Goal: Information Seeking & Learning: Learn about a topic

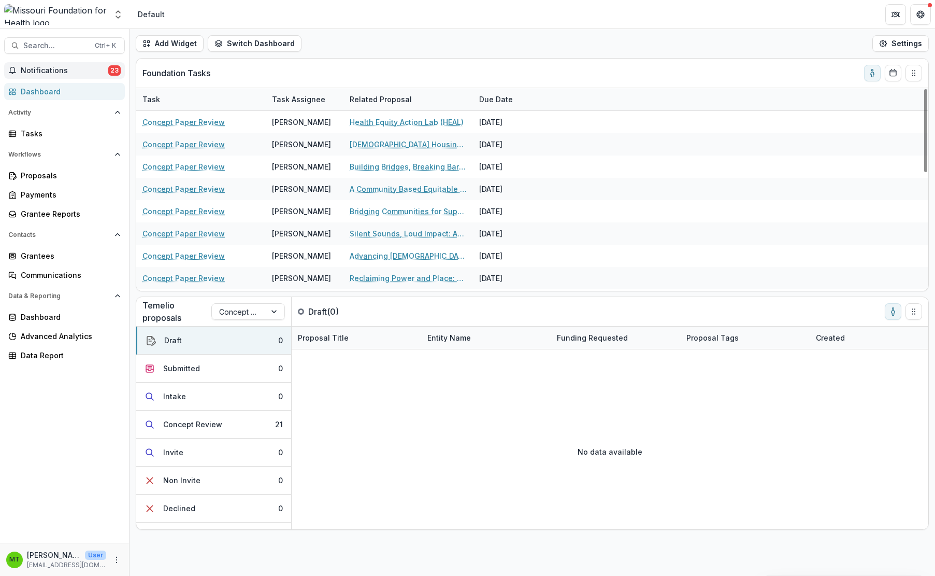
click at [78, 66] on span "Notifications" at bounding box center [65, 70] width 88 height 9
click at [73, 83] on link "Dashboard" at bounding box center [64, 91] width 121 height 17
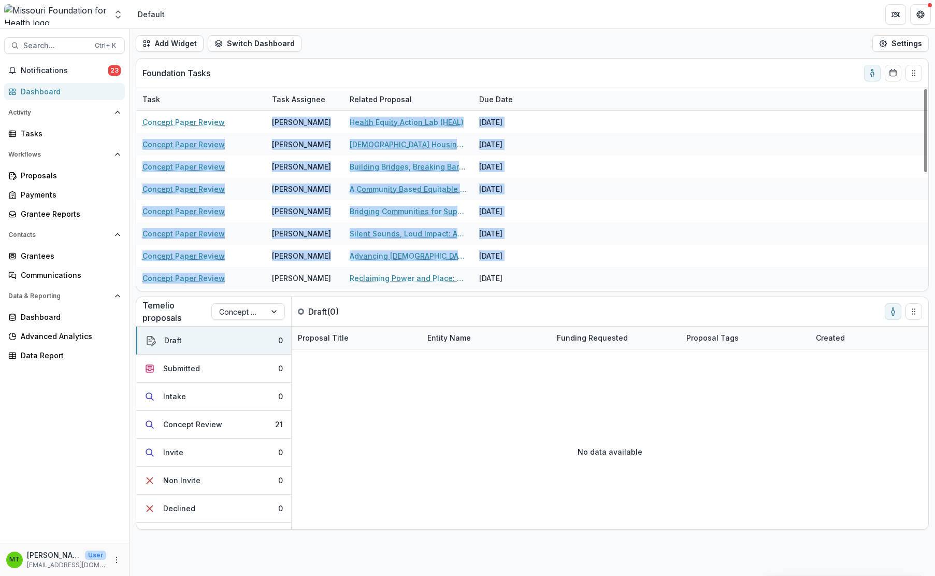
scroll to position [288, 0]
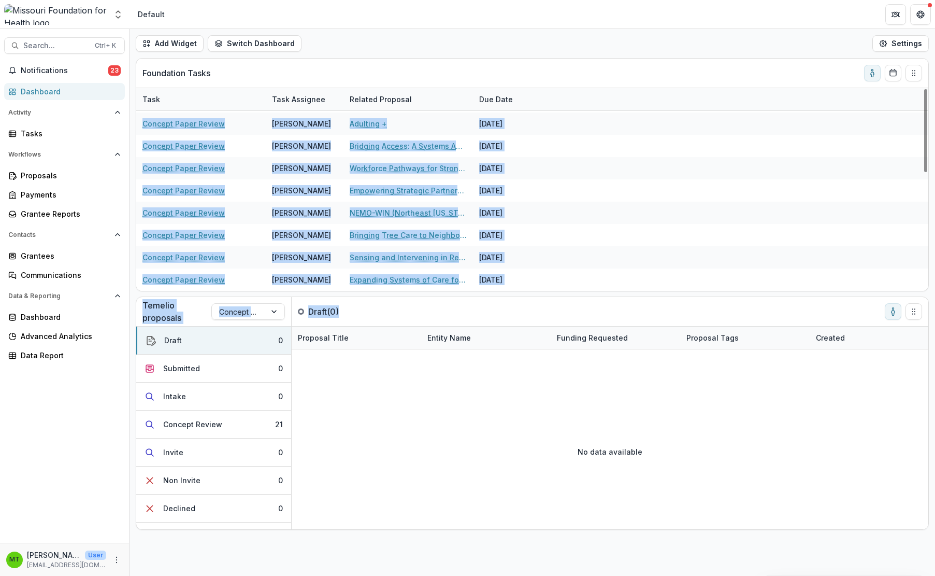
drag, startPoint x: 606, startPoint y: 117, endPoint x: 617, endPoint y: 314, distance: 197.7
click at [627, 298] on div "Temelio proposals Concept Paper Draft ( 0 )" at bounding box center [520, 311] width 769 height 29
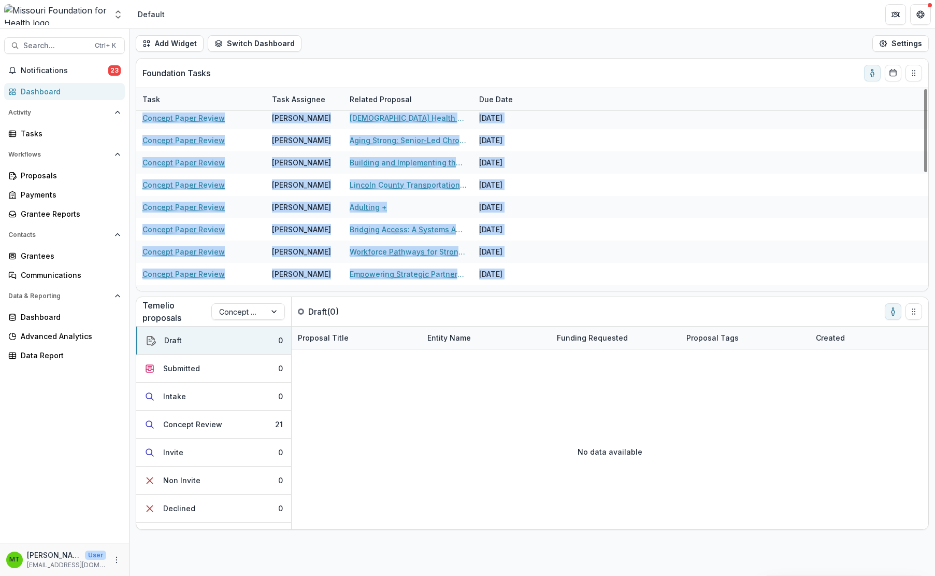
drag, startPoint x: 555, startPoint y: 281, endPoint x: 380, endPoint y: 87, distance: 261.5
click at [380, 87] on div "Foundation Tasks Task Task Assignee Related Proposal Due Date Concept Paper Rev…" at bounding box center [532, 175] width 792 height 232
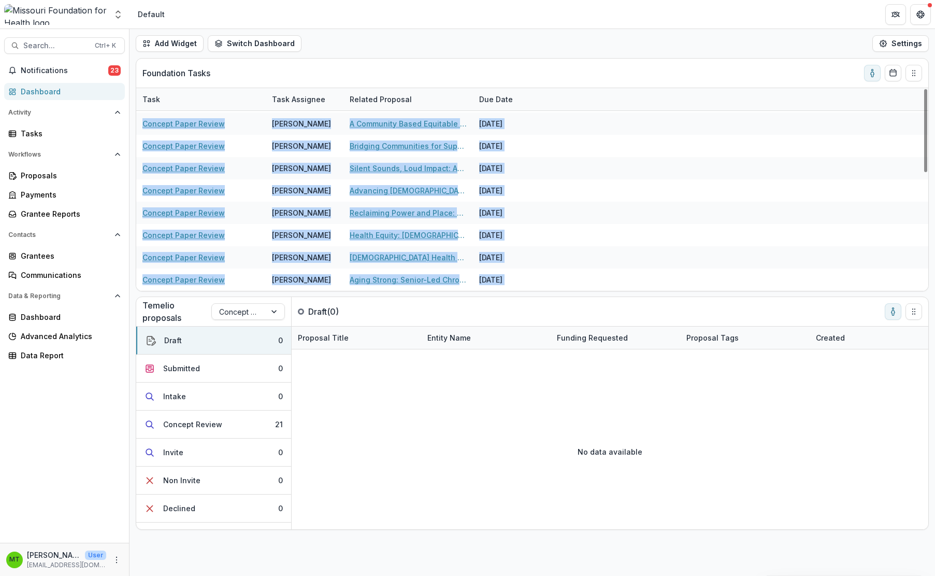
scroll to position [0, 0]
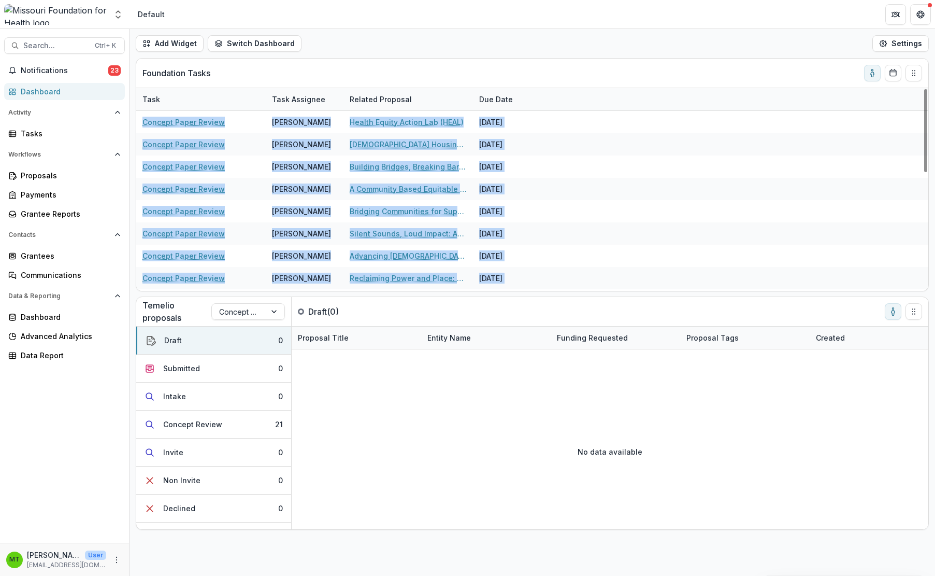
click at [587, 73] on div "Foundation Tasks" at bounding box center [523, 73] width 763 height 29
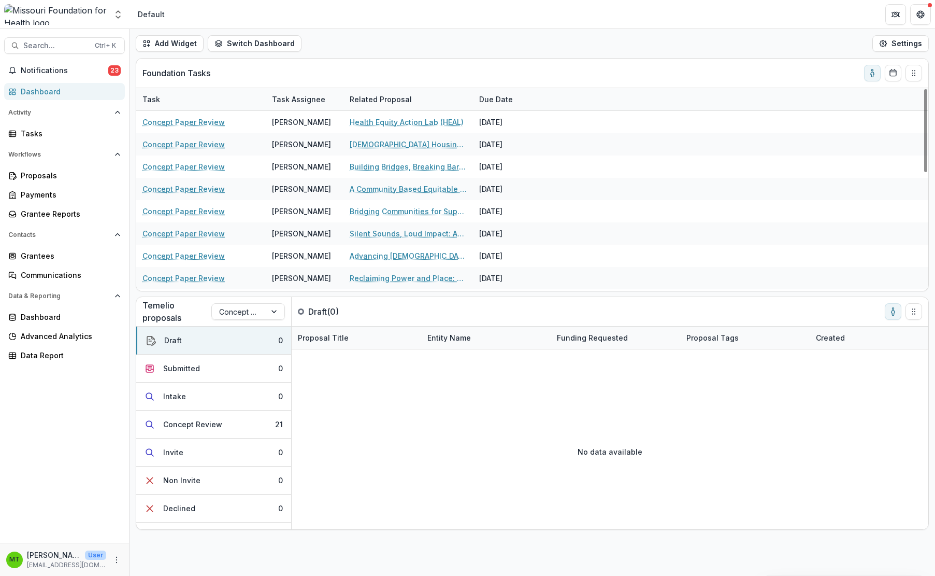
drag, startPoint x: 550, startPoint y: 125, endPoint x: 554, endPoint y: 101, distance: 24.6
click at [554, 101] on div "Task Task Assignee Related Proposal Due Date Concept Paper Review [PERSON_NAME]…" at bounding box center [532, 189] width 792 height 203
click at [550, 71] on div "Foundation Tasks" at bounding box center [523, 73] width 763 height 29
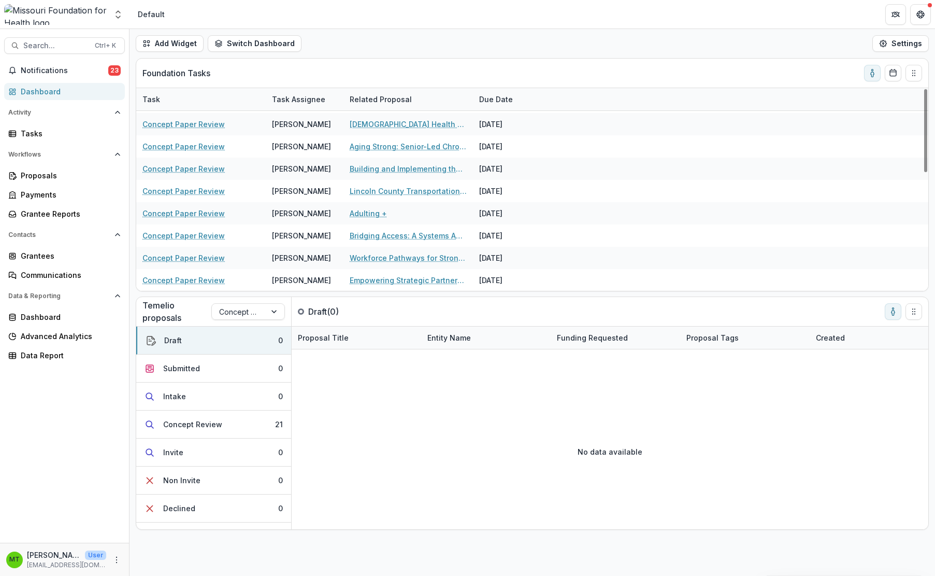
scroll to position [288, 0]
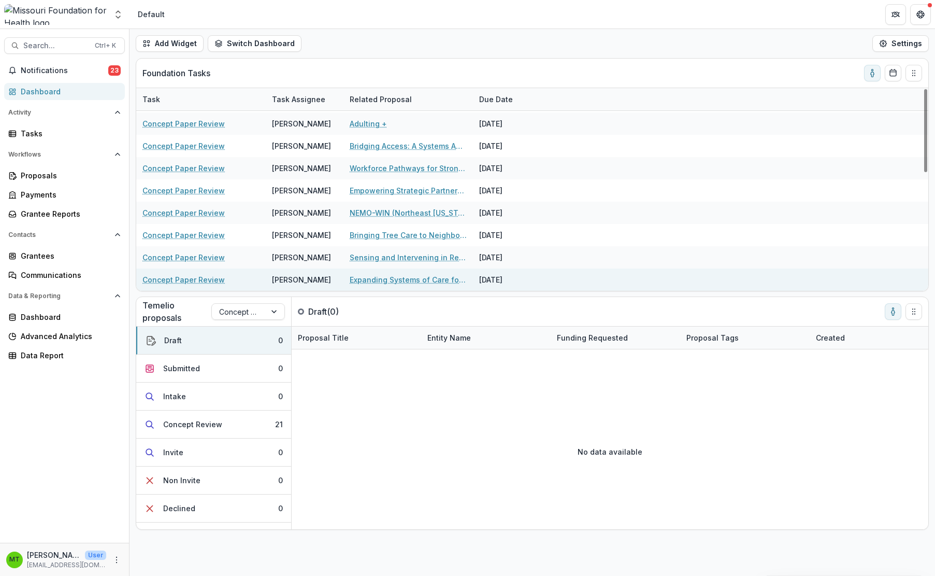
drag, startPoint x: 533, startPoint y: 110, endPoint x: 532, endPoint y: 286, distance: 175.6
click at [532, 286] on div "Task Task Assignee Related Proposal Due Date Concept Paper Review [PERSON_NAME]…" at bounding box center [532, 189] width 792 height 203
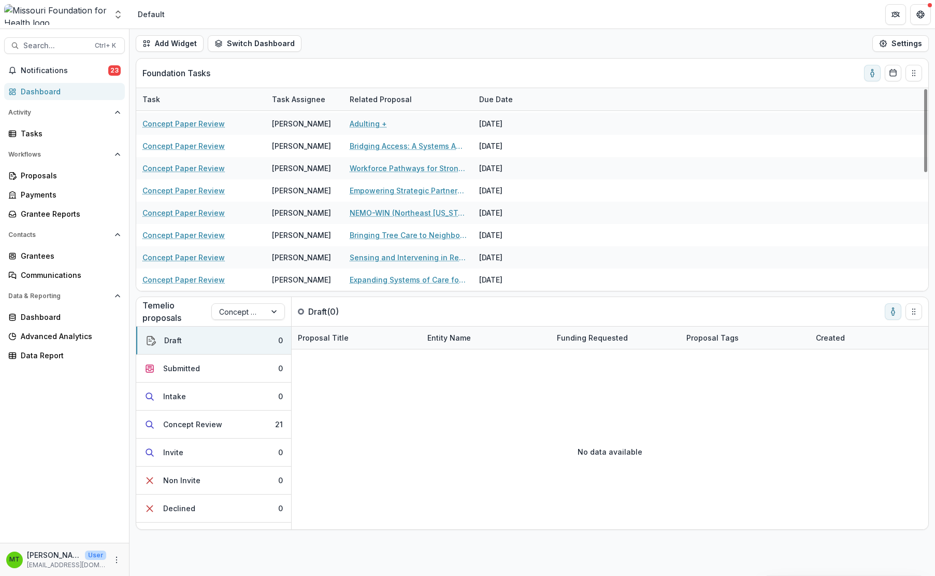
copy div "Loremip Dolor Sitame Consect Adipiscin Elitsedd Eiusmod, Temporin Utlabore: Etd…"
click at [379, 42] on div "Add Widget Switch Dashboard Default DLS Dashboard New Dashboard Settings" at bounding box center [533, 43] width 806 height 29
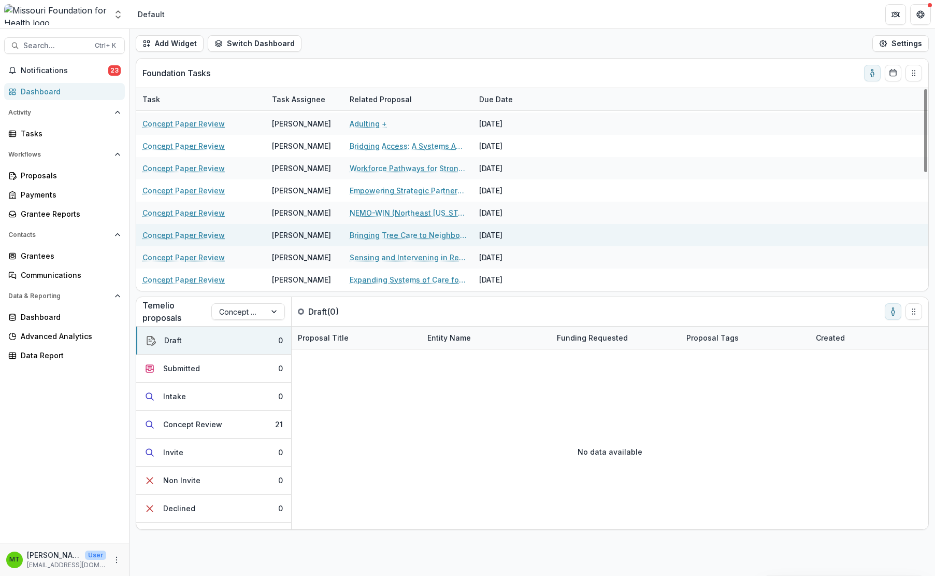
scroll to position [0, 0]
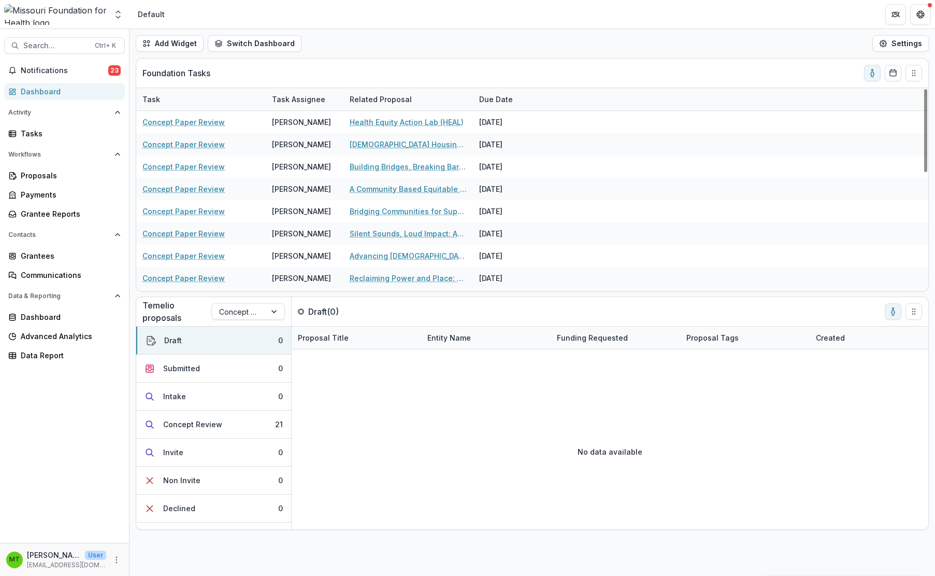
drag, startPoint x: 378, startPoint y: 72, endPoint x: 376, endPoint y: 88, distance: 15.8
click at [378, 72] on div "Foundation Tasks" at bounding box center [523, 73] width 763 height 29
click at [374, 75] on div "Foundation Tasks" at bounding box center [523, 73] width 763 height 29
click at [370, 78] on div "Foundation Tasks" at bounding box center [523, 73] width 763 height 29
click at [375, 69] on div "Foundation Tasks" at bounding box center [523, 73] width 763 height 29
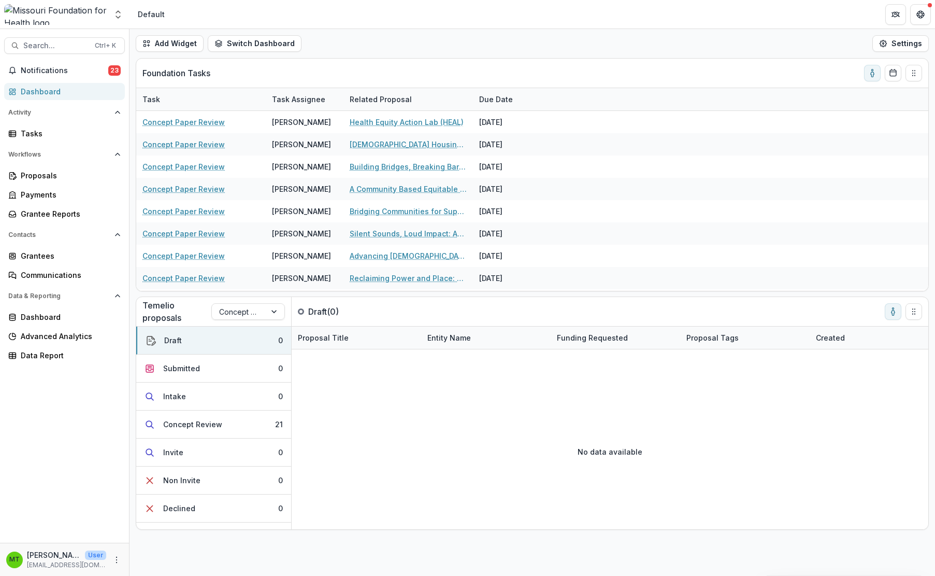
click at [386, 46] on div "Add Widget Switch Dashboard Default DLS Dashboard New Dashboard Settings" at bounding box center [533, 43] width 806 height 29
click at [376, 70] on div "Foundation Tasks" at bounding box center [523, 73] width 763 height 29
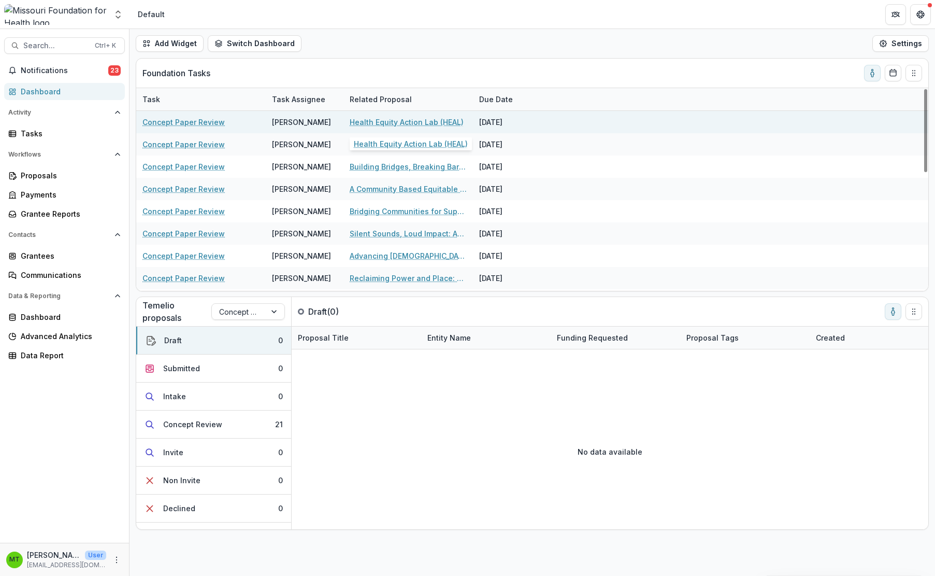
click at [383, 121] on link "Health Equity Action Lab (HEAL)" at bounding box center [407, 122] width 114 height 11
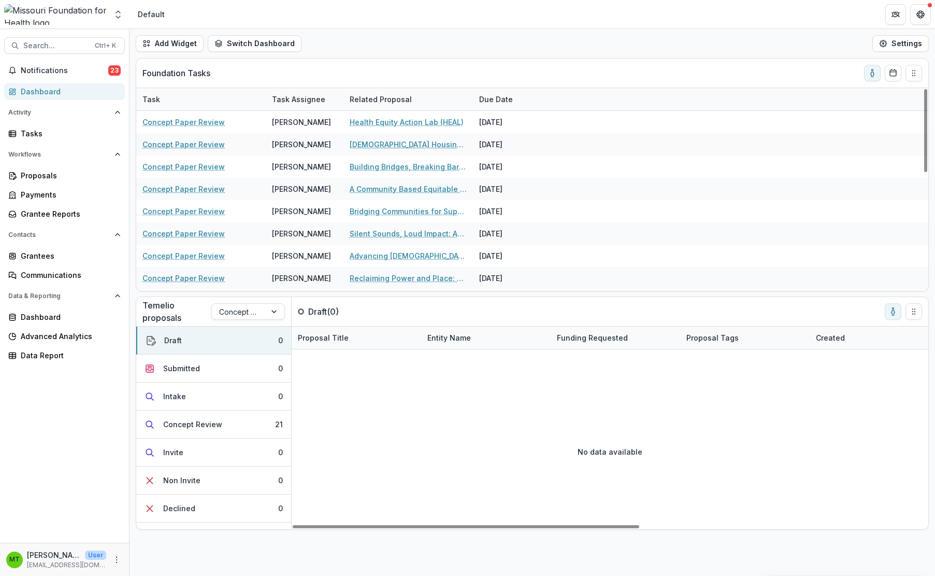
click at [333, 65] on div "Foundation Tasks" at bounding box center [523, 73] width 763 height 29
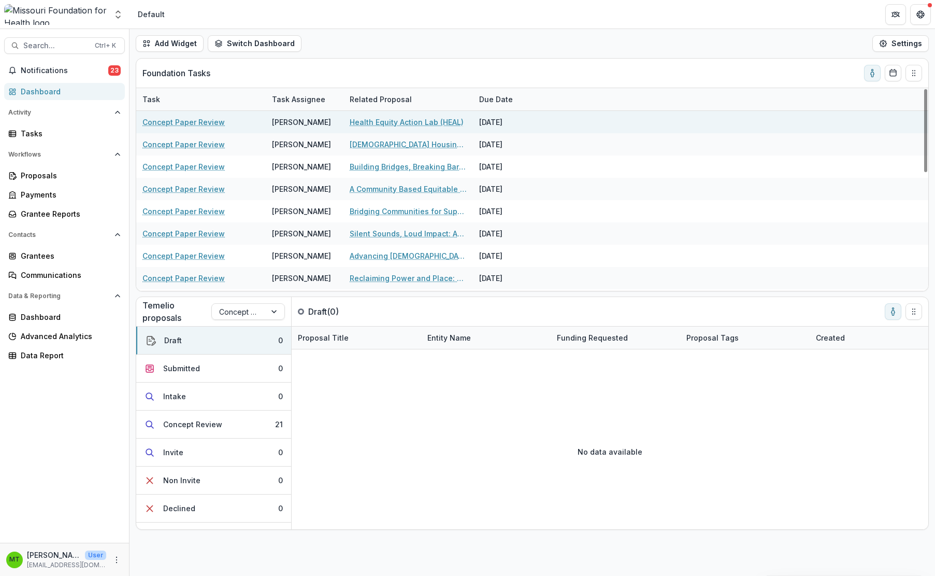
drag, startPoint x: 546, startPoint y: 142, endPoint x: 138, endPoint y: 123, distance: 408.2
click at [138, 123] on div "Concept Paper Review [PERSON_NAME] Health Equity Action Lab (HEAL) [DATE] Conce…" at bounding box center [532, 345] width 792 height 468
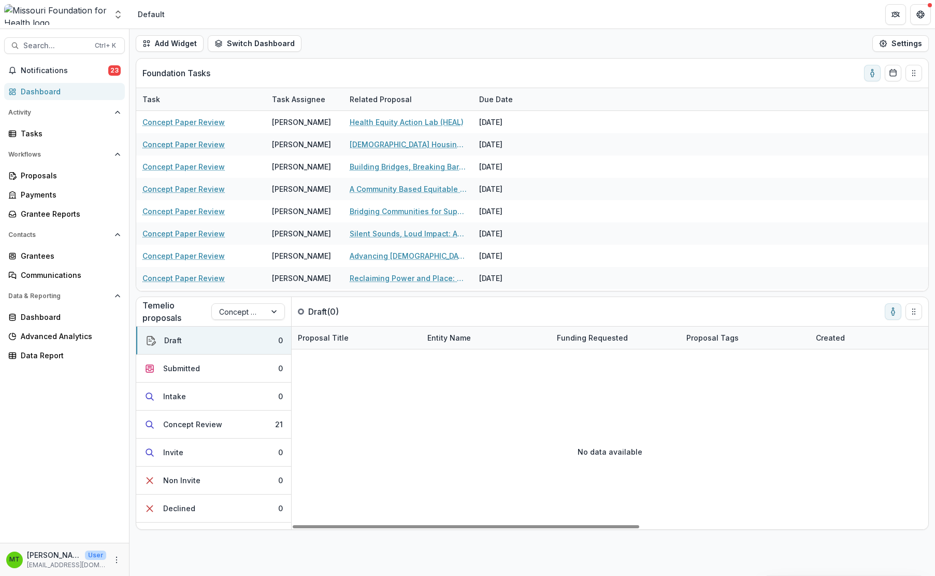
copy div "Concept Paper Review [PERSON_NAME] Health Equity Action Lab (HEAL) [DATE] Conce…"
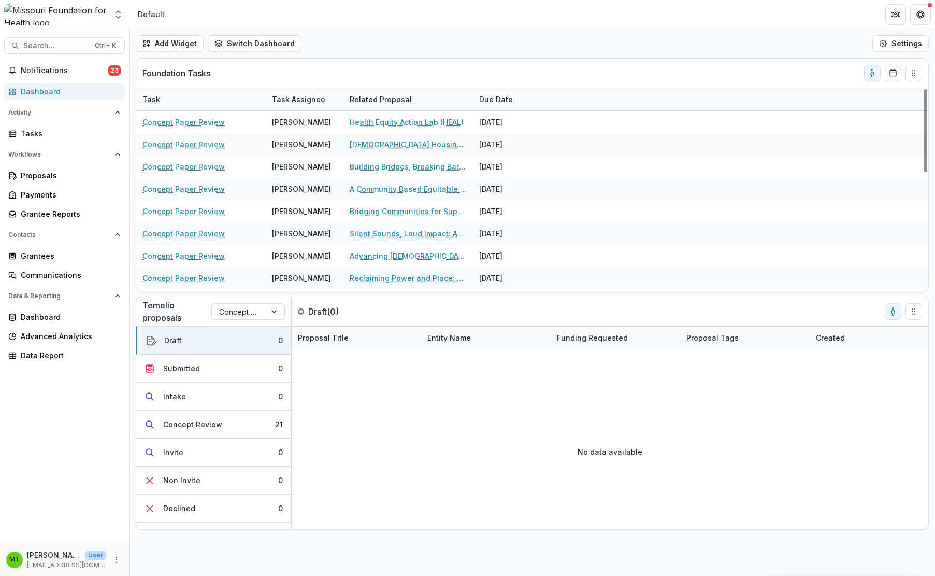
click at [359, 73] on div "Foundation Tasks" at bounding box center [523, 73] width 763 height 29
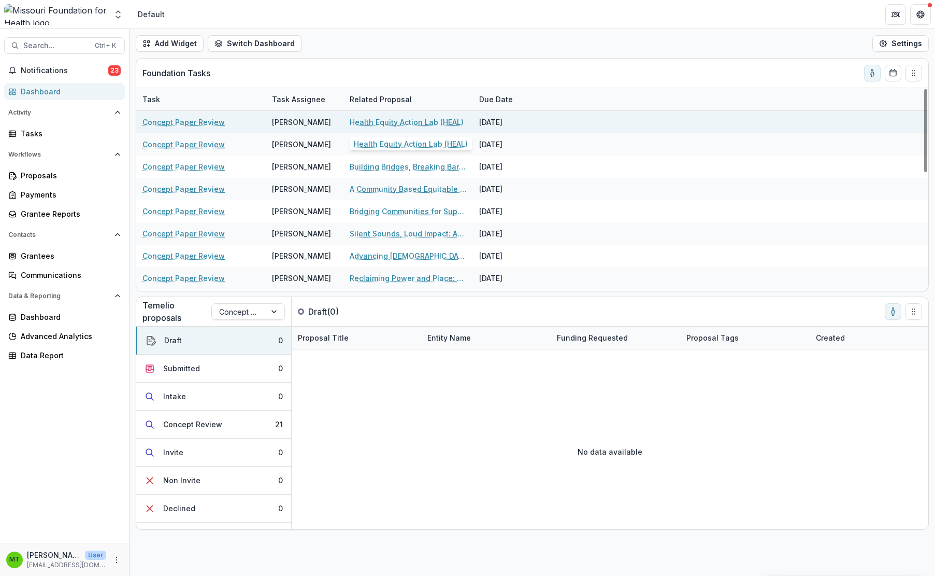
click at [418, 119] on link "Health Equity Action Lab (HEAL)" at bounding box center [407, 122] width 114 height 11
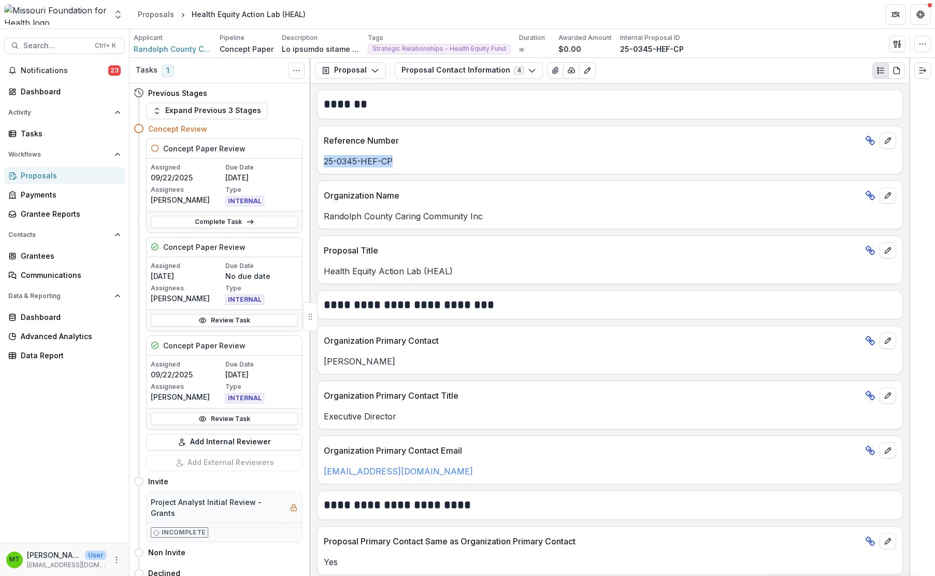
drag, startPoint x: 324, startPoint y: 162, endPoint x: 401, endPoint y: 165, distance: 76.7
click at [401, 165] on p "25-0345-HEF-CP" at bounding box center [610, 161] width 573 height 12
copy p "25-0345-HEF-CP"
click at [313, 120] on div "**********" at bounding box center [610, 329] width 598 height 492
drag, startPoint x: 397, startPoint y: 161, endPoint x: 323, endPoint y: 159, distance: 74.1
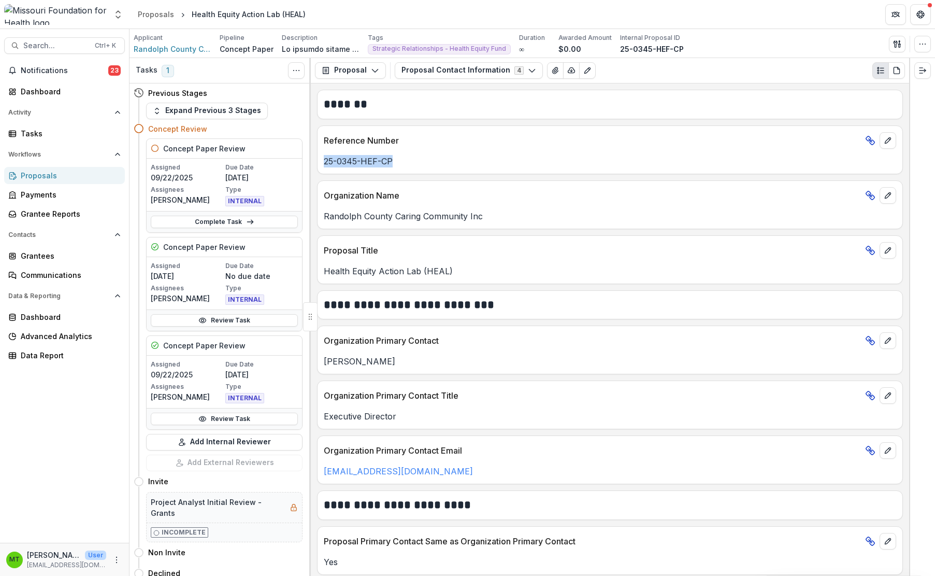
click at [323, 159] on div "25-0345-HEF-CP" at bounding box center [610, 161] width 585 height 12
copy p "25-0345-HEF-CP"
drag, startPoint x: 325, startPoint y: 214, endPoint x: 484, endPoint y: 222, distance: 159.3
click at [484, 222] on div "Organization Name Randolph County Caring Community Inc" at bounding box center [610, 204] width 586 height 49
copy p "Randolph County Caring Community Inc"
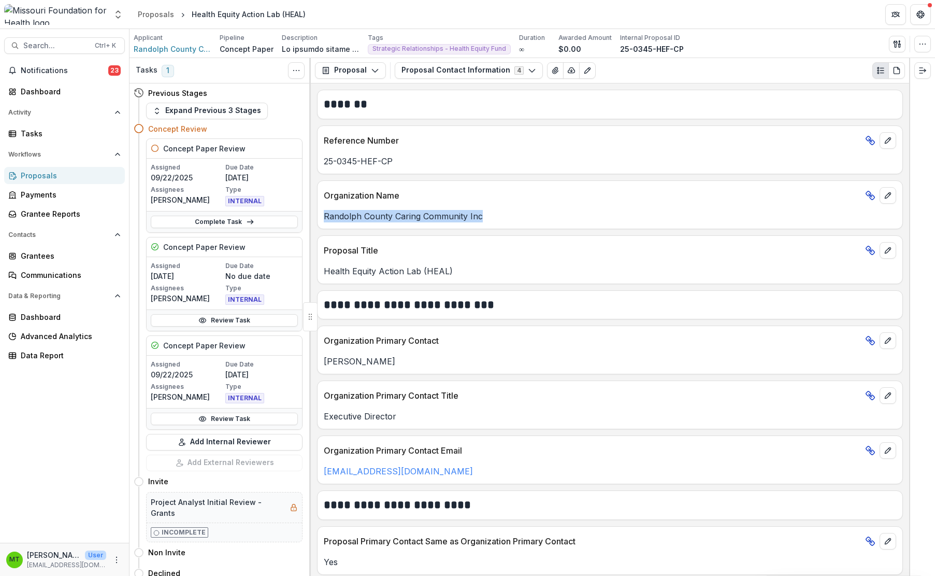
click at [313, 178] on div "**********" at bounding box center [610, 329] width 598 height 492
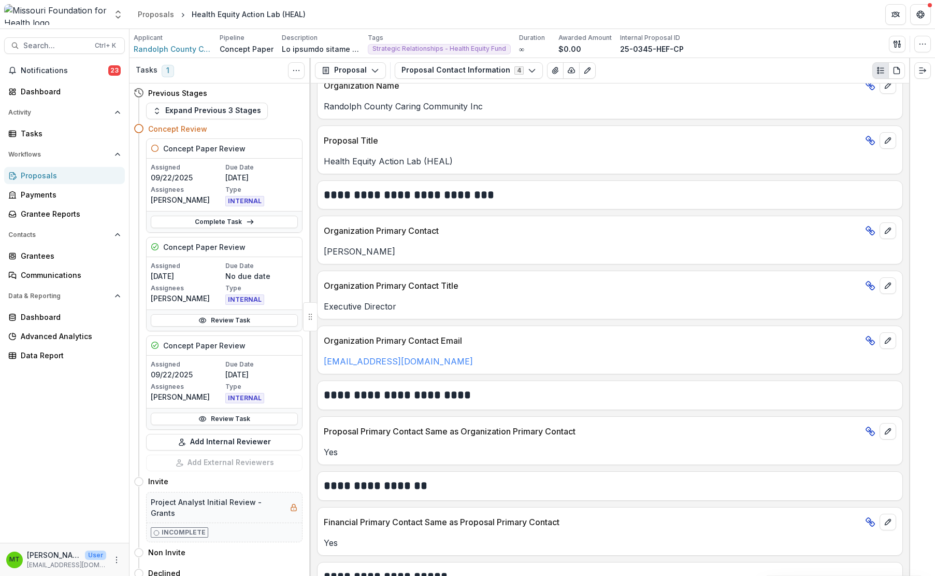
scroll to position [277, 0]
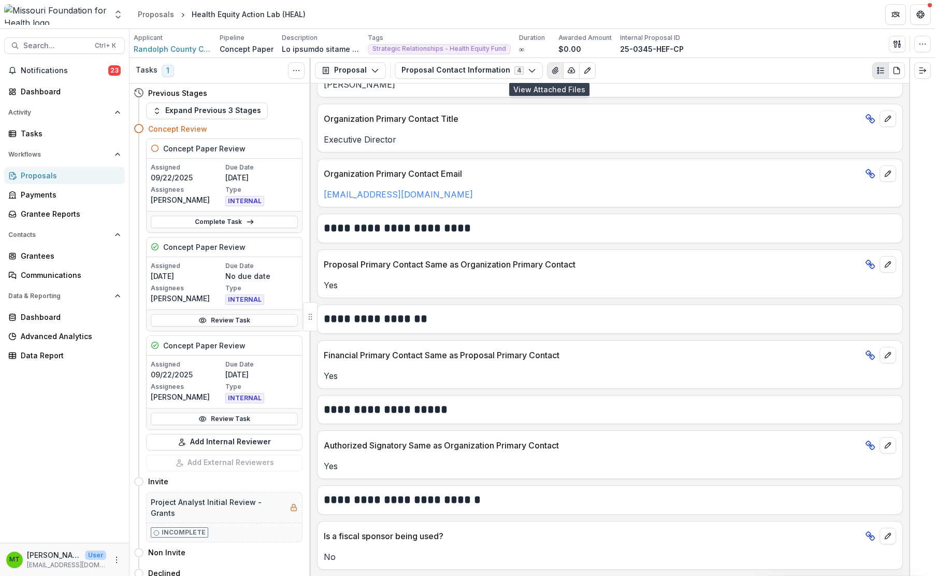
click at [551, 71] on icon "View Attached Files" at bounding box center [555, 70] width 8 height 8
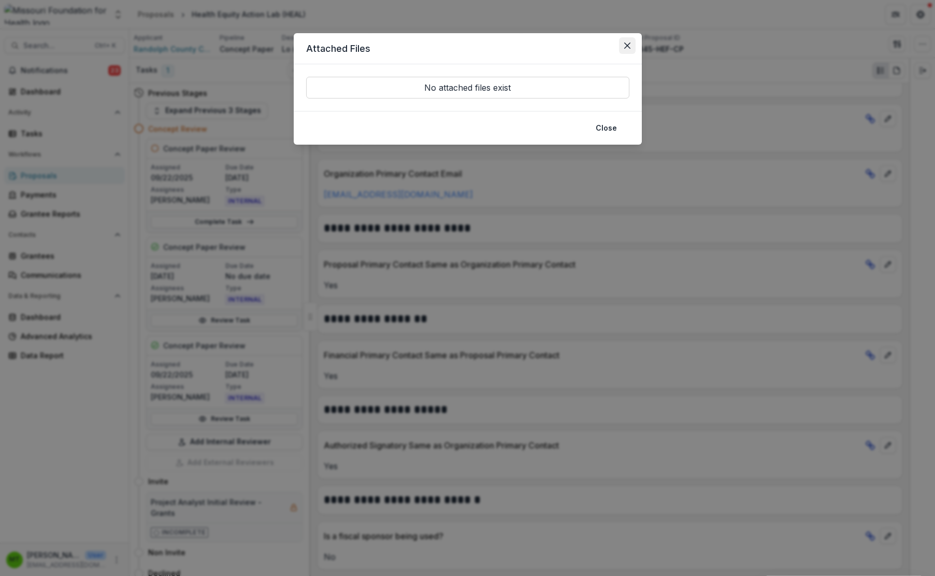
click at [626, 48] on icon "Close" at bounding box center [627, 45] width 6 height 6
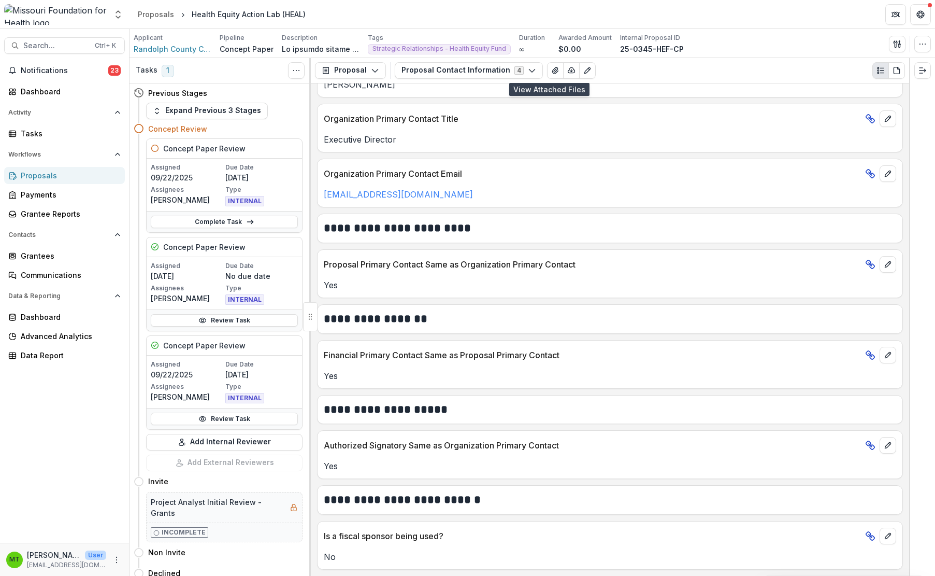
scroll to position [0, 0]
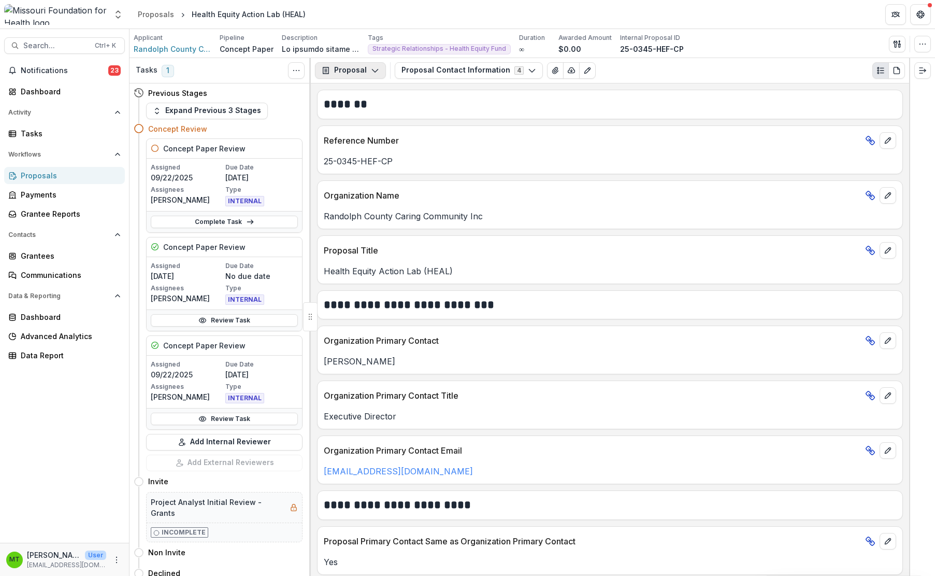
click at [371, 67] on icon "button" at bounding box center [375, 70] width 8 height 8
click at [668, 89] on div "**********" at bounding box center [610, 329] width 598 height 492
click at [683, 67] on icon "PDF view" at bounding box center [897, 70] width 6 height 7
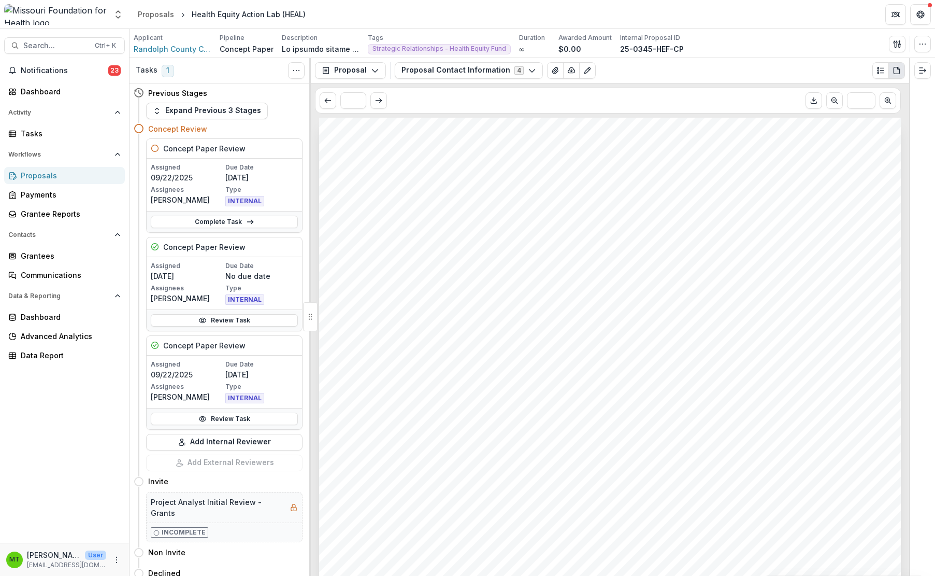
click at [683, 71] on button "Plaintext view" at bounding box center [881, 70] width 17 height 17
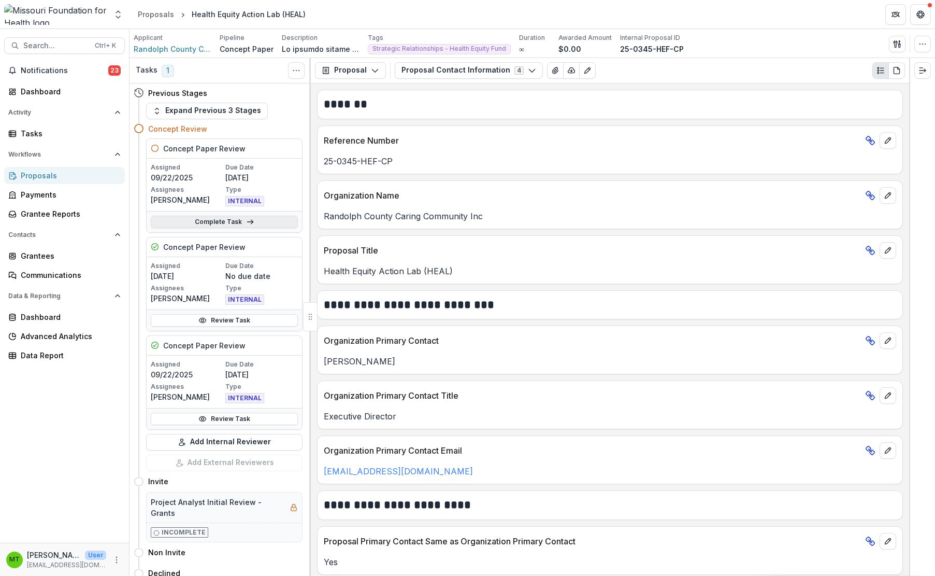
click at [206, 218] on link "Complete Task" at bounding box center [224, 222] width 147 height 12
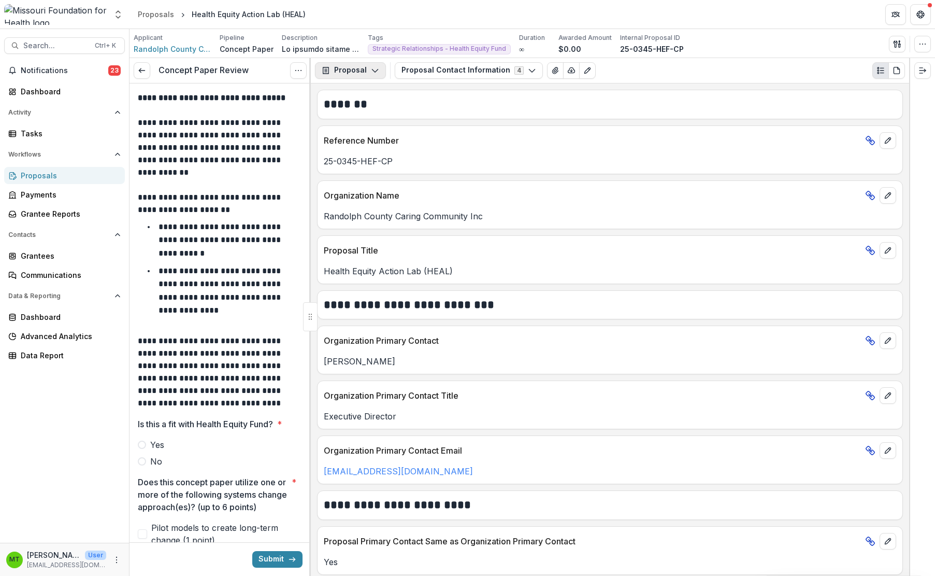
click at [358, 67] on button "Proposal" at bounding box center [350, 70] width 71 height 17
click at [363, 128] on div "Reports" at bounding box center [383, 128] width 95 height 11
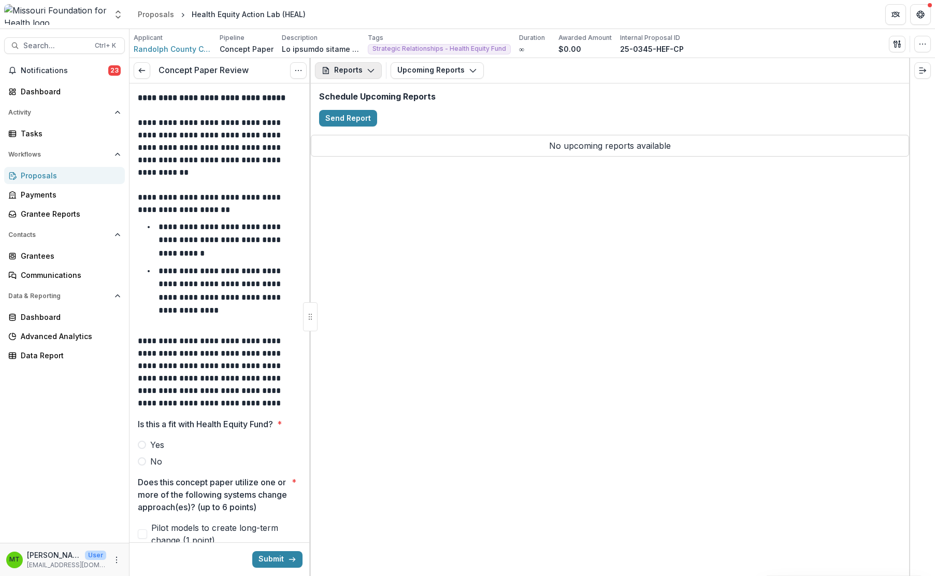
click at [361, 71] on button "Reports" at bounding box center [348, 70] width 67 height 17
click at [362, 91] on div "Proposal" at bounding box center [383, 94] width 95 height 11
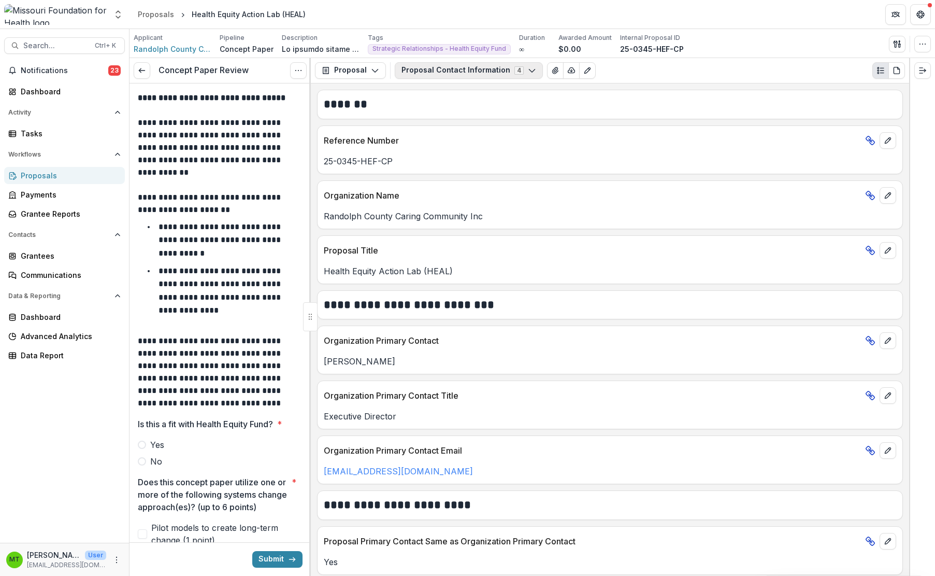
click at [456, 67] on button "Proposal Contact Information 4" at bounding box center [469, 70] width 148 height 17
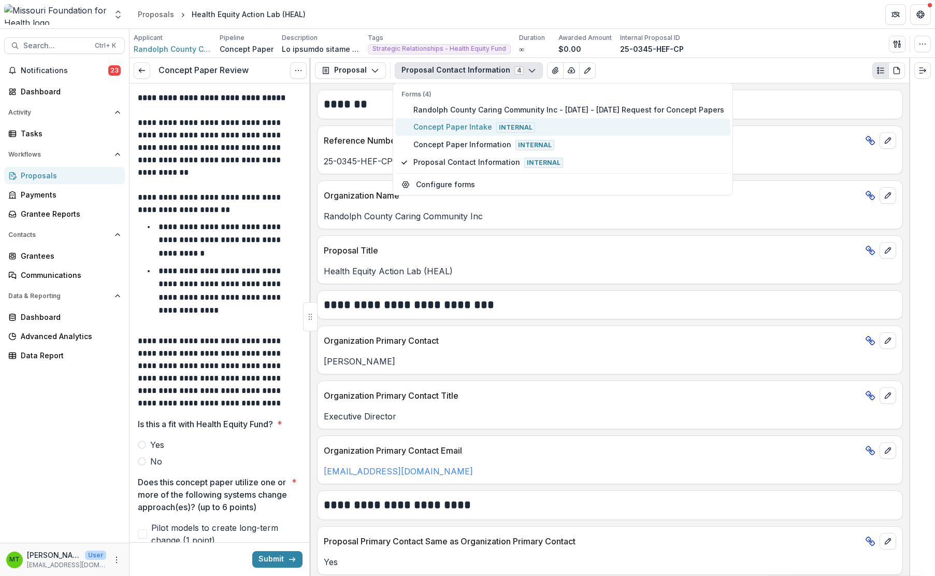
click at [453, 126] on span "Concept Paper Intake Internal" at bounding box center [568, 126] width 311 height 11
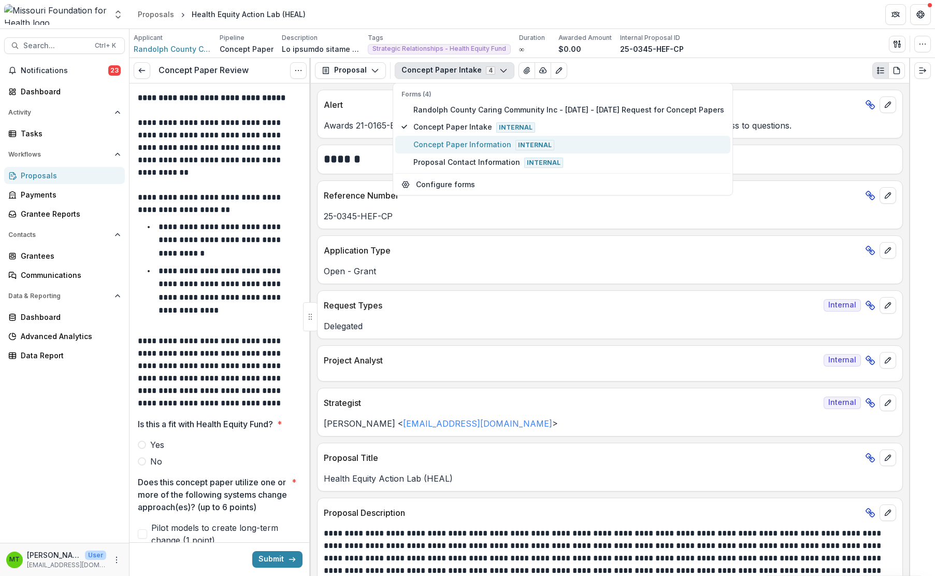
click at [458, 140] on span "Concept Paper Information Internal" at bounding box center [568, 144] width 311 height 11
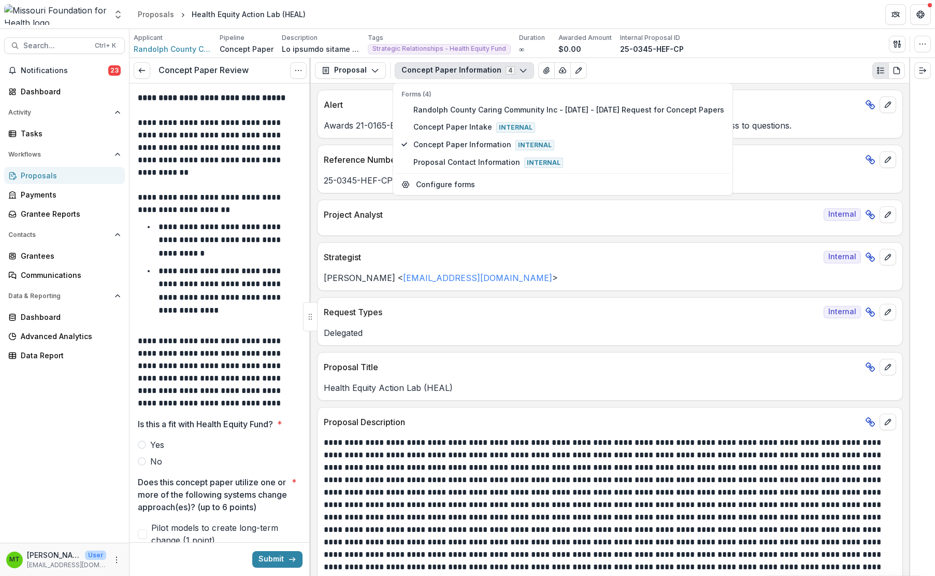
click at [496, 64] on button "Concept Paper Information 4" at bounding box center [464, 70] width 139 height 17
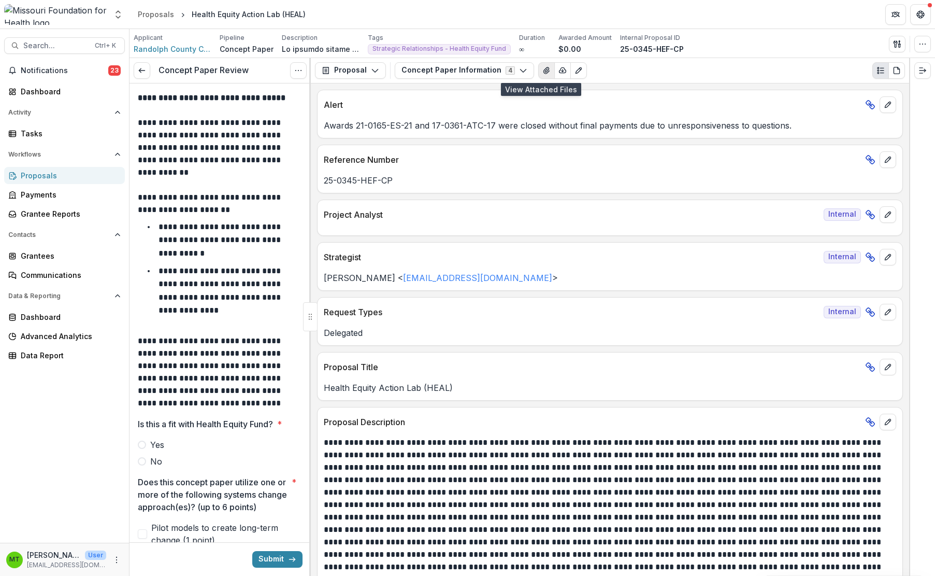
click at [542, 67] on icon "View Attached Files" at bounding box center [546, 70] width 8 height 8
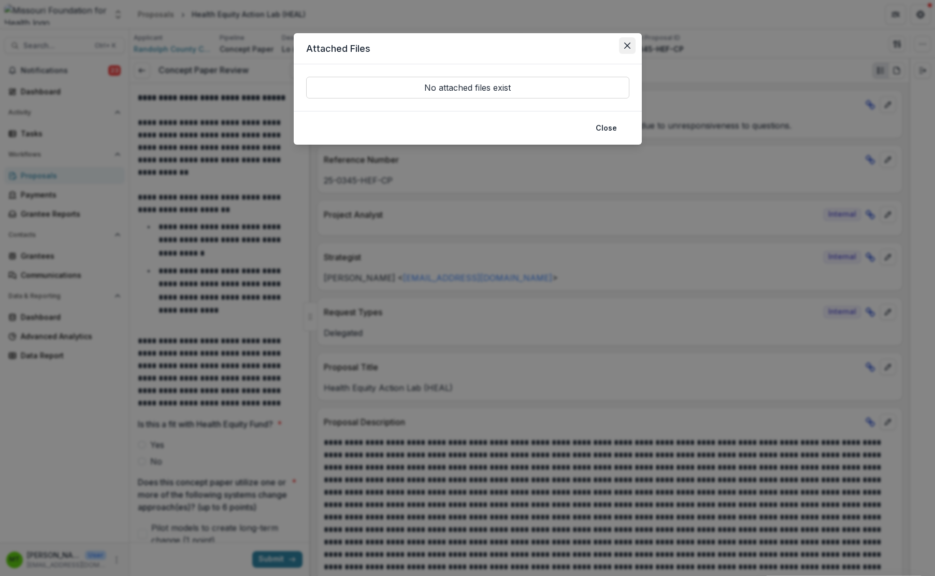
click at [630, 47] on icon "Close" at bounding box center [627, 45] width 6 height 6
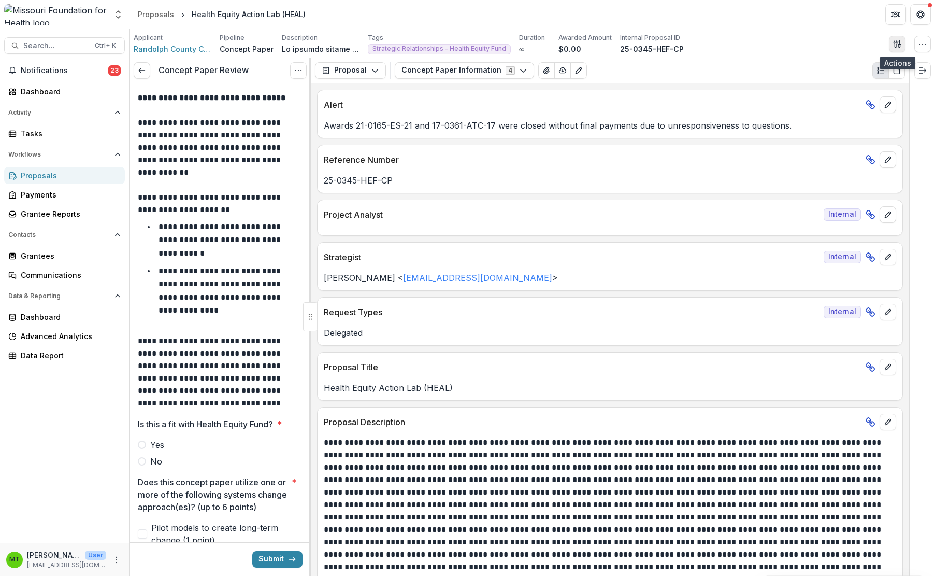
click at [683, 44] on icon "button" at bounding box center [897, 44] width 8 height 8
click at [683, 84] on button "Proposal Files" at bounding box center [847, 84] width 111 height 17
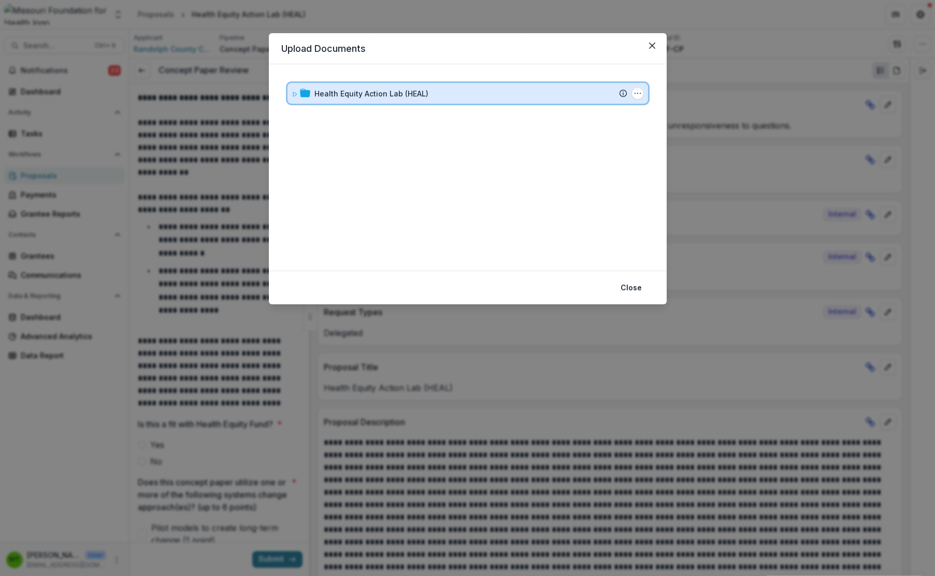
click at [295, 92] on icon at bounding box center [295, 94] width 6 height 6
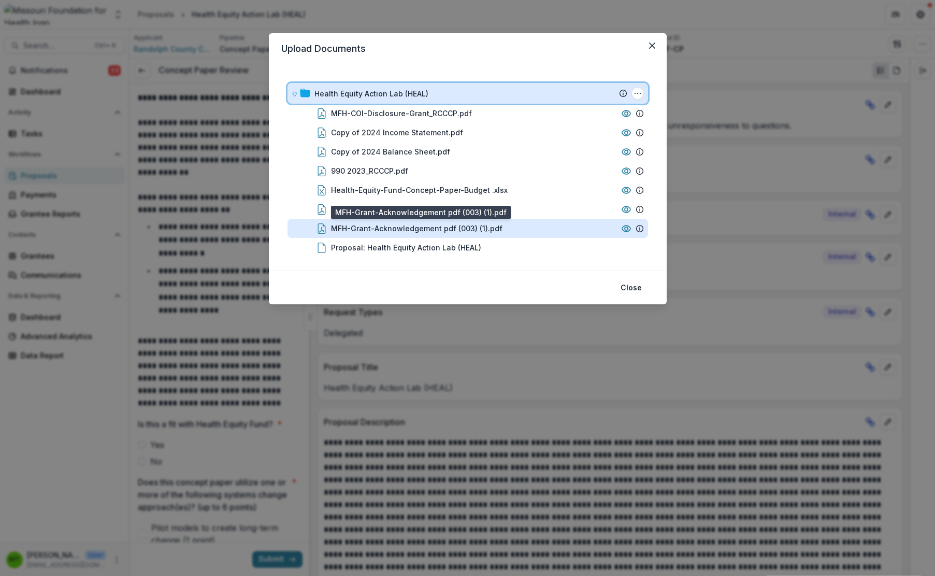
scroll to position [5, 0]
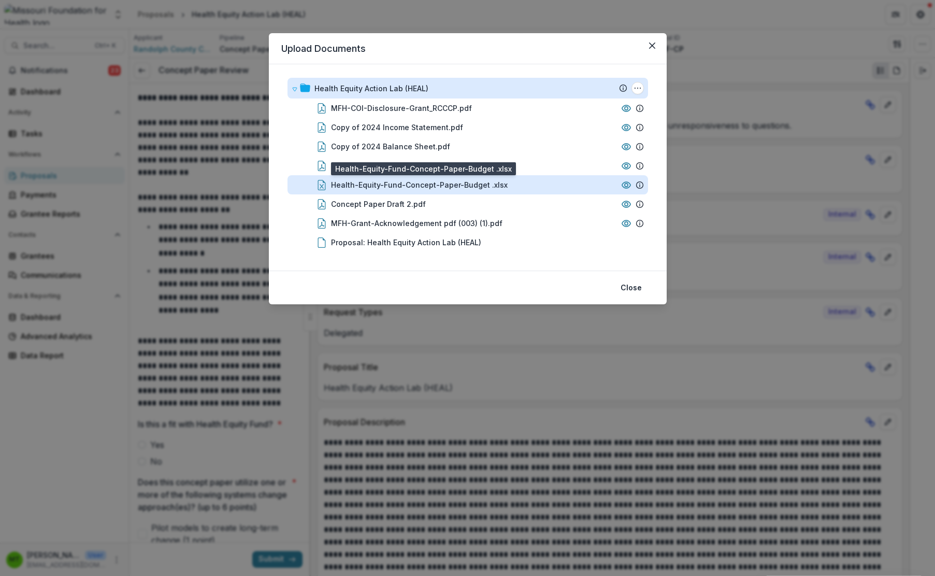
click at [380, 181] on div "Health-Equity-Fund-Concept-Paper-Budget .xlsx" at bounding box center [419, 184] width 177 height 11
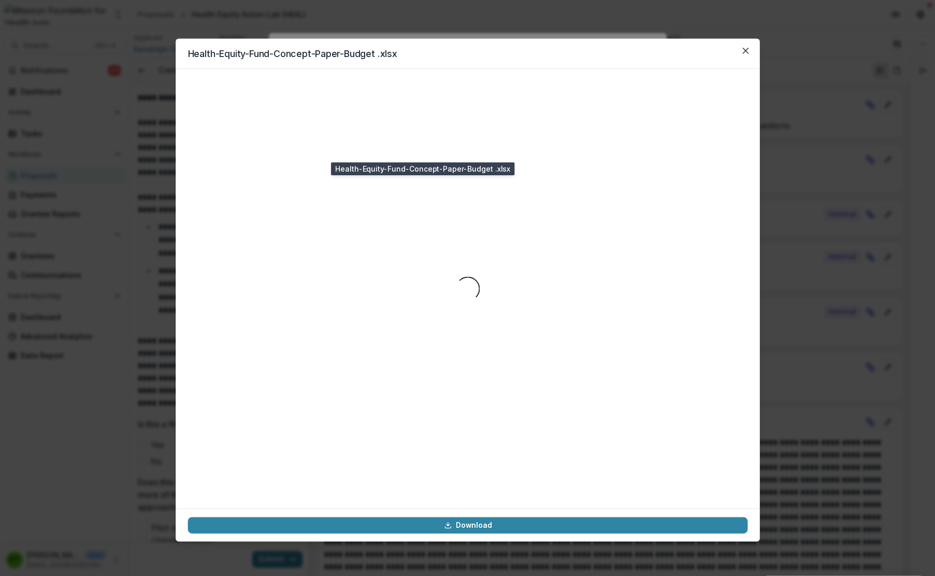
click at [380, 181] on div "Loading..." at bounding box center [468, 288] width 560 height 415
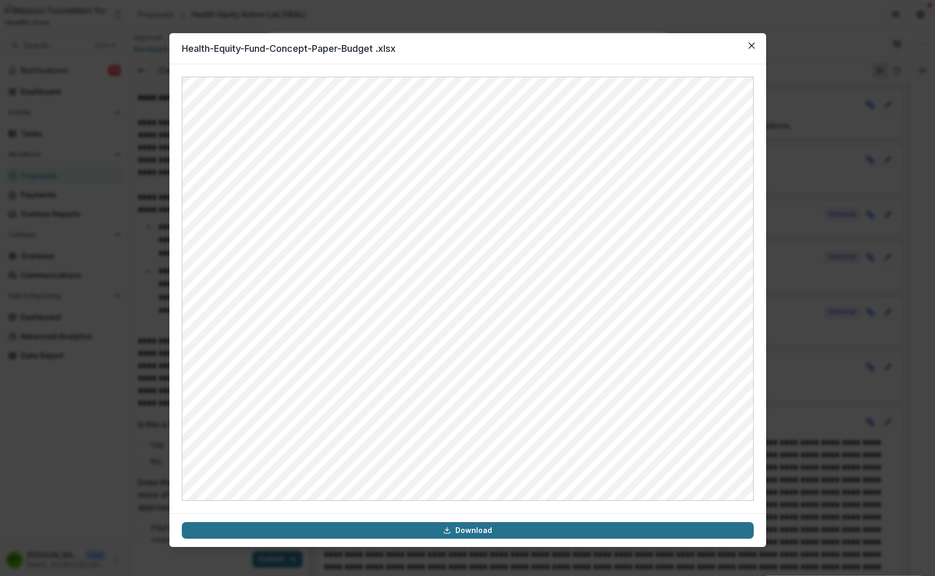
click at [442, 530] on link "Download" at bounding box center [468, 530] width 572 height 17
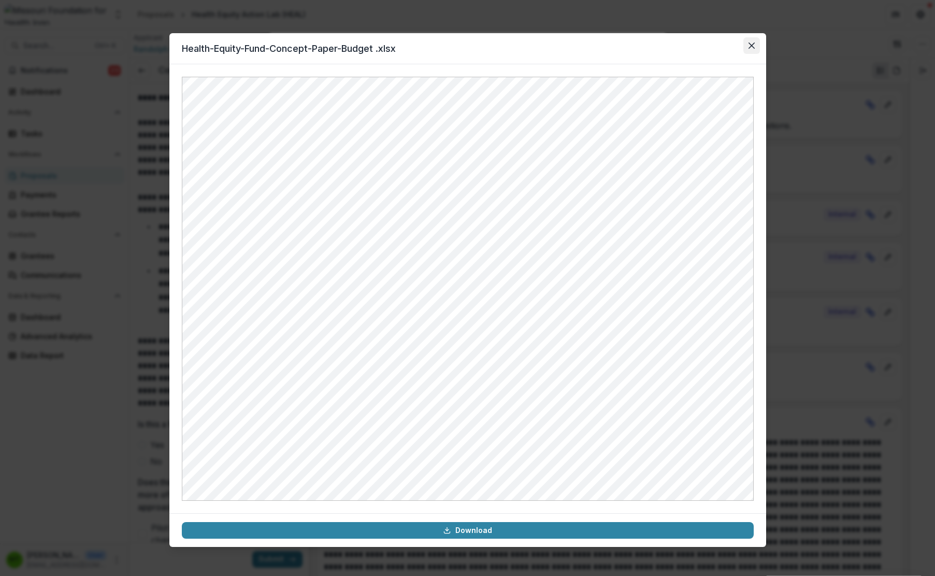
click at [683, 48] on icon "Close" at bounding box center [751, 45] width 6 height 6
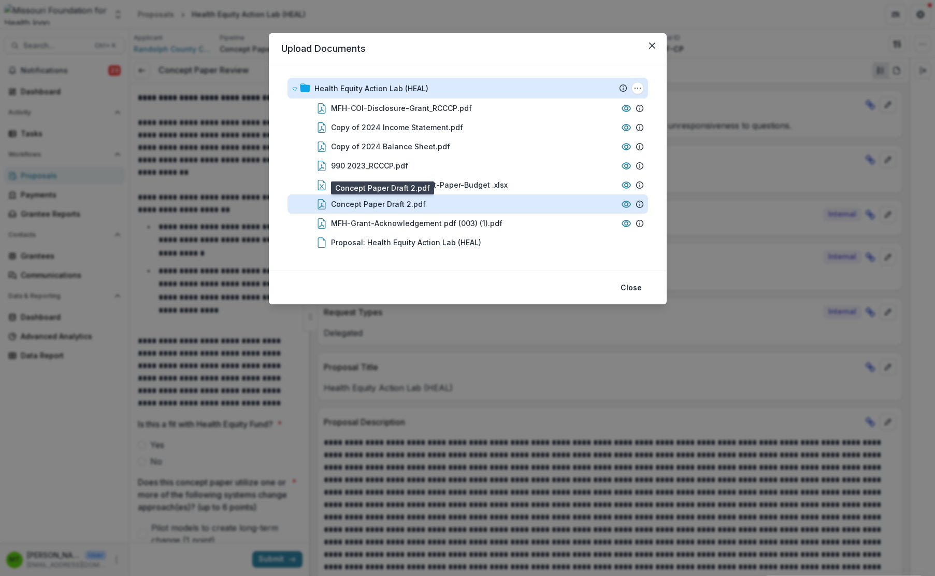
click at [371, 205] on div "Concept Paper Draft 2.pdf" at bounding box center [378, 203] width 95 height 11
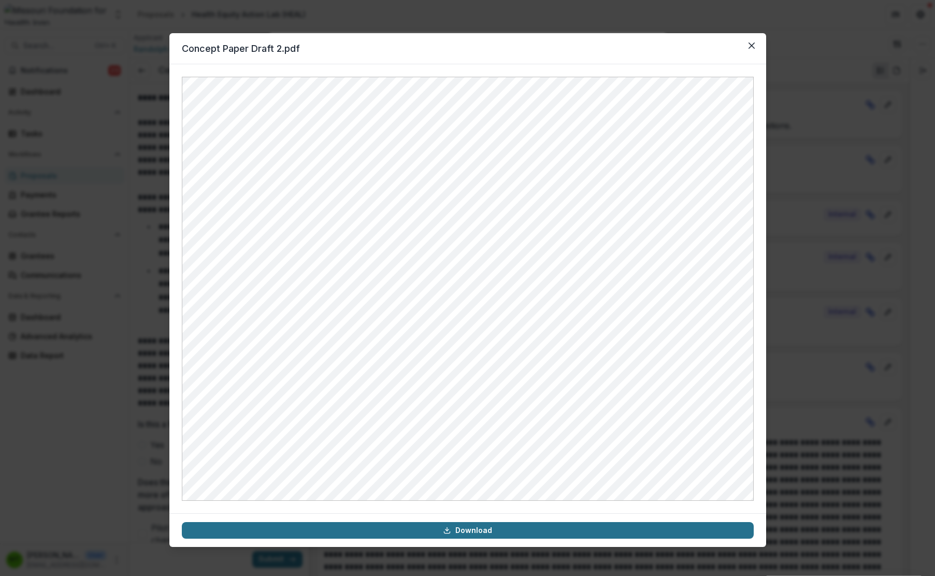
click at [428, 530] on link "Download" at bounding box center [468, 530] width 572 height 17
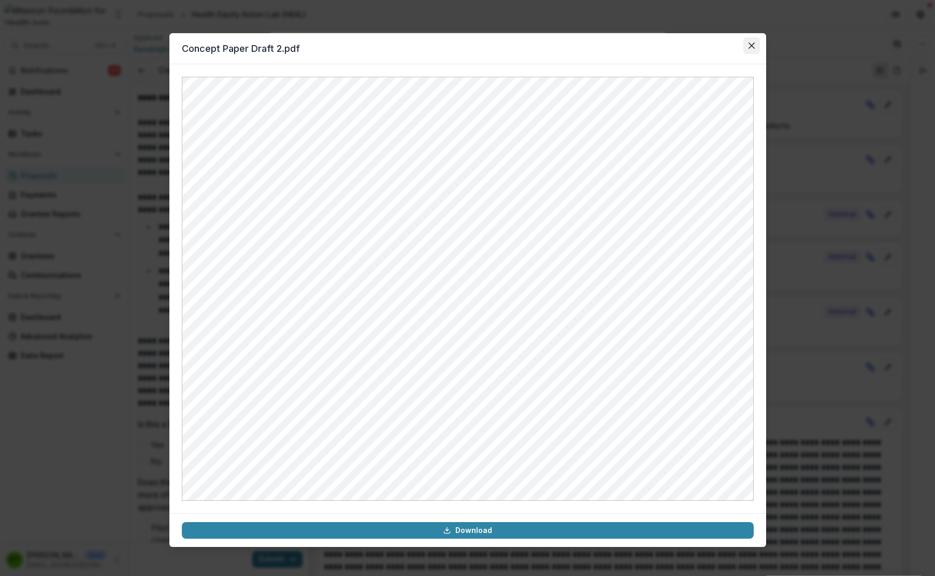
click at [683, 47] on icon "Close" at bounding box center [751, 45] width 6 height 6
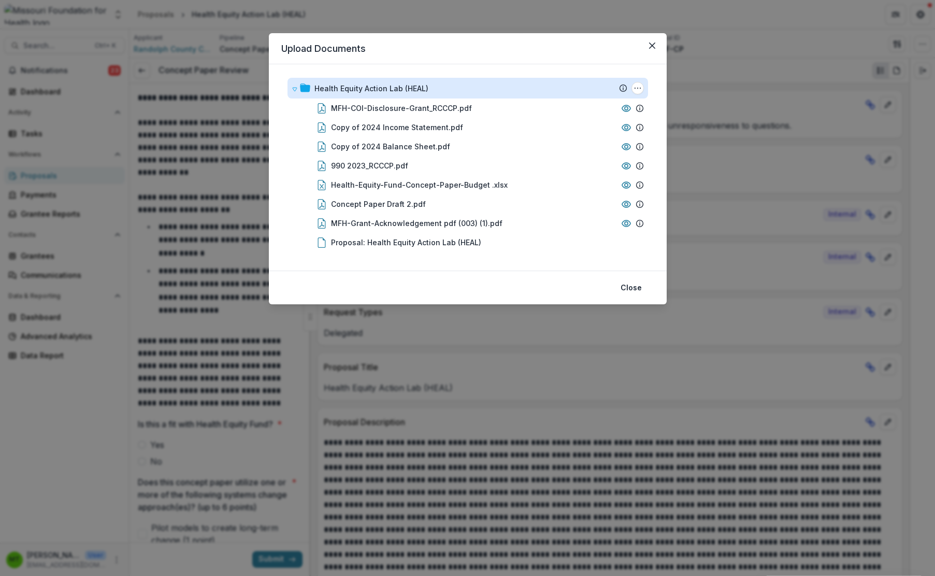
click at [598, 489] on div "Upload Documents Health Equity Action Lab (HEAL) Submission Temelio Proposal At…" at bounding box center [467, 288] width 935 height 576
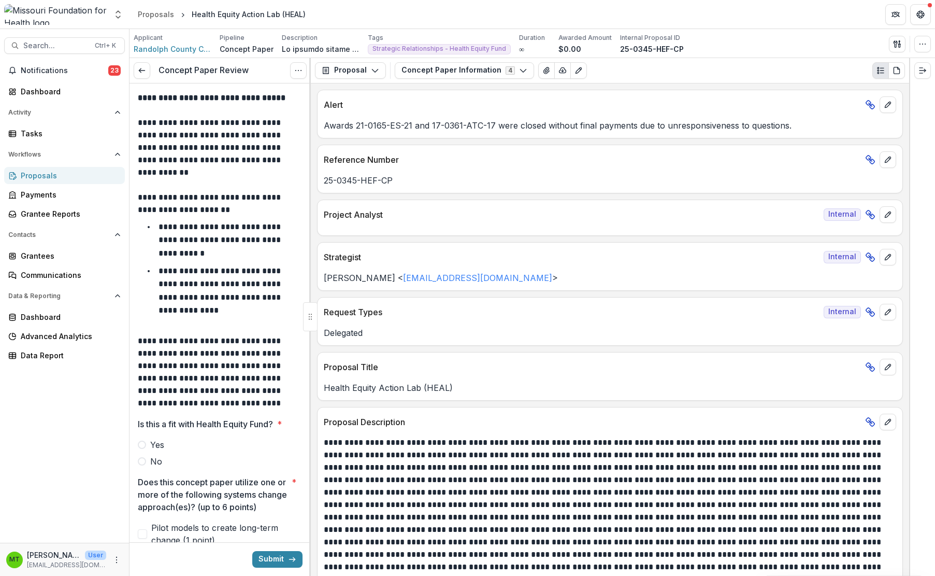
click at [312, 89] on div "**********" at bounding box center [610, 329] width 598 height 492
click at [313, 240] on div "**********" at bounding box center [610, 329] width 598 height 492
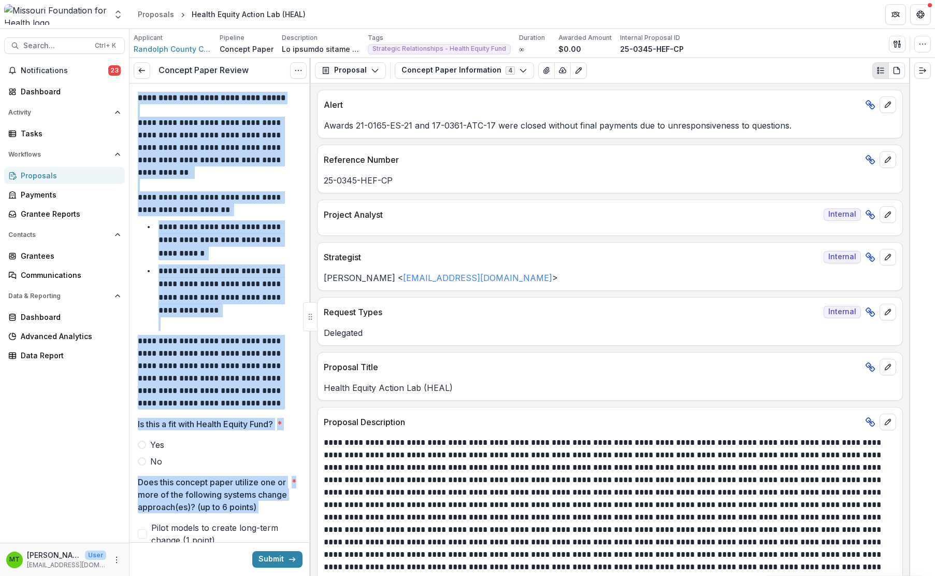
drag, startPoint x: 140, startPoint y: 98, endPoint x: 293, endPoint y: 515, distance: 444.2
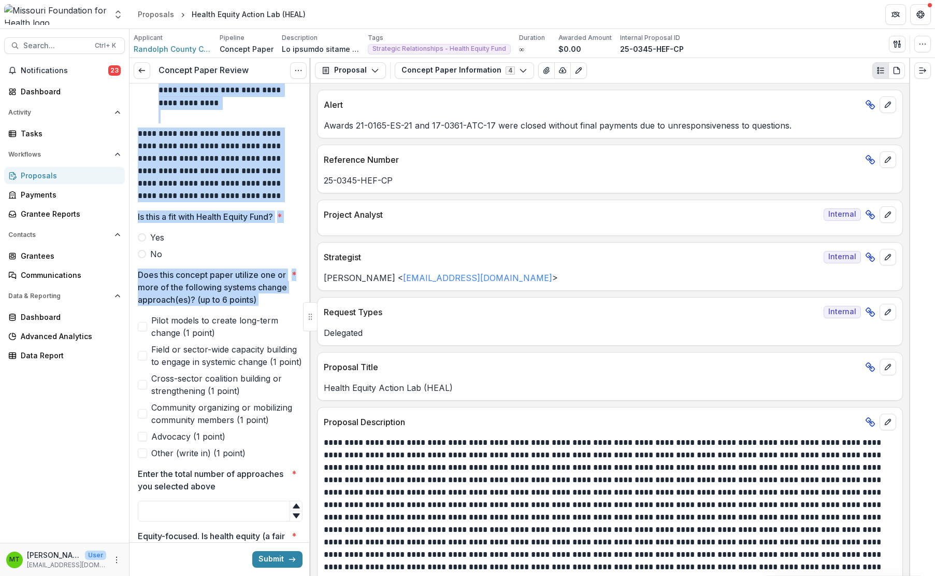
scroll to position [0, 0]
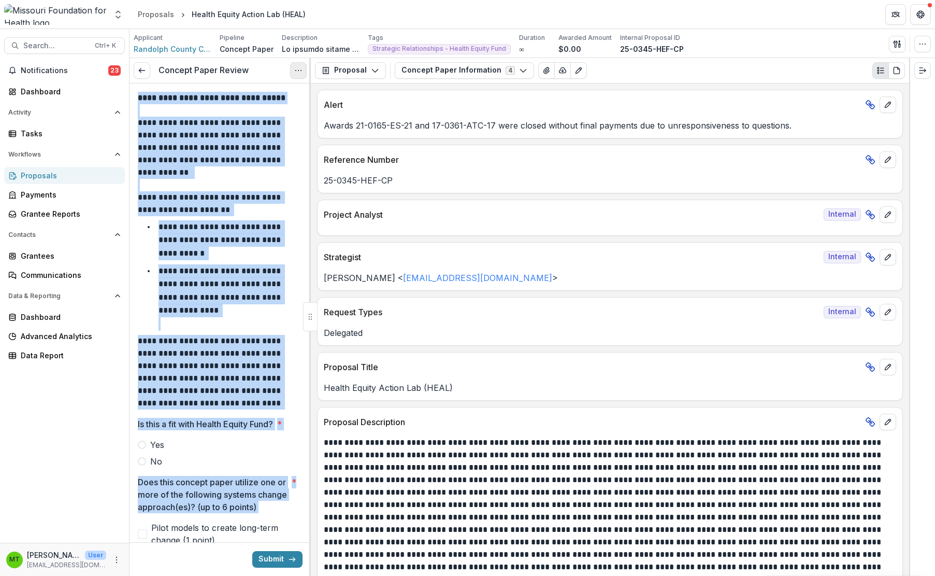
click at [303, 66] on button "Options" at bounding box center [298, 70] width 17 height 17
click at [294, 213] on p "**********" at bounding box center [219, 203] width 162 height 25
drag, startPoint x: 140, startPoint y: 98, endPoint x: 289, endPoint y: 456, distance: 387.7
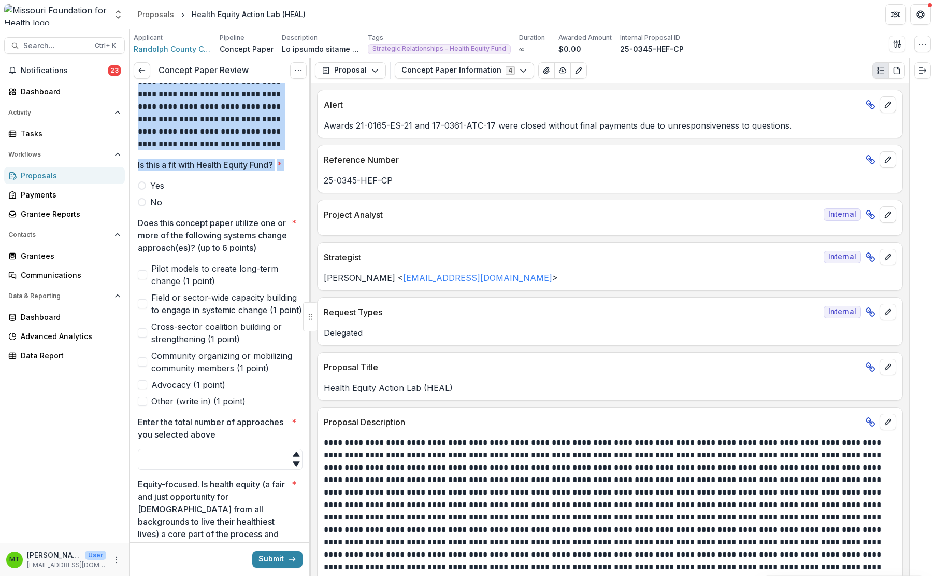
scroll to position [207, 0]
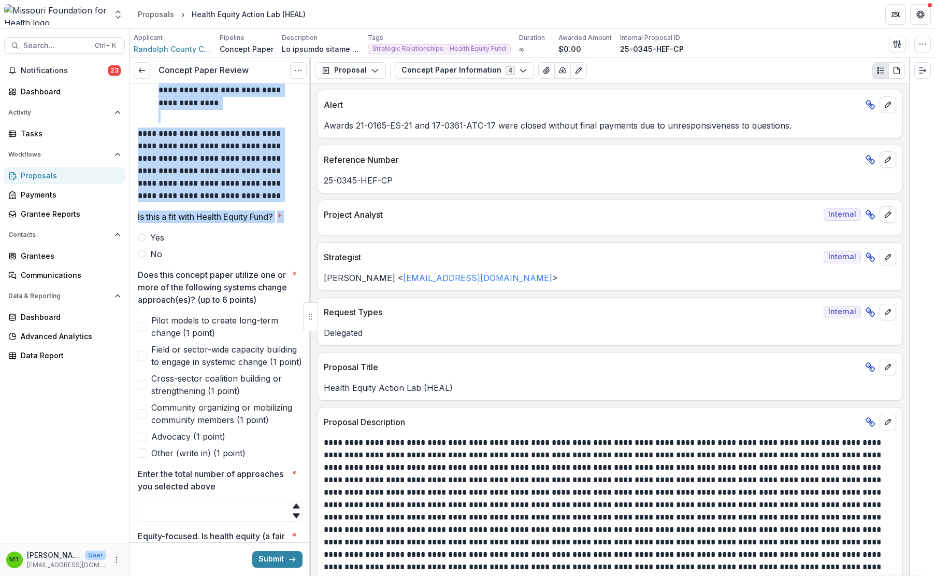
copy div "**********"
click at [73, 406] on div "Notifications 23 Dashboard Activity Tasks Workflows Proposals Payments Grantee …" at bounding box center [64, 302] width 129 height 480
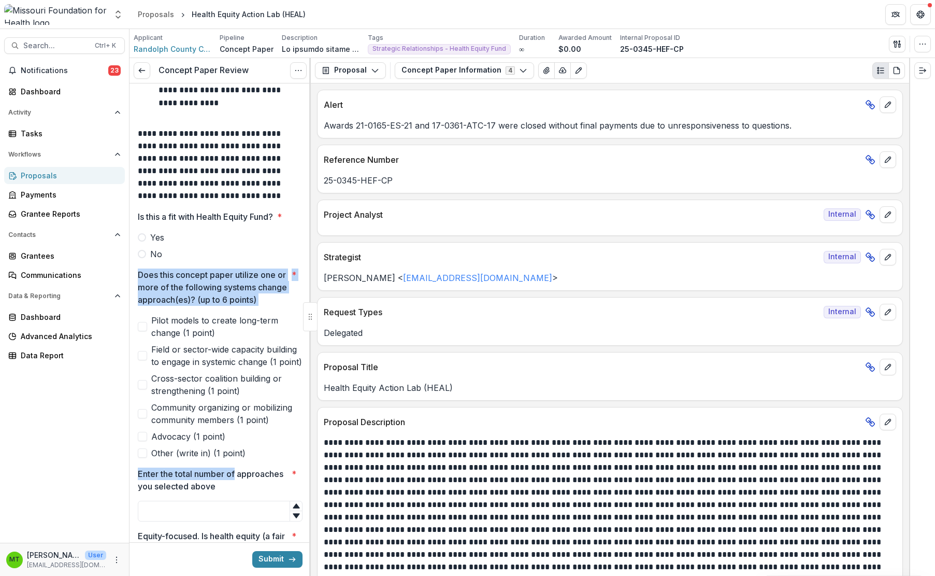
drag, startPoint x: 138, startPoint y: 273, endPoint x: 277, endPoint y: 489, distance: 256.4
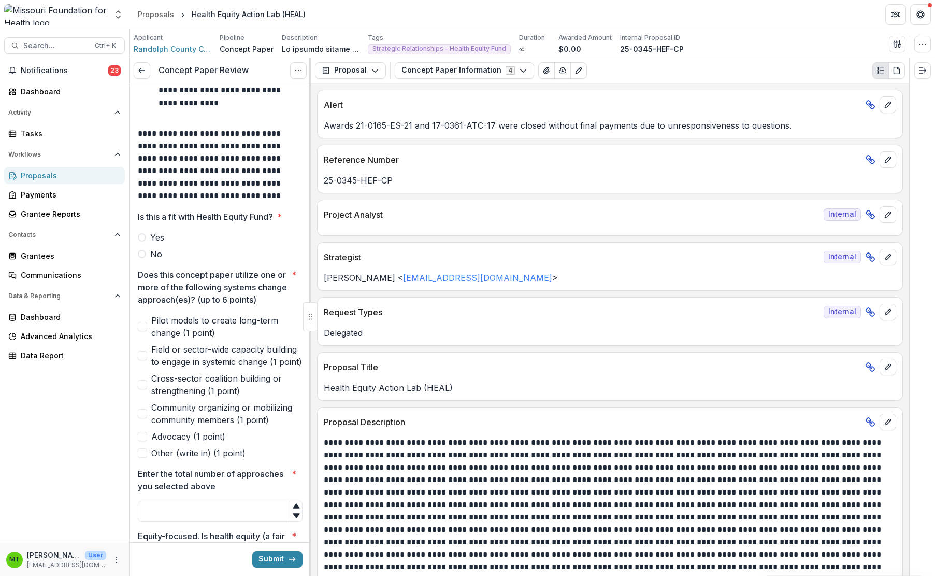
click at [67, 414] on div "Notifications 23 Dashboard Activity Tasks Workflows Proposals Payments Grantee …" at bounding box center [64, 302] width 129 height 480
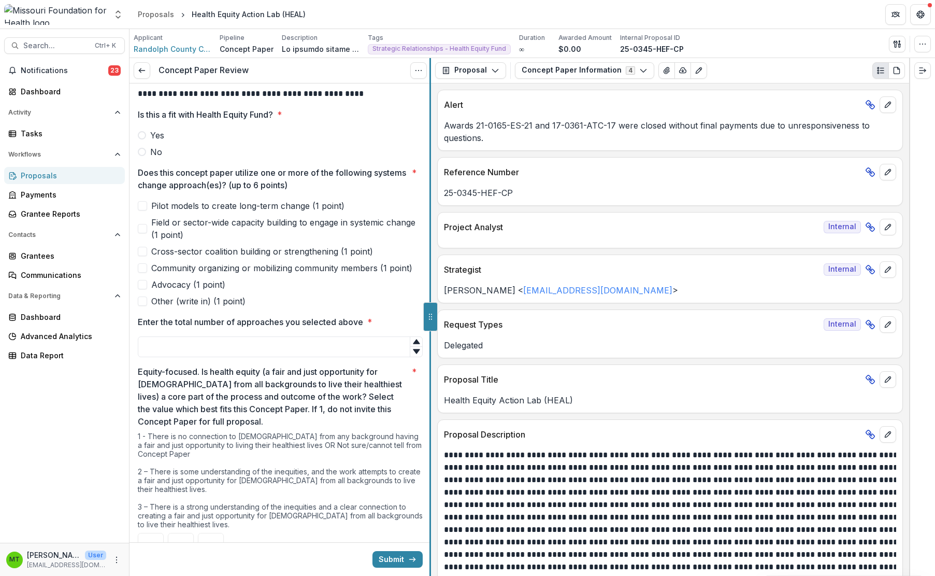
scroll to position [156, 0]
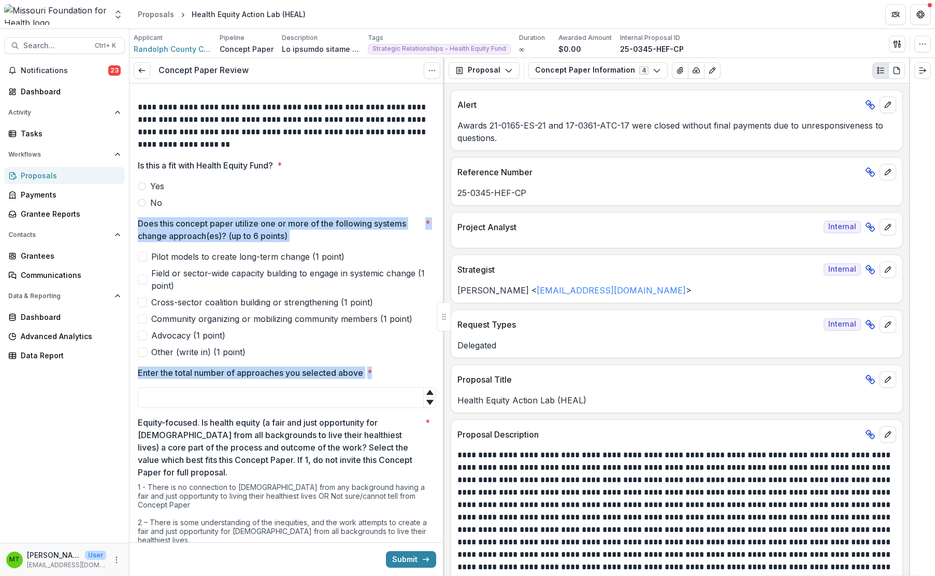
drag, startPoint x: 377, startPoint y: 376, endPoint x: 142, endPoint y: 203, distance: 292.0
click at [95, 402] on div "Notifications 23 Dashboard Activity Tasks Workflows Proposals Payments Grantee …" at bounding box center [64, 302] width 129 height 480
drag, startPoint x: 302, startPoint y: 238, endPoint x: 130, endPoint y: 222, distance: 173.3
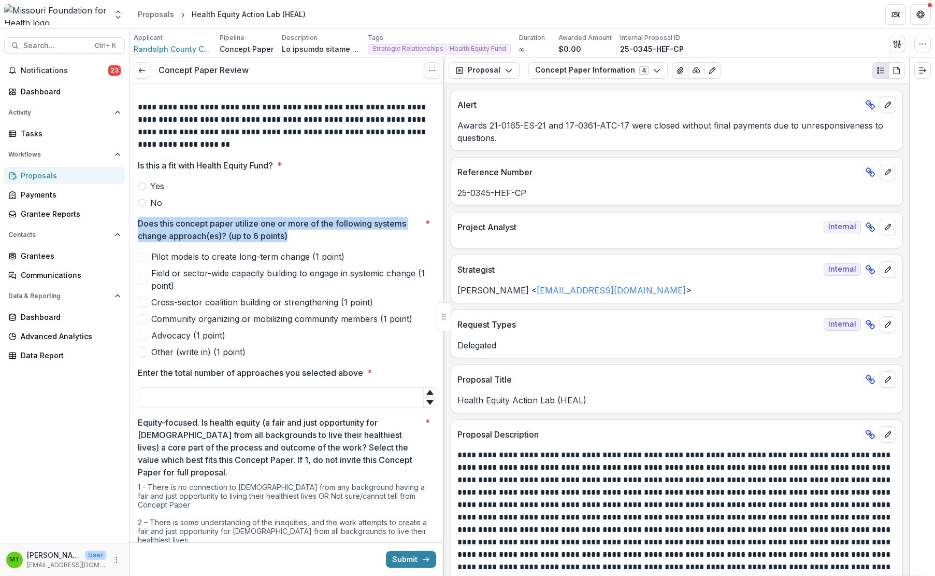
copy p "Does this concept paper utilize one or more of the following systems change app…"
click at [68, 392] on div "Notifications 23 Dashboard Activity Tasks Workflows Proposals Payments Grantee …" at bounding box center [64, 302] width 129 height 480
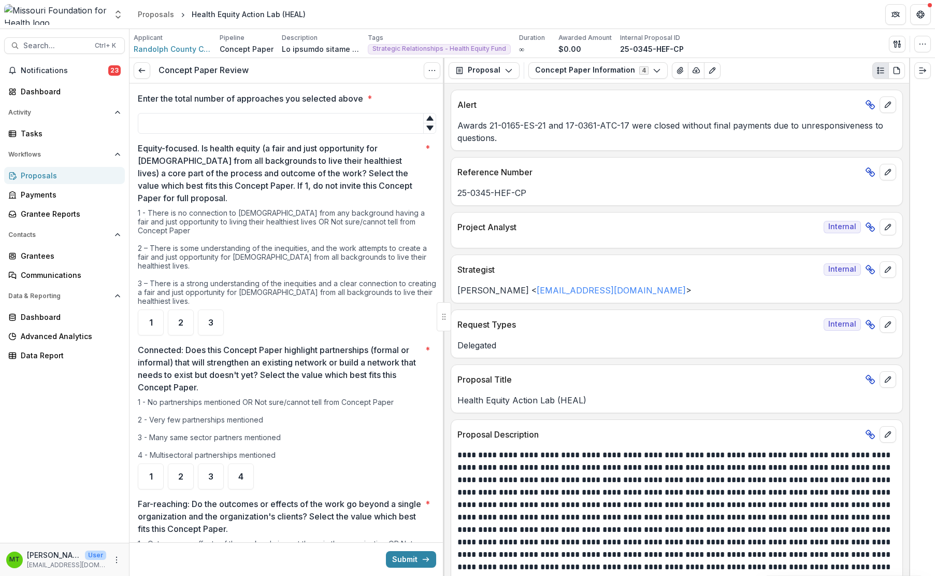
scroll to position [416, 0]
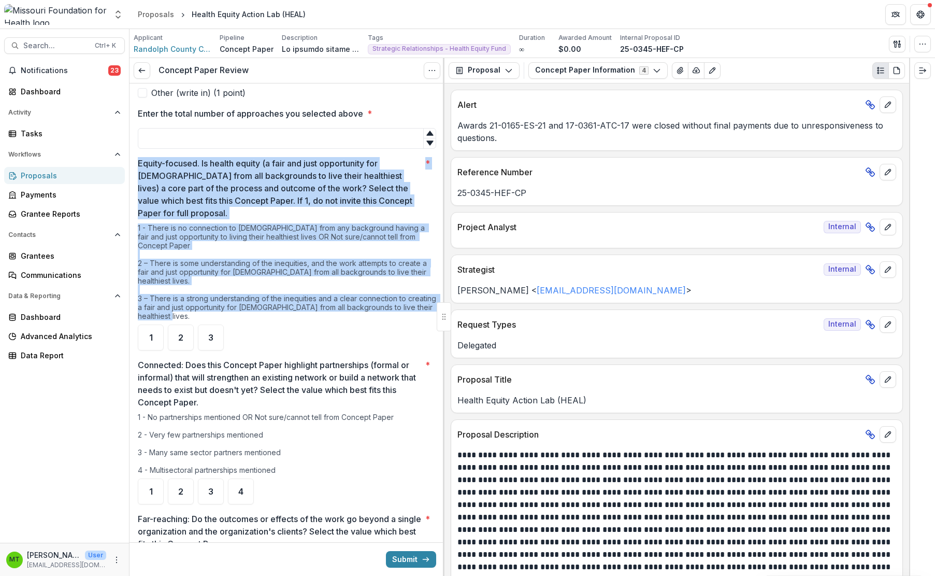
drag, startPoint x: 139, startPoint y: 161, endPoint x: 241, endPoint y: 306, distance: 177.0
click at [241, 306] on div "Equity-focused. Is health equity (a fair and just opportunity for [DEMOGRAPHIC_…" at bounding box center [287, 253] width 298 height 193
copy div "Equity-focused. Is health equity (a fair and just opportunity for [DEMOGRAPHIC_…"
click at [75, 406] on div "Notifications 23 Dashboard Activity Tasks Workflows Proposals Payments Grantee …" at bounding box center [64, 302] width 129 height 480
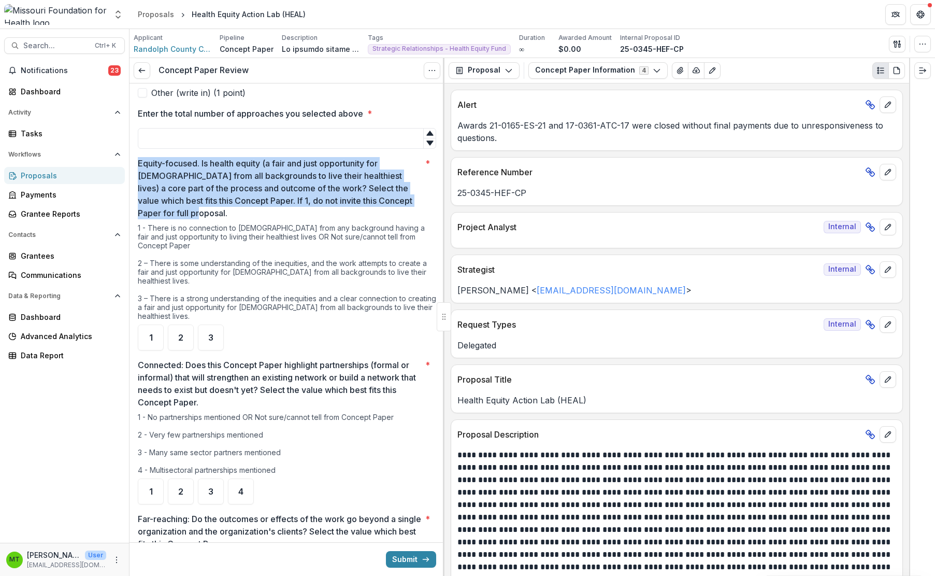
drag, startPoint x: 139, startPoint y: 162, endPoint x: 197, endPoint y: 208, distance: 73.7
click at [197, 208] on p "Equity-focused. Is health equity (a fair and just opportunity for [DEMOGRAPHIC_…" at bounding box center [279, 188] width 283 height 62
copy p "Equity-focused. Is health equity (a fair and just opportunity for [DEMOGRAPHIC_…"
drag, startPoint x: 66, startPoint y: 395, endPoint x: 73, endPoint y: 371, distance: 24.3
click at [66, 395] on div "Notifications 23 Dashboard Activity Tasks Workflows Proposals Payments Grantee …" at bounding box center [64, 302] width 129 height 480
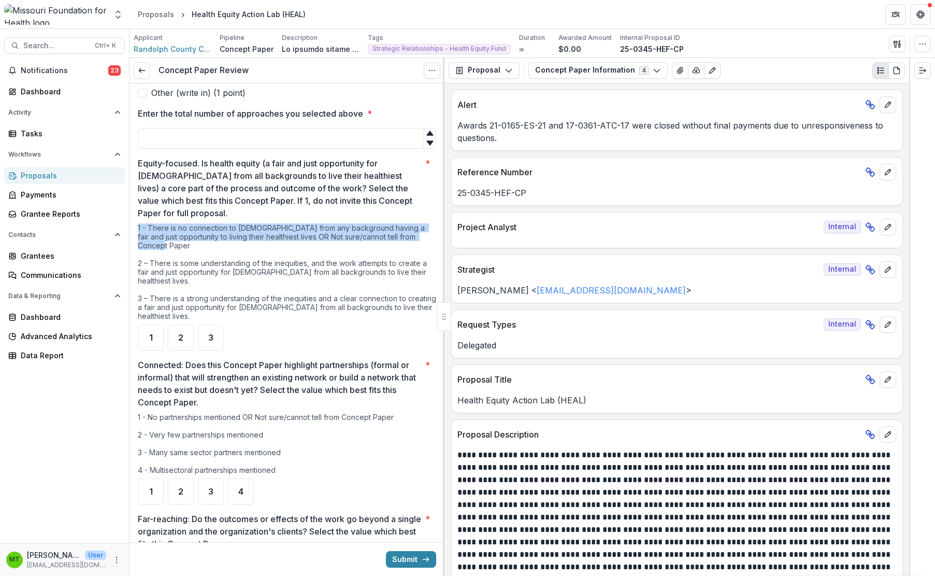
drag, startPoint x: 137, startPoint y: 225, endPoint x: 434, endPoint y: 239, distance: 297.2
copy div "1 - There is no connection to [DEMOGRAPHIC_DATA] from any background having a f…"
click at [96, 395] on div "Notifications 23 Dashboard Activity Tasks Workflows Proposals Payments Grantee …" at bounding box center [64, 302] width 129 height 480
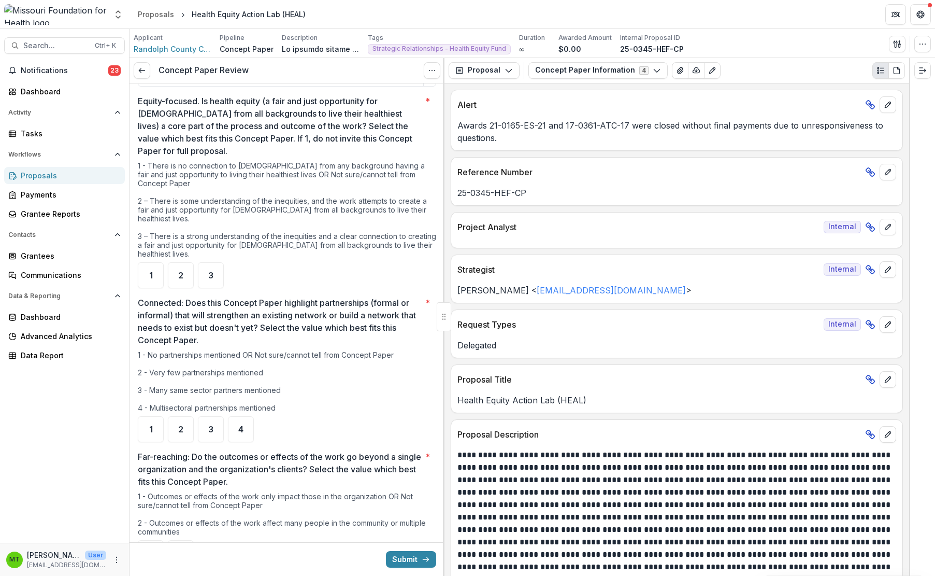
scroll to position [467, 0]
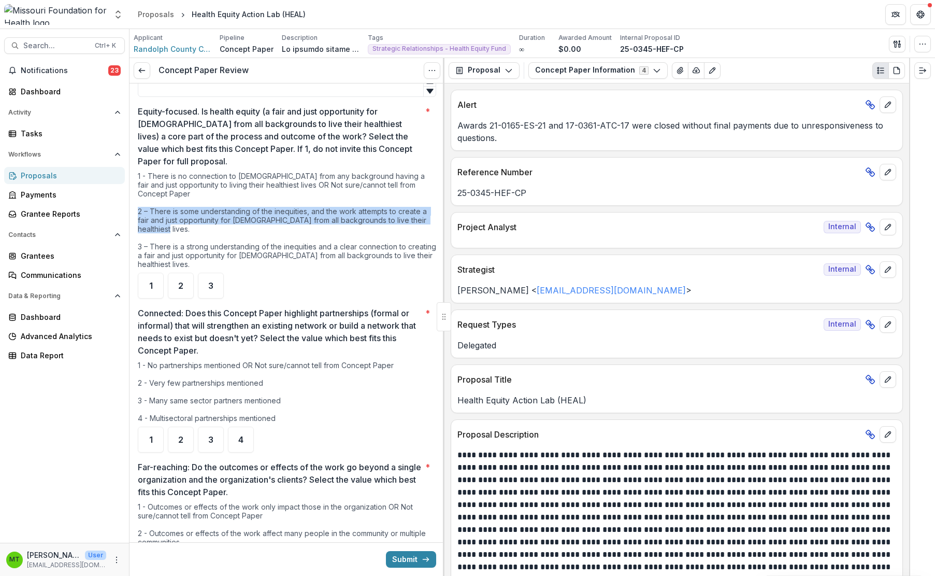
drag, startPoint x: 139, startPoint y: 204, endPoint x: 156, endPoint y: 221, distance: 23.8
click at [156, 221] on div "1 - There is no connection to [DEMOGRAPHIC_DATA] from any background having a f…" at bounding box center [287, 221] width 298 height 101
drag, startPoint x: 85, startPoint y: 402, endPoint x: 128, endPoint y: 311, distance: 100.6
click at [85, 402] on div "Notifications 23 Dashboard Activity Tasks Workflows Proposals Payments Grantee …" at bounding box center [64, 302] width 129 height 480
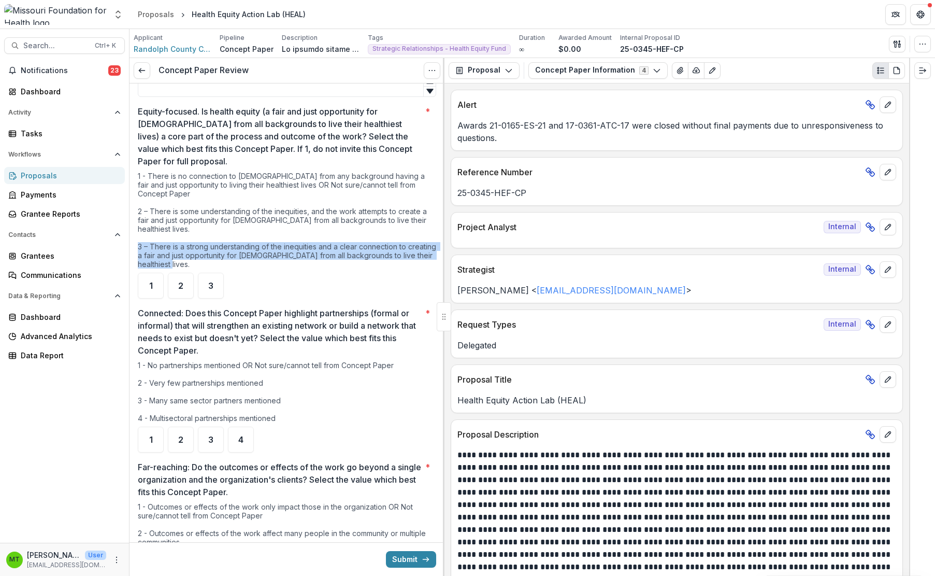
drag, startPoint x: 135, startPoint y: 234, endPoint x: 199, endPoint y: 253, distance: 66.7
drag, startPoint x: 62, startPoint y: 403, endPoint x: 78, endPoint y: 387, distance: 22.7
click at [62, 403] on div "Notifications 23 Dashboard Activity Tasks Workflows Proposals Payments Grantee …" at bounding box center [64, 302] width 129 height 480
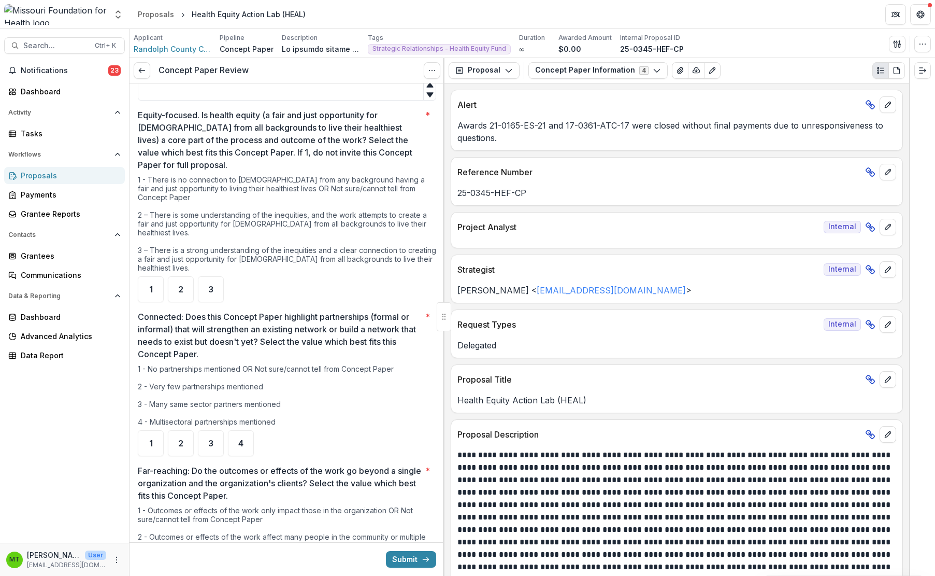
scroll to position [519, 0]
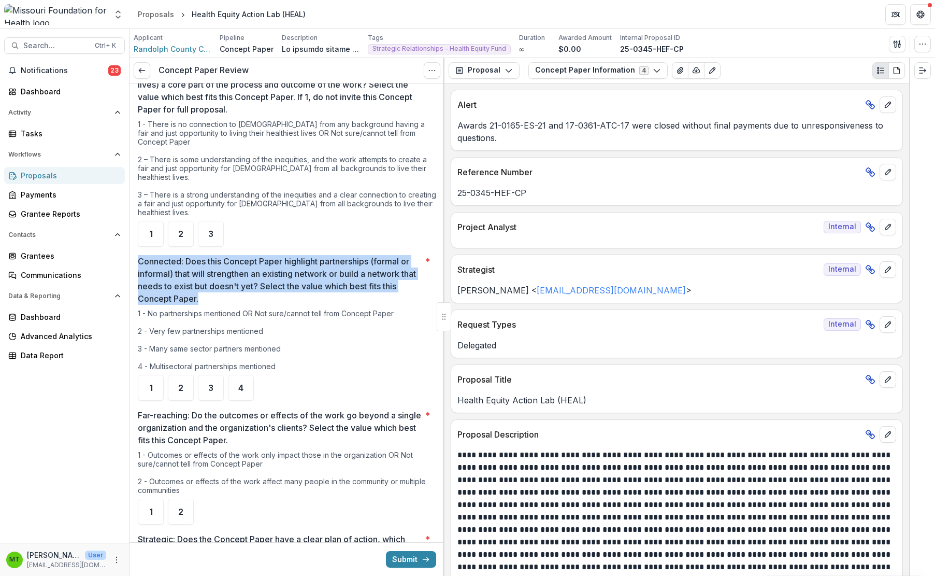
drag, startPoint x: 137, startPoint y: 252, endPoint x: 217, endPoint y: 294, distance: 90.2
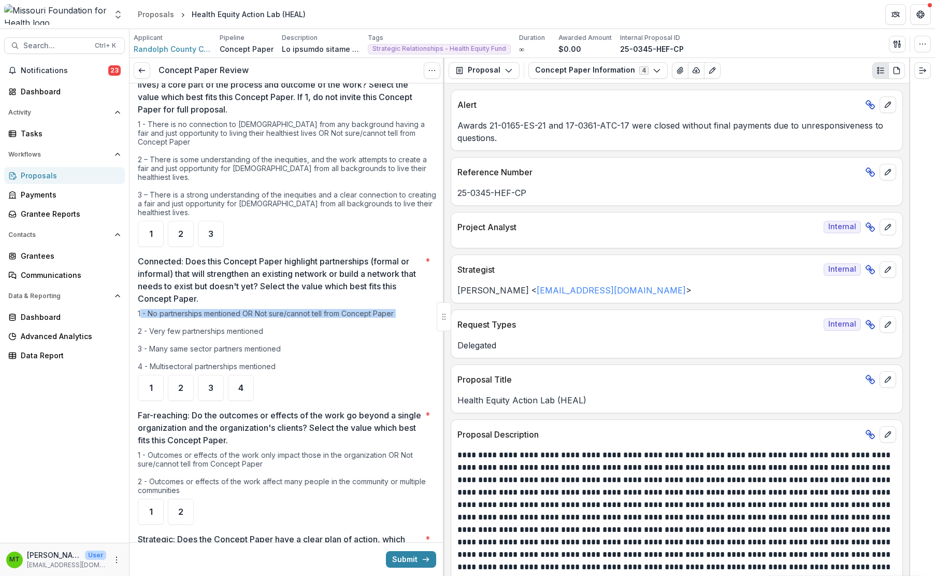
drag, startPoint x: 139, startPoint y: 304, endPoint x: 96, endPoint y: 409, distance: 114.1
click at [240, 312] on div "1 - No partnerships mentioned OR Not sure/cannot tell from Concept Paper 2 - Ve…" at bounding box center [287, 342] width 298 height 66
click at [95, 410] on div "Notifications 23 Dashboard Activity Tasks Workflows Proposals Payments Grantee …" at bounding box center [64, 302] width 129 height 480
drag, startPoint x: 137, startPoint y: 303, endPoint x: 288, endPoint y: 364, distance: 162.7
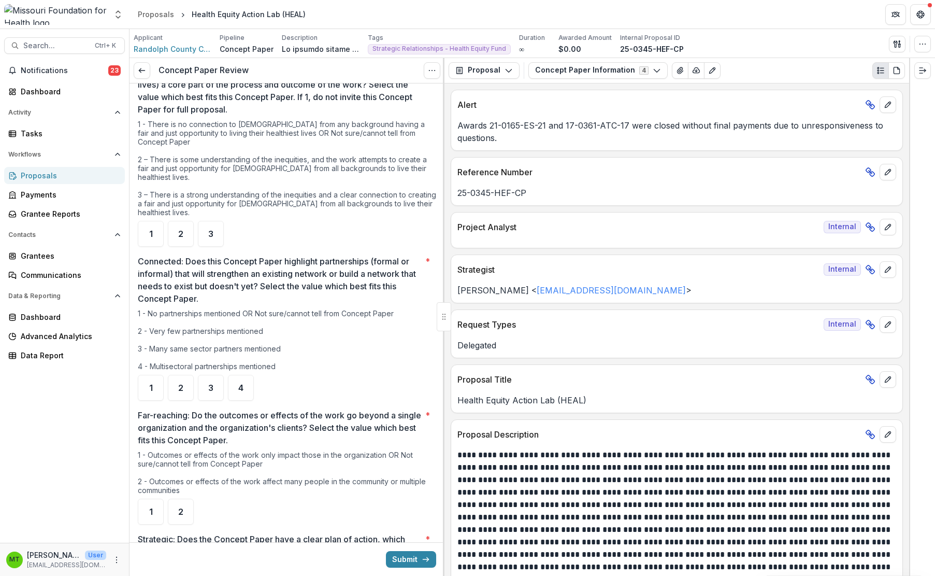
click at [45, 406] on div "Notifications 23 Dashboard Activity Tasks Workflows Proposals Payments Grantee …" at bounding box center [64, 302] width 129 height 480
drag, startPoint x: 137, startPoint y: 299, endPoint x: 412, endPoint y: 306, distance: 275.2
drag, startPoint x: 137, startPoint y: 320, endPoint x: 263, endPoint y: 322, distance: 125.9
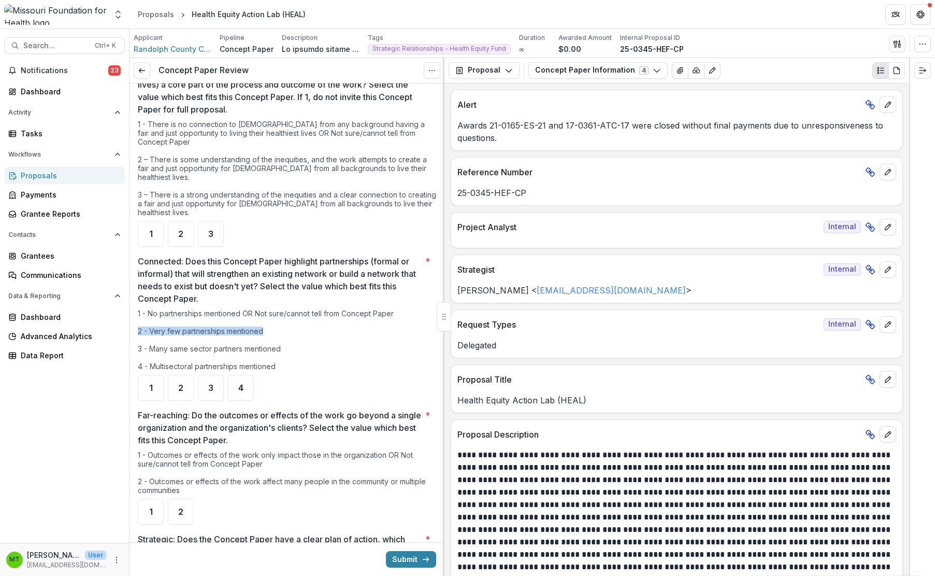
drag, startPoint x: 138, startPoint y: 341, endPoint x: 285, endPoint y: 337, distance: 147.2
click at [285, 337] on div "1 - No partnerships mentioned OR Not sure/cannot tell from Concept Paper 2 - Ve…" at bounding box center [287, 342] width 298 height 66
drag, startPoint x: 137, startPoint y: 356, endPoint x: 280, endPoint y: 361, distance: 143.1
click at [54, 419] on div "Notifications 23 Dashboard Activity Tasks Workflows Proposals Payments Grantee …" at bounding box center [64, 302] width 129 height 480
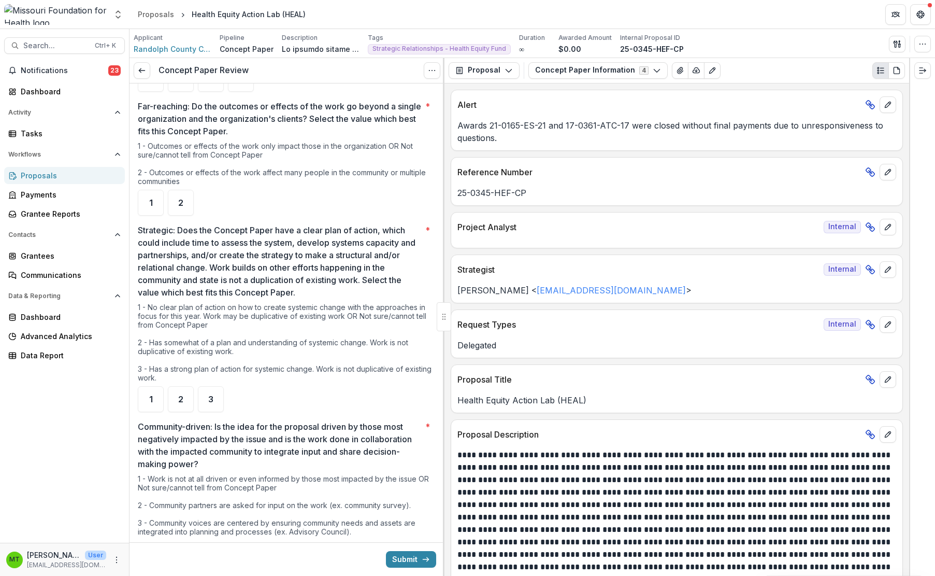
scroll to position [778, 0]
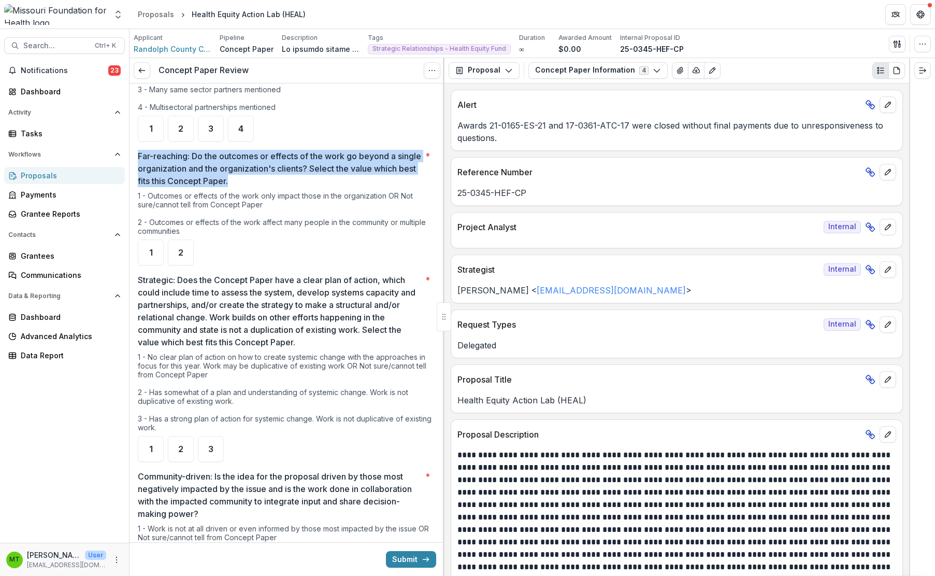
drag, startPoint x: 139, startPoint y: 146, endPoint x: 280, endPoint y: 171, distance: 143.7
click at [280, 171] on p "Far-reaching: Do the outcomes or effects of the work go beyond a single organiz…" at bounding box center [279, 168] width 283 height 37
click at [89, 424] on div "Notifications 23 Dashboard Activity Tasks Workflows Proposals Payments Grantee …" at bounding box center [64, 302] width 129 height 480
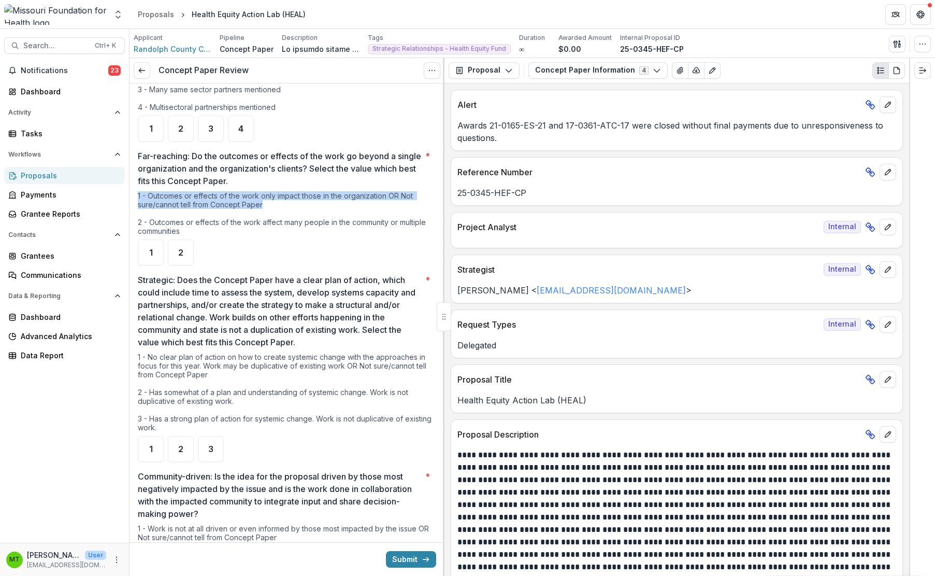
drag, startPoint x: 138, startPoint y: 185, endPoint x: 262, endPoint y: 195, distance: 124.2
click at [262, 195] on div "1 - Outcomes or effects of the work only impact those in the organization OR No…" at bounding box center [287, 215] width 298 height 48
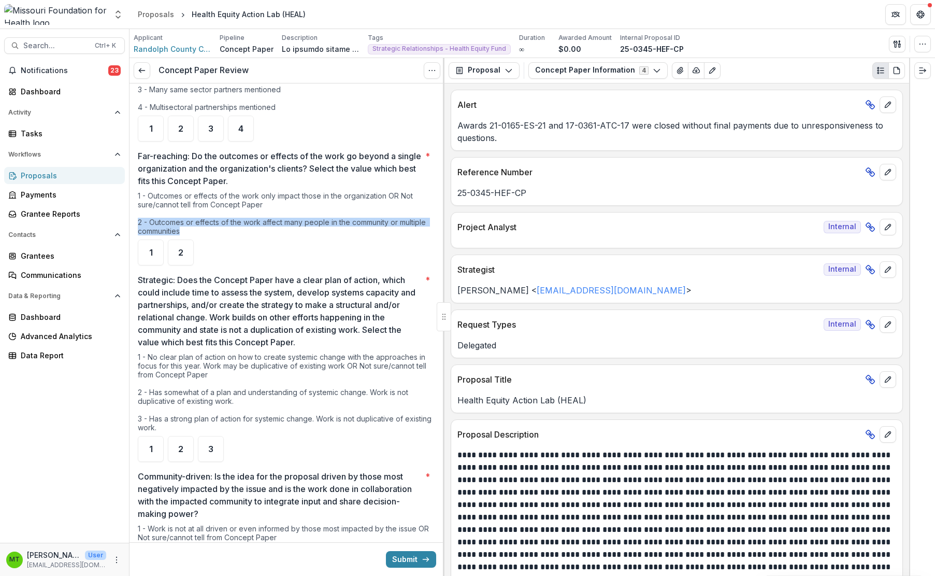
drag, startPoint x: 138, startPoint y: 216, endPoint x: 182, endPoint y: 222, distance: 44.6
click at [182, 222] on div "1 - Outcomes or effects of the work only impact those in the organization OR No…" at bounding box center [287, 215] width 298 height 48
click at [82, 414] on div "Notifications 23 Dashboard Activity Tasks Workflows Proposals Payments Grantee …" at bounding box center [64, 302] width 129 height 480
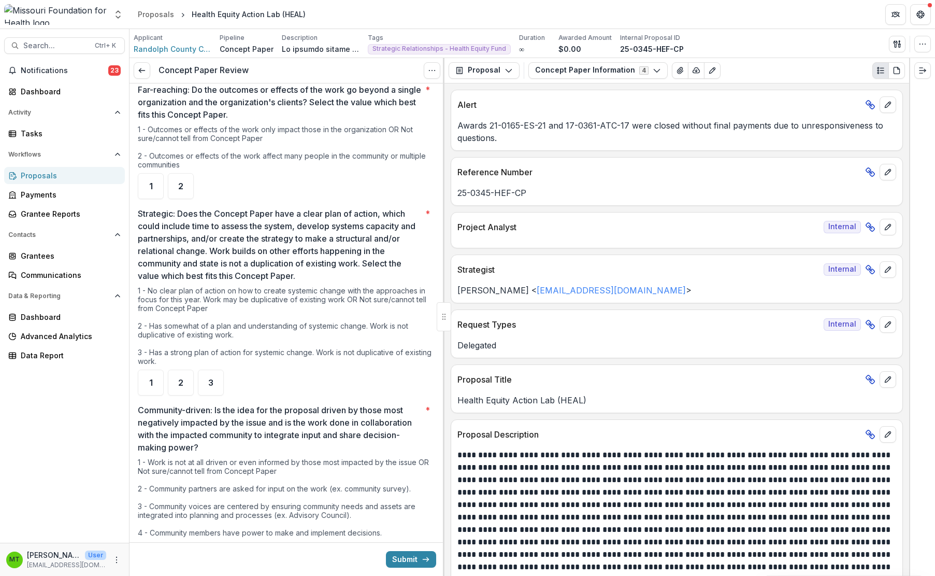
scroll to position [830, 0]
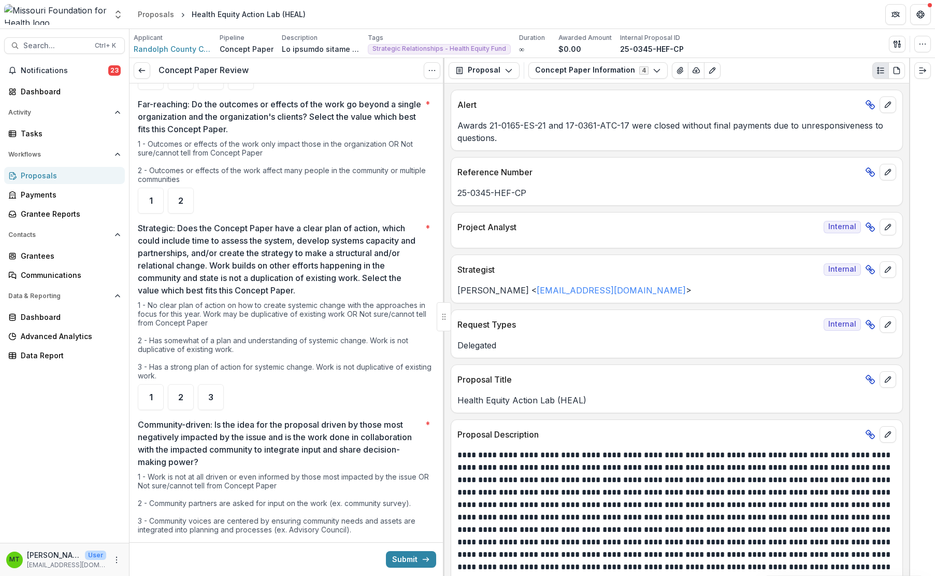
drag, startPoint x: 138, startPoint y: 215, endPoint x: 302, endPoint y: 282, distance: 176.6
click at [302, 282] on p "Strategic: Does the Concept Paper have a clear plan of action, which could incl…" at bounding box center [279, 259] width 283 height 75
drag, startPoint x: 88, startPoint y: 402, endPoint x: 121, endPoint y: 349, distance: 62.2
click at [88, 402] on div "Notifications 23 Dashboard Activity Tasks Workflows Proposals Payments Grantee …" at bounding box center [64, 302] width 129 height 480
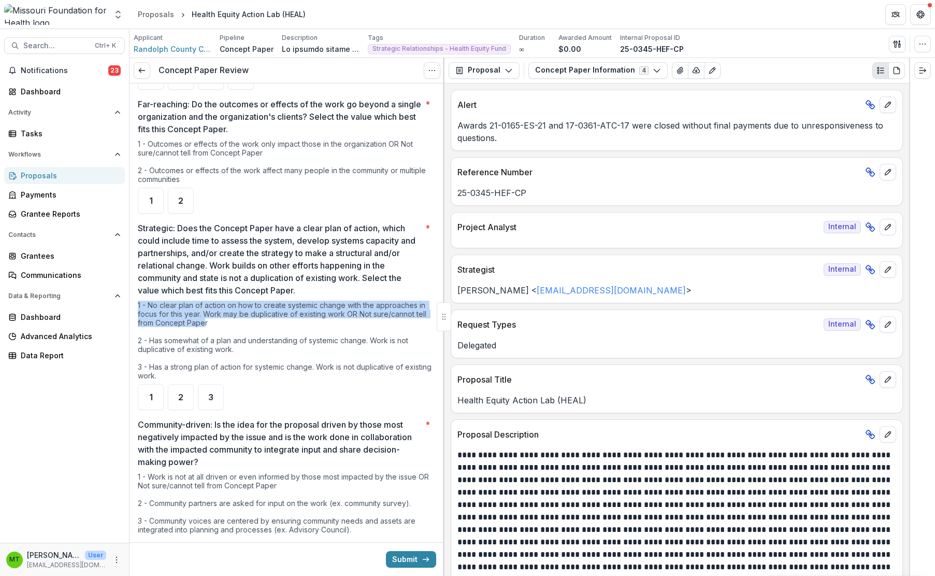
drag, startPoint x: 137, startPoint y: 293, endPoint x: 206, endPoint y: 314, distance: 72.1
click at [206, 314] on div "**********" at bounding box center [287, 436] width 315 height 2366
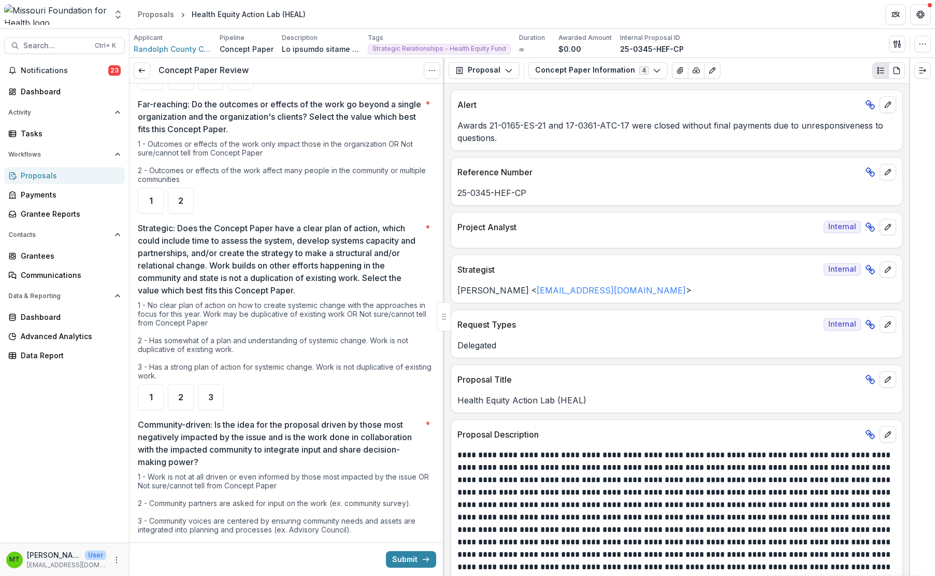
click at [81, 407] on div "Notifications 23 Dashboard Activity Tasks Workflows Proposals Payments Grantee …" at bounding box center [64, 302] width 129 height 480
drag, startPoint x: 138, startPoint y: 294, endPoint x: 209, endPoint y: 311, distance: 73.5
click at [209, 311] on div "1 - No clear plan of action on how to create systemic change with the approache…" at bounding box center [287, 342] width 298 height 83
click at [70, 416] on div "Notifications 23 Dashboard Activity Tasks Workflows Proposals Payments Grantee …" at bounding box center [64, 302] width 129 height 480
drag, startPoint x: 135, startPoint y: 332, endPoint x: 235, endPoint y: 344, distance: 100.7
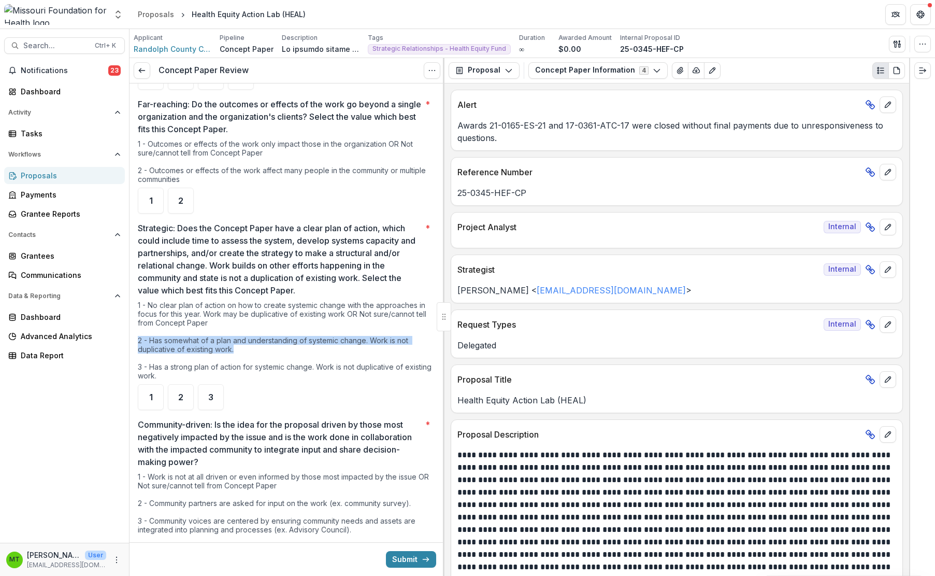
click at [235, 344] on div "**********" at bounding box center [287, 436] width 315 height 2366
drag, startPoint x: 67, startPoint y: 426, endPoint x: 91, endPoint y: 394, distance: 39.6
click at [67, 426] on div "Notifications 23 Dashboard Activity Tasks Workflows Proposals Payments Grantee …" at bounding box center [64, 302] width 129 height 480
drag, startPoint x: 135, startPoint y: 355, endPoint x: 167, endPoint y: 370, distance: 35.2
click at [167, 370] on div "**********" at bounding box center [287, 436] width 315 height 2366
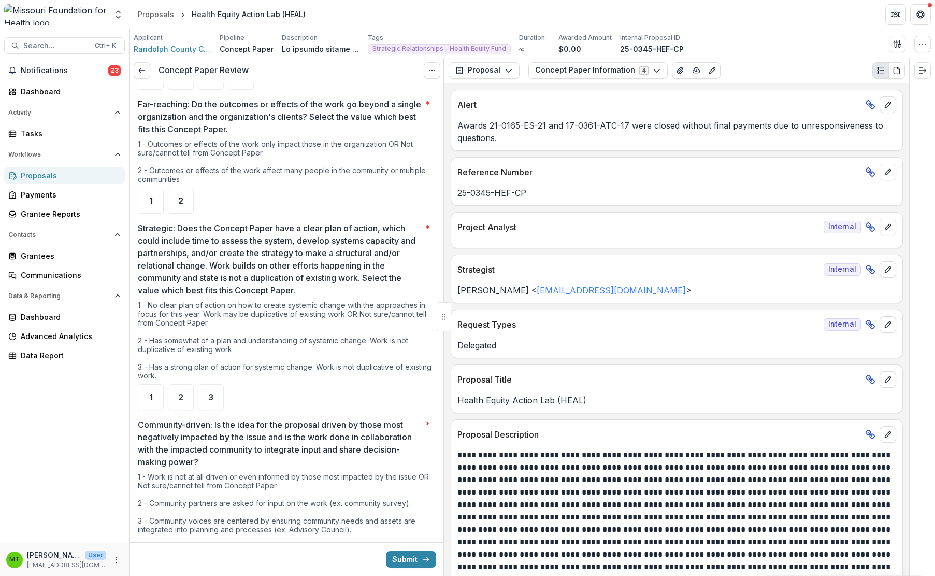
click at [67, 435] on div "Notifications 23 Dashboard Activity Tasks Workflows Proposals Payments Grantee …" at bounding box center [64, 302] width 129 height 480
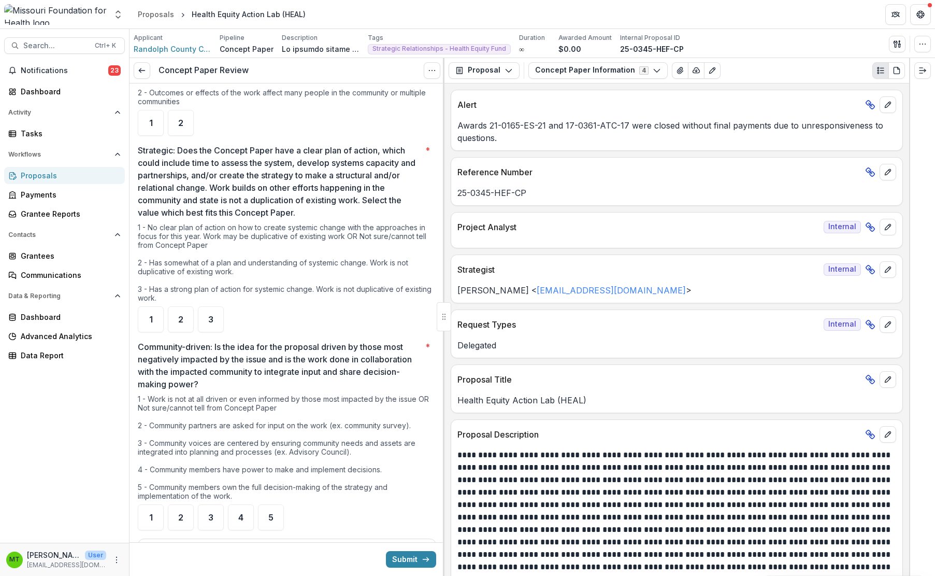
scroll to position [1037, 0]
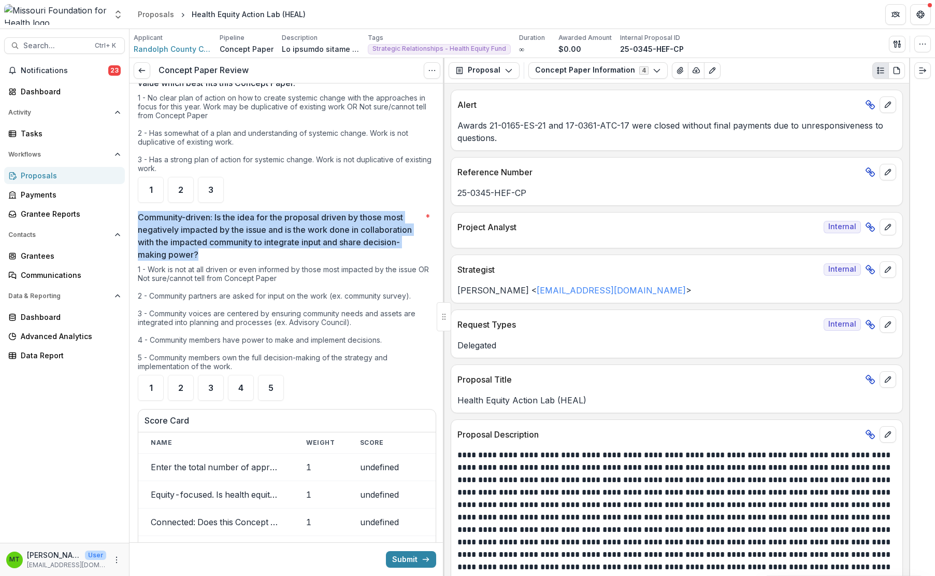
drag, startPoint x: 138, startPoint y: 205, endPoint x: 201, endPoint y: 242, distance: 73.4
click at [201, 242] on p "Community-driven: Is the idea for the proposal driven by those most negatively …" at bounding box center [279, 236] width 283 height 50
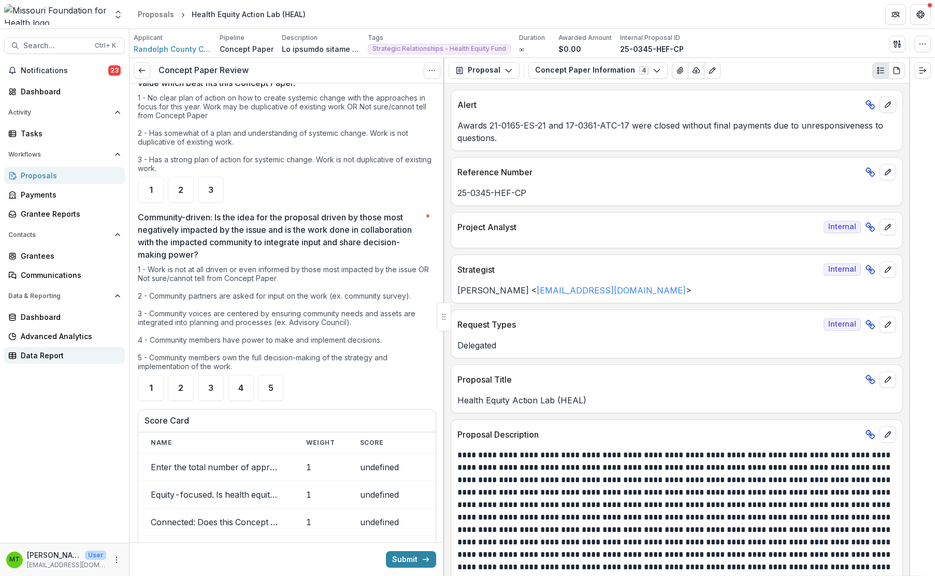
drag, startPoint x: 66, startPoint y: 430, endPoint x: 111, endPoint y: 353, distance: 89.2
click at [66, 430] on div "Notifications 23 Dashboard Activity Tasks Workflows Proposals Payments Grantee …" at bounding box center [64, 302] width 129 height 480
drag, startPoint x: 137, startPoint y: 255, endPoint x: 277, endPoint y: 271, distance: 140.8
click at [277, 271] on div "**********" at bounding box center [287, 229] width 315 height 2366
click at [76, 402] on div "Notifications 23 Dashboard Activity Tasks Workflows Proposals Payments Grantee …" at bounding box center [64, 302] width 129 height 480
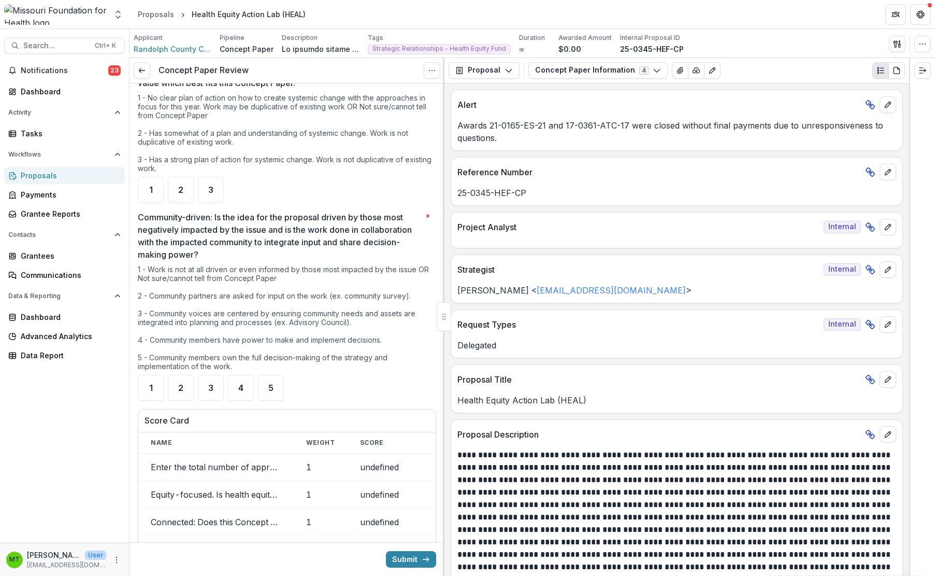
click at [67, 437] on div "Notifications 23 Dashboard Activity Tasks Workflows Proposals Payments Grantee …" at bounding box center [64, 302] width 129 height 480
drag, startPoint x: 138, startPoint y: 260, endPoint x: 277, endPoint y: 269, distance: 138.6
click at [277, 269] on div "1 - Work is not at all driven or even informed by those most impacted by the is…" at bounding box center [287, 320] width 298 height 110
drag, startPoint x: 139, startPoint y: 286, endPoint x: 416, endPoint y: 285, distance: 276.2
click at [416, 285] on div "1 - Work is not at all driven or even informed by those most impacted by the is…" at bounding box center [287, 320] width 298 height 110
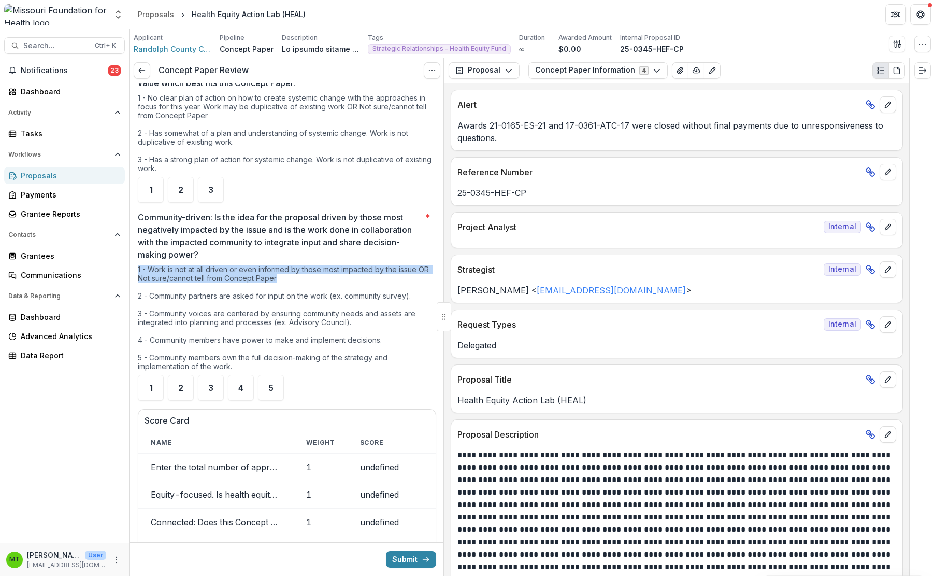
drag, startPoint x: 138, startPoint y: 303, endPoint x: 352, endPoint y: 313, distance: 214.3
click at [352, 313] on div "1 - Work is not at all driven or even informed by those most impacted by the is…" at bounding box center [287, 320] width 298 height 110
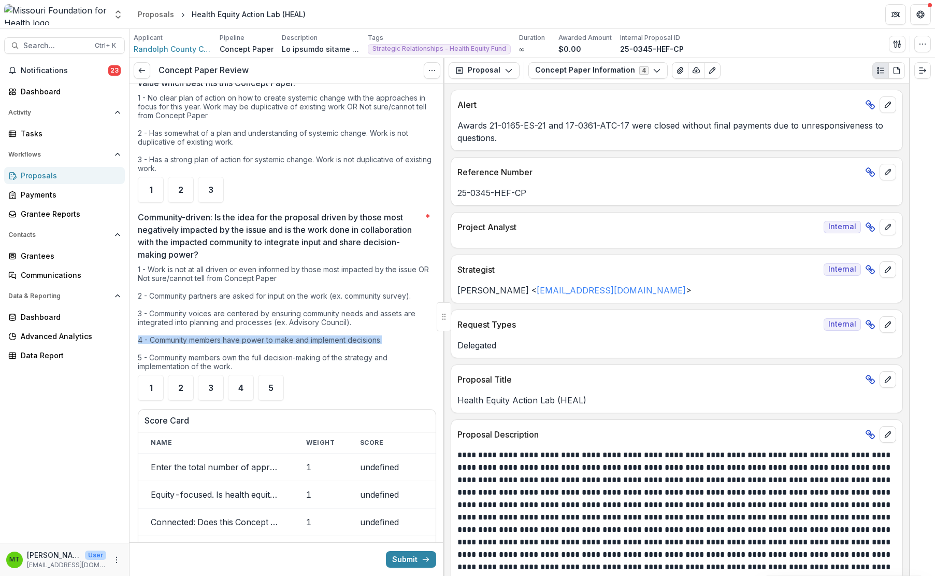
drag, startPoint x: 139, startPoint y: 331, endPoint x: 384, endPoint y: 332, distance: 244.6
click at [384, 332] on div "1 - Work is not at all driven or even informed by those most impacted by the is…" at bounding box center [287, 320] width 298 height 110
drag, startPoint x: 138, startPoint y: 348, endPoint x: 238, endPoint y: 355, distance: 100.3
click at [238, 355] on div "1 - Work is not at all driven or even informed by those most impacted by the is…" at bounding box center [287, 320] width 298 height 110
click at [79, 432] on div "Notifications 23 Dashboard Activity Tasks Workflows Proposals Payments Grantee …" at bounding box center [64, 302] width 129 height 480
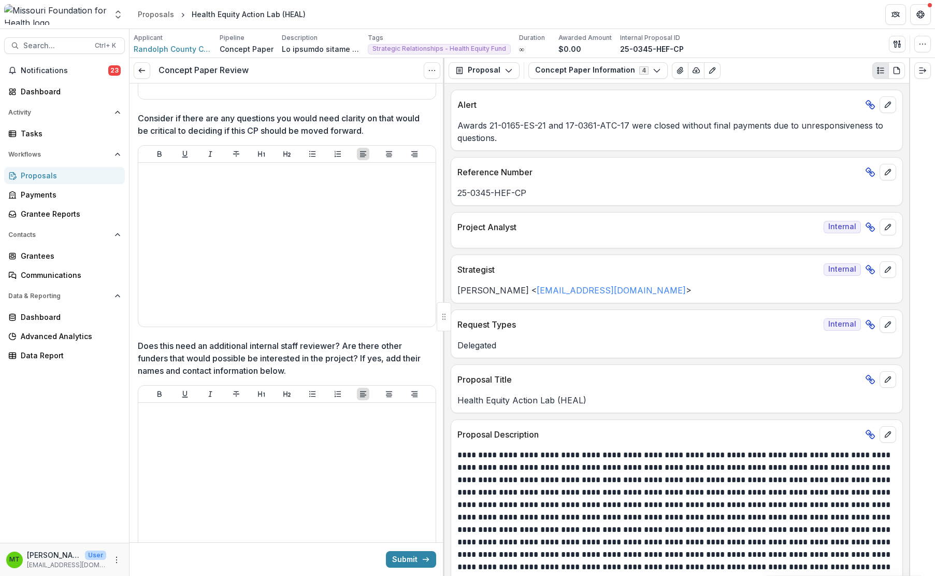
scroll to position [1866, 0]
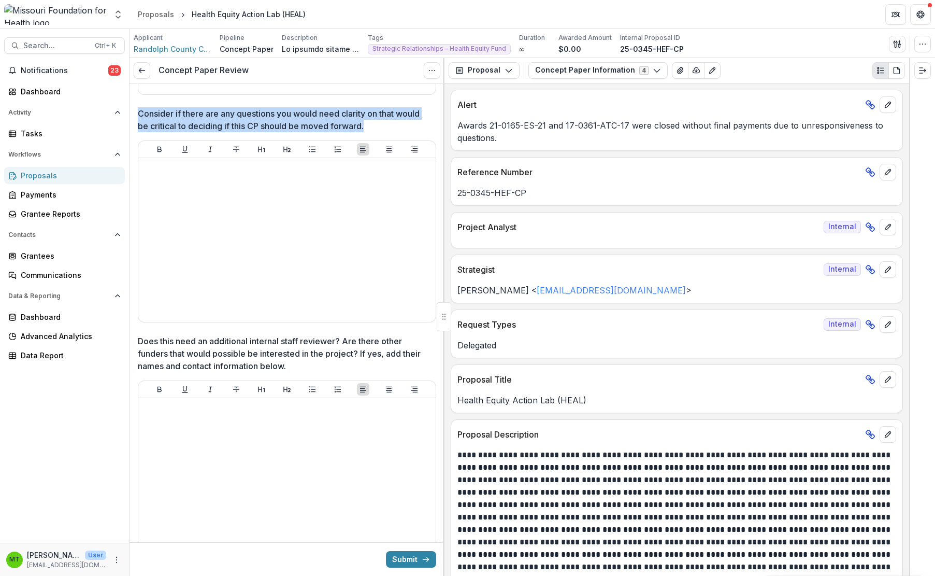
drag, startPoint x: 139, startPoint y: 111, endPoint x: 377, endPoint y: 127, distance: 238.4
click at [377, 127] on p "Consider if there are any questions you would need clarity on that would be cri…" at bounding box center [284, 119] width 292 height 25
drag, startPoint x: 139, startPoint y: 109, endPoint x: 365, endPoint y: 126, distance: 226.5
click at [365, 126] on p "Consider if there are any questions you would need clarity on that would be cri…" at bounding box center [284, 119] width 292 height 25
drag, startPoint x: 138, startPoint y: 111, endPoint x: 362, endPoint y: 131, distance: 225.2
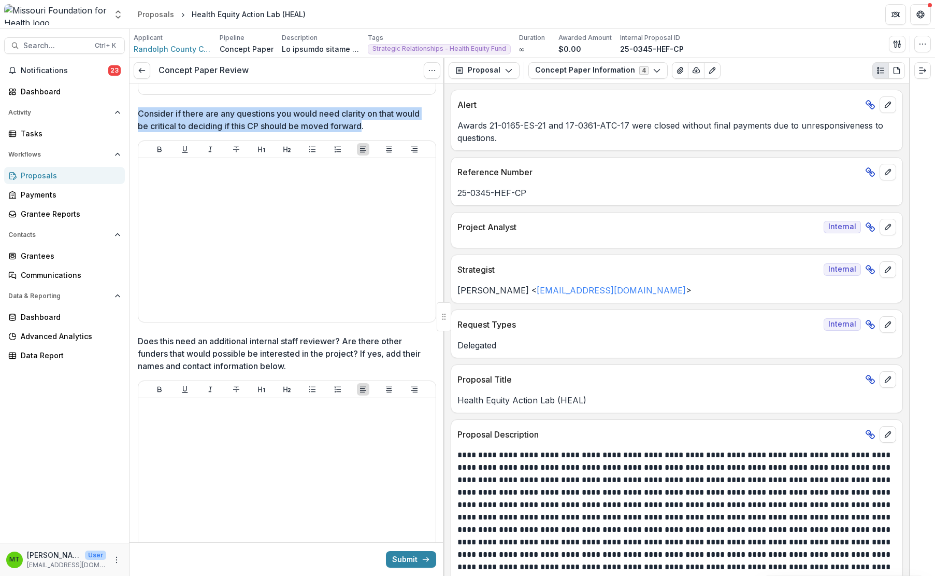
click at [362, 131] on p "Consider if there are any questions you would need clarity on that would be cri…" at bounding box center [284, 119] width 292 height 25
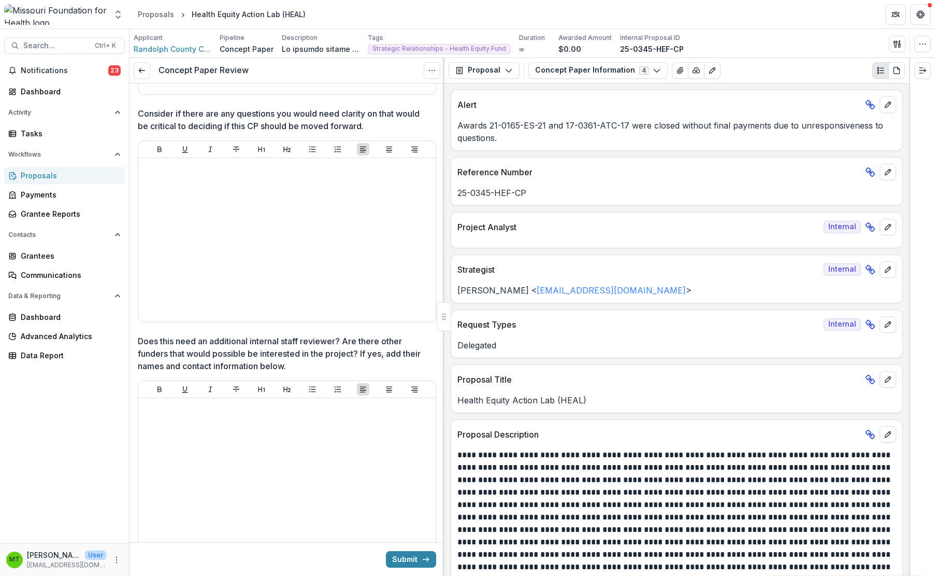
click at [151, 109] on p "Consider if there are any questions you would need clarity on that would be cri…" at bounding box center [284, 119] width 292 height 25
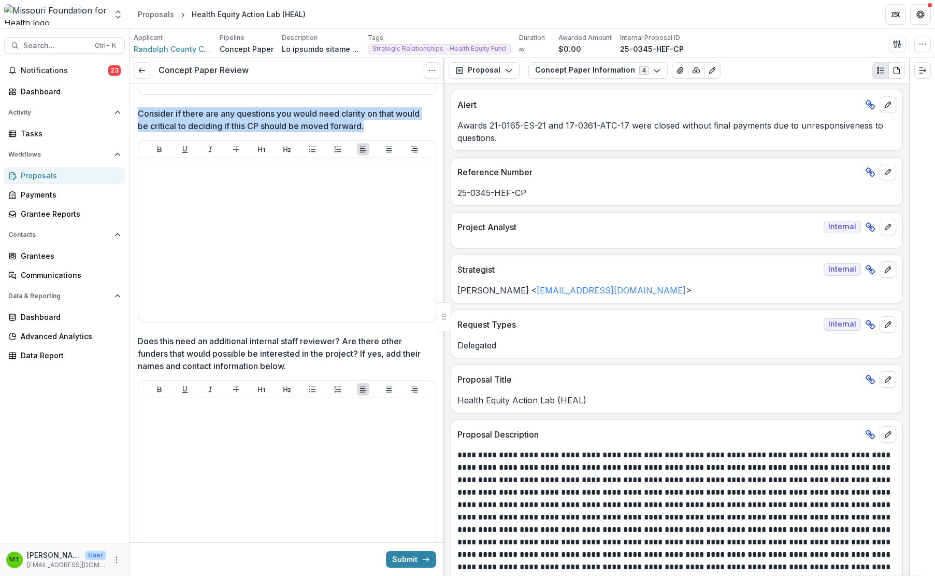
drag, startPoint x: 138, startPoint y: 112, endPoint x: 368, endPoint y: 125, distance: 230.4
click at [368, 125] on p "Consider if there are any questions you would need clarity on that would be cri…" at bounding box center [284, 119] width 292 height 25
drag, startPoint x: 367, startPoint y: 124, endPoint x: 133, endPoint y: 101, distance: 234.8
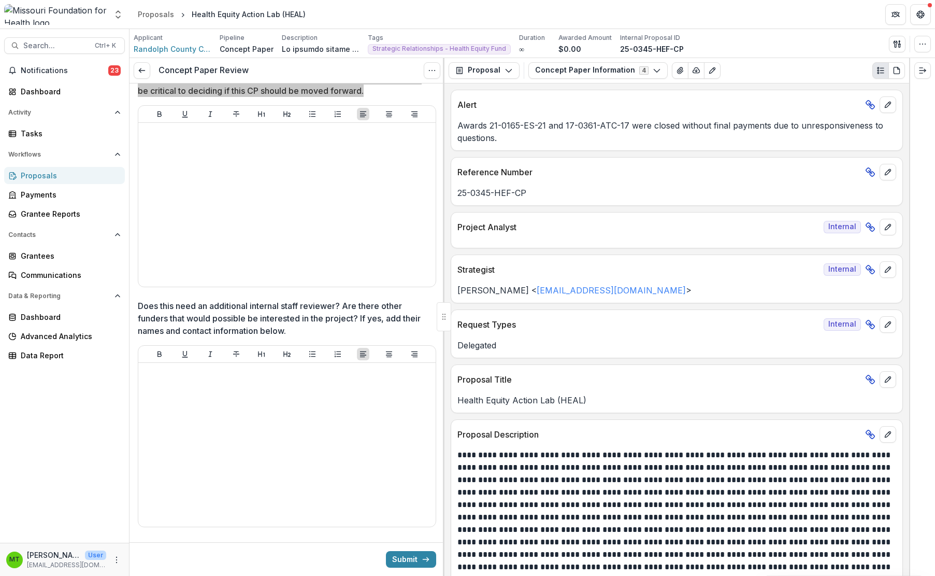
scroll to position [1923, 0]
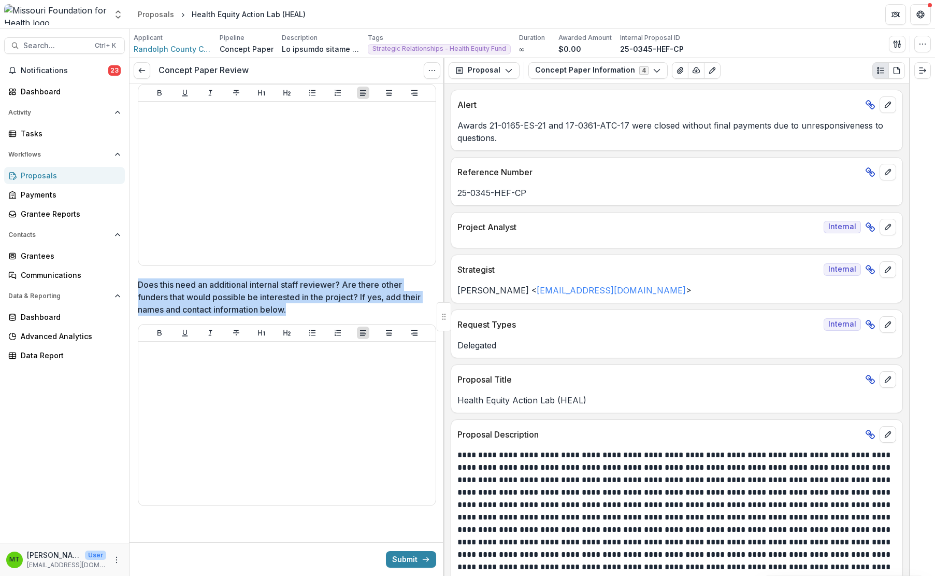
drag, startPoint x: 289, startPoint y: 310, endPoint x: 140, endPoint y: 282, distance: 151.2
click at [140, 282] on p "Does this need an additional internal staff reviewer? Are there other funders t…" at bounding box center [284, 296] width 292 height 37
drag, startPoint x: 139, startPoint y: 282, endPoint x: 291, endPoint y: 308, distance: 153.9
click at [291, 308] on p "Does this need an additional internal staff reviewer? Are there other funders t…" at bounding box center [284, 296] width 292 height 37
drag, startPoint x: 286, startPoint y: 310, endPoint x: 136, endPoint y: 278, distance: 153.0
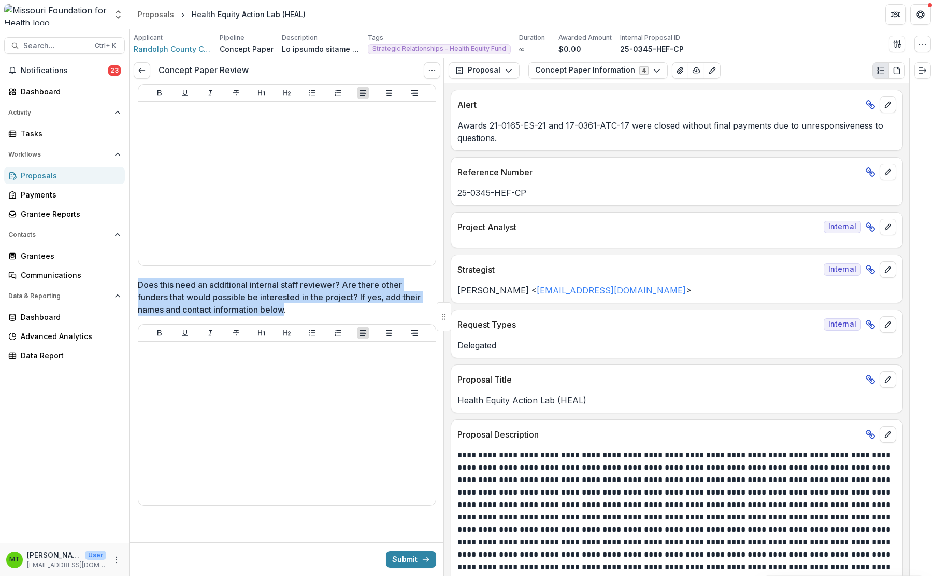
drag, startPoint x: 64, startPoint y: 403, endPoint x: 71, endPoint y: 401, distance: 6.9
click at [64, 403] on div "Notifications 23 Dashboard Activity Tasks Workflows Proposals Payments Grantee …" at bounding box center [64, 302] width 129 height 480
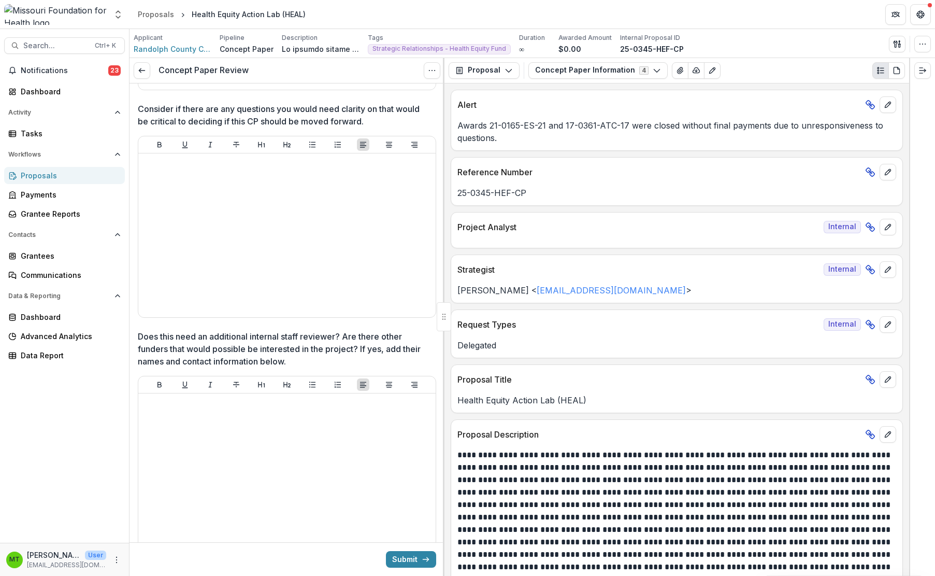
scroll to position [1612, 0]
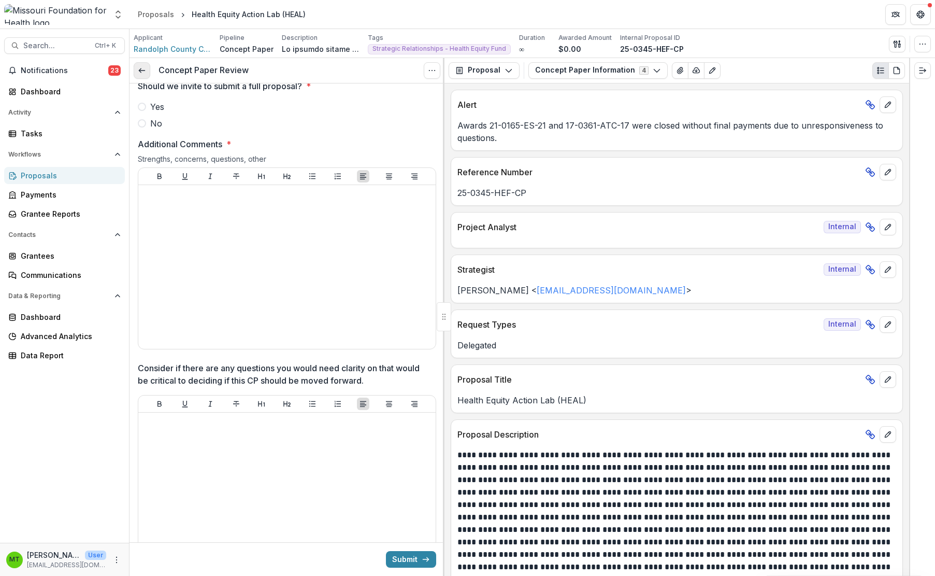
click at [140, 69] on polyline at bounding box center [140, 70] width 2 height 4
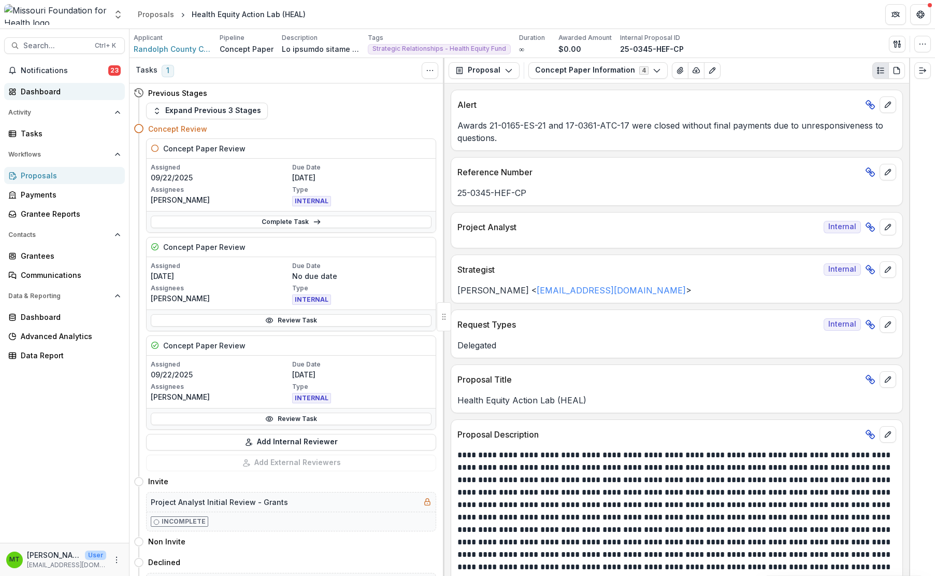
click at [49, 92] on div "Dashboard" at bounding box center [69, 91] width 96 height 11
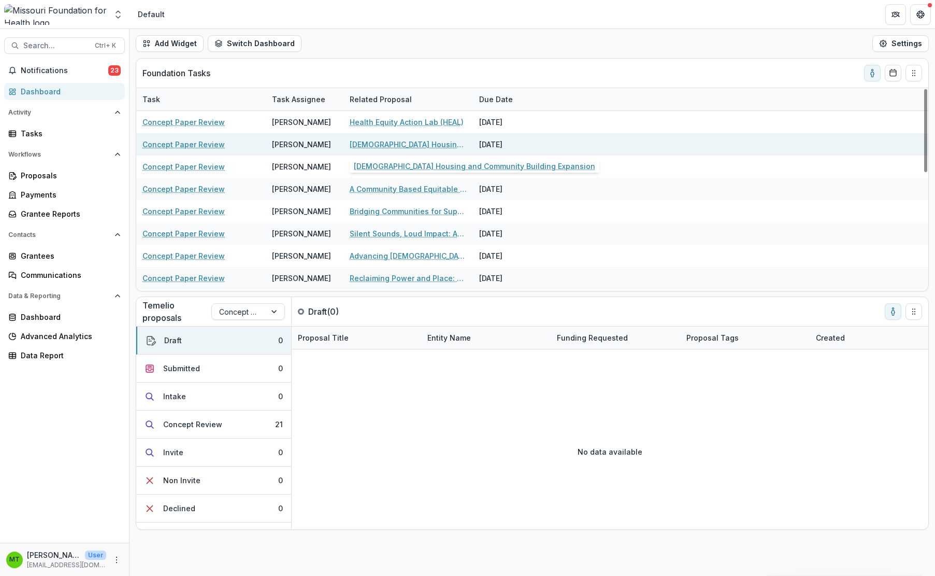
click at [388, 144] on link "[DEMOGRAPHIC_DATA] Housing and Community Building Expansion" at bounding box center [408, 144] width 117 height 11
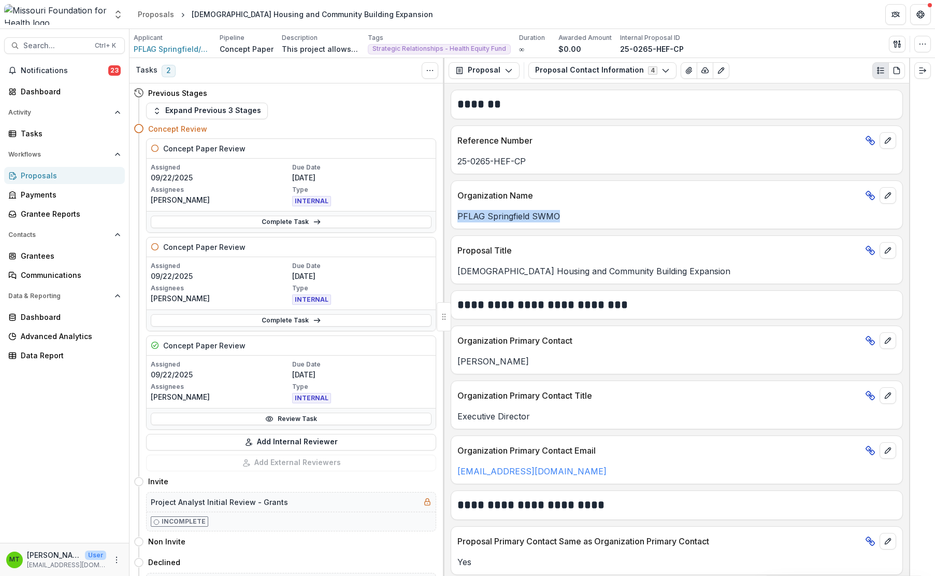
drag, startPoint x: 459, startPoint y: 217, endPoint x: 559, endPoint y: 214, distance: 99.5
click at [559, 214] on p "PFLAG Springfield SWMO" at bounding box center [676, 216] width 439 height 12
drag, startPoint x: 458, startPoint y: 161, endPoint x: 530, endPoint y: 167, distance: 72.2
click at [530, 167] on p "25-0265-HEF-CP" at bounding box center [676, 161] width 439 height 12
drag, startPoint x: 100, startPoint y: 390, endPoint x: 145, endPoint y: 351, distance: 59.2
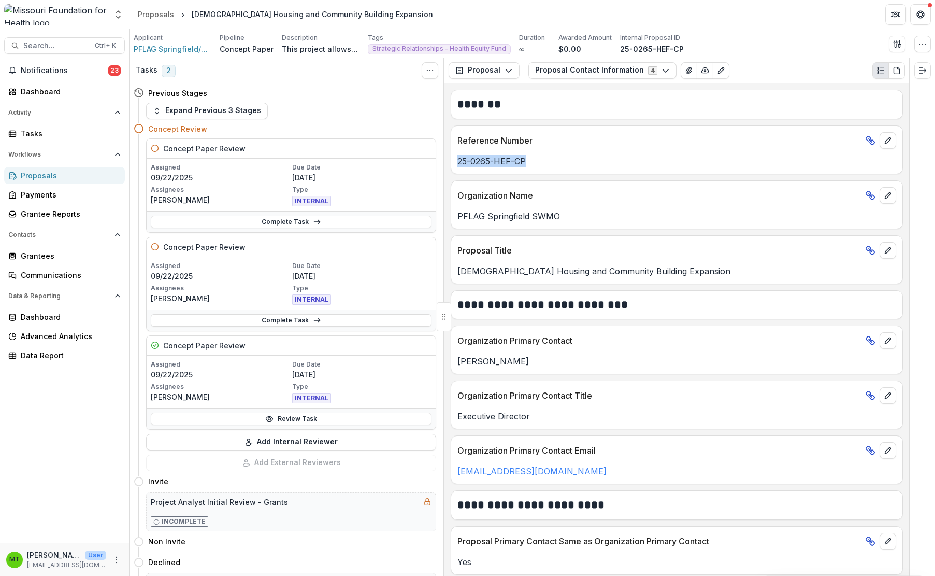
click at [100, 390] on div "Notifications 23 Dashboard Activity Tasks Workflows Proposals Payments Grantee …" at bounding box center [64, 302] width 129 height 480
click at [506, 73] on icon "button" at bounding box center [509, 70] width 8 height 8
click at [683, 50] on div "Applicant PFLAG Springfield/SWMO Pipeline Concept Paper Description This projec…" at bounding box center [532, 43] width 797 height 21
click at [683, 40] on icon "button" at bounding box center [923, 44] width 8 height 8
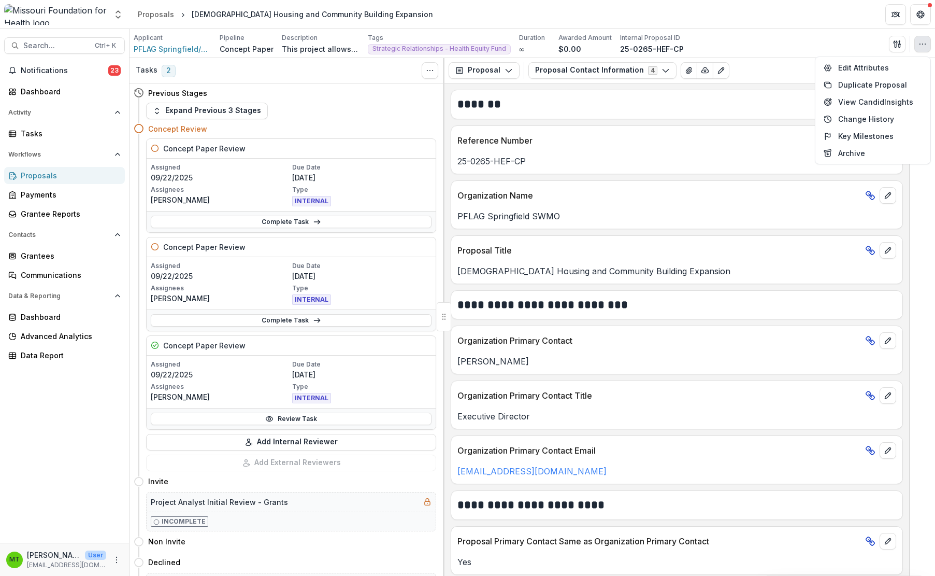
click at [683, 34] on div "Applicant PFLAG Springfield/SWMO Pipeline Concept Paper Description This projec…" at bounding box center [532, 43] width 797 height 21
click at [429, 68] on icon "Toggle View Cancelled Tasks" at bounding box center [430, 70] width 8 height 8
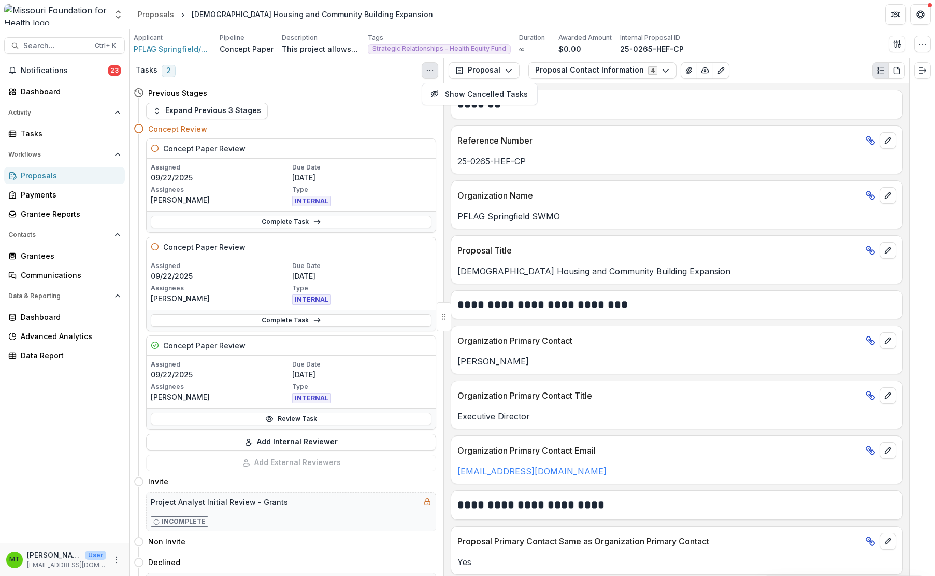
click at [367, 61] on div "Tasks 2 Show Cancelled Tasks" at bounding box center [287, 70] width 315 height 25
click at [662, 67] on icon "button" at bounding box center [666, 70] width 8 height 8
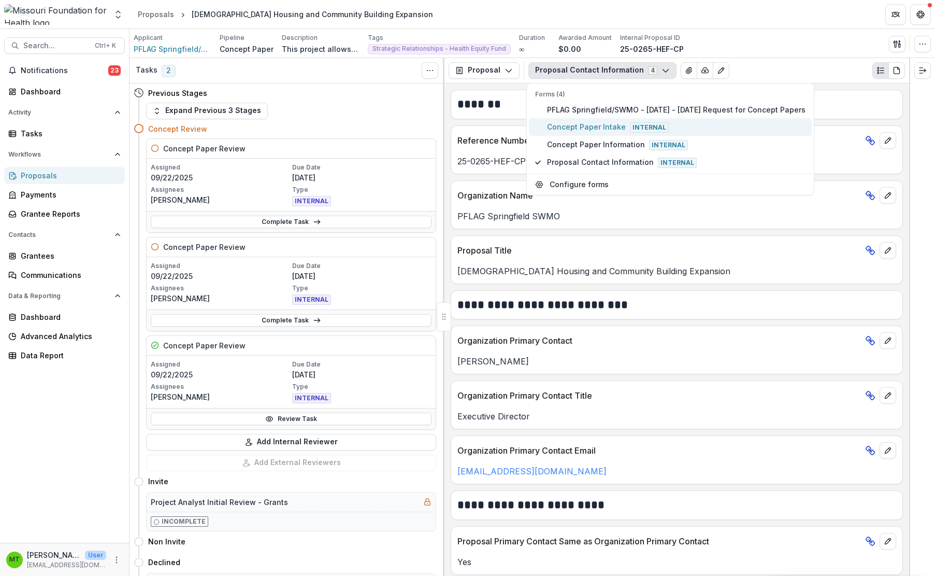
click at [617, 127] on span "Concept Paper Intake Internal" at bounding box center [676, 126] width 259 height 11
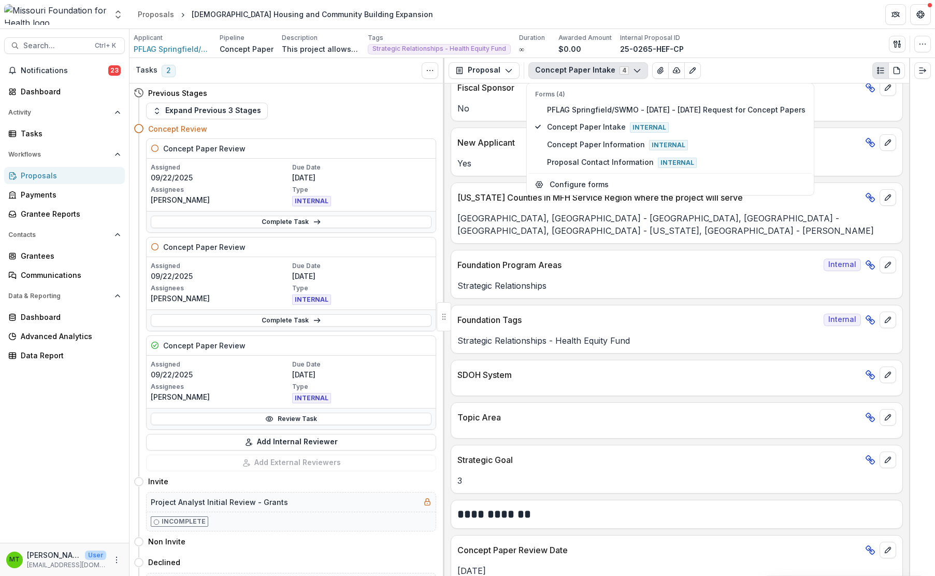
scroll to position [343, 0]
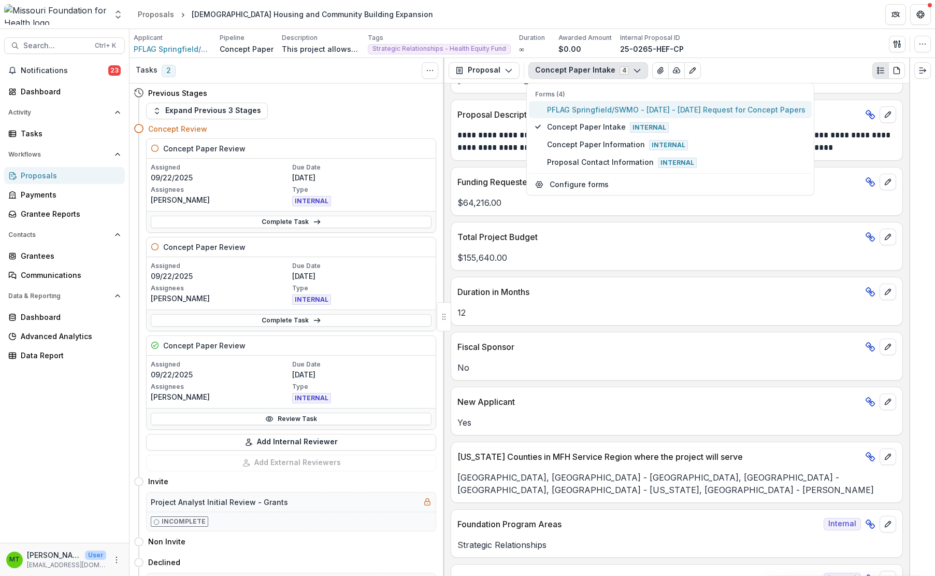
click at [659, 109] on span "PFLAG Springfield/SWMO - [DATE] - [DATE] Request for Concept Papers" at bounding box center [676, 109] width 259 height 11
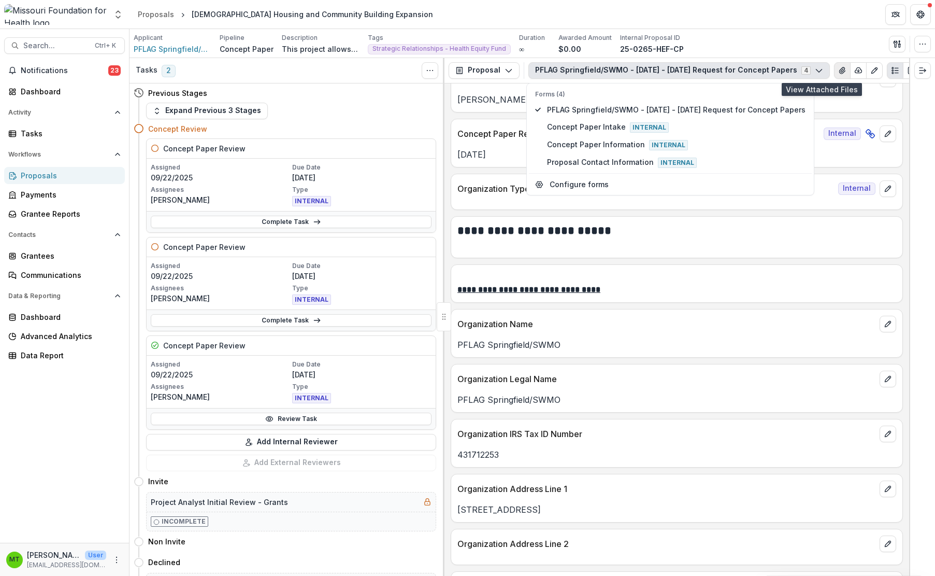
click at [683, 70] on icon "View Attached Files" at bounding box center [842, 70] width 6 height 6
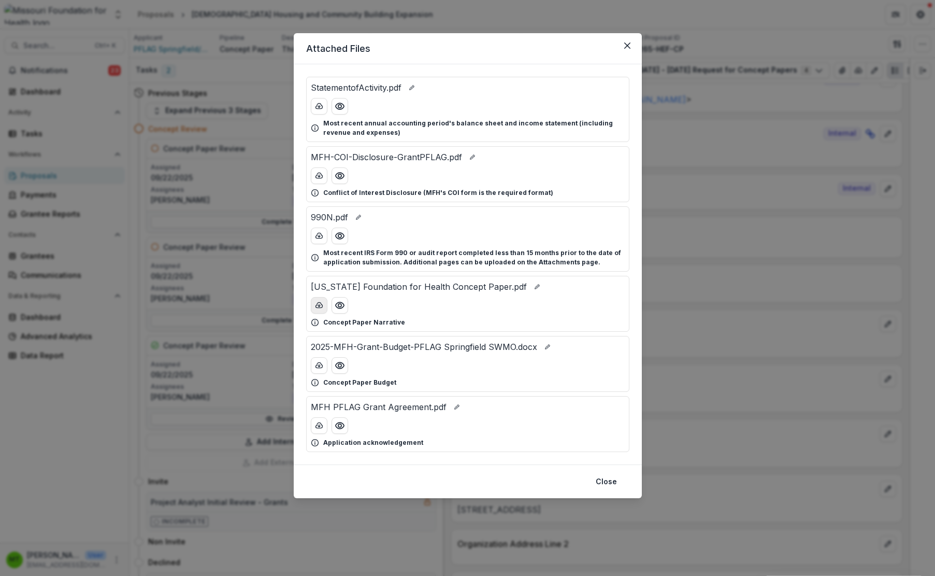
click at [317, 307] on icon "download-button" at bounding box center [319, 305] width 8 height 8
click at [316, 366] on icon "download-button" at bounding box center [319, 365] width 8 height 8
click at [628, 44] on icon "Close" at bounding box center [627, 45] width 6 height 6
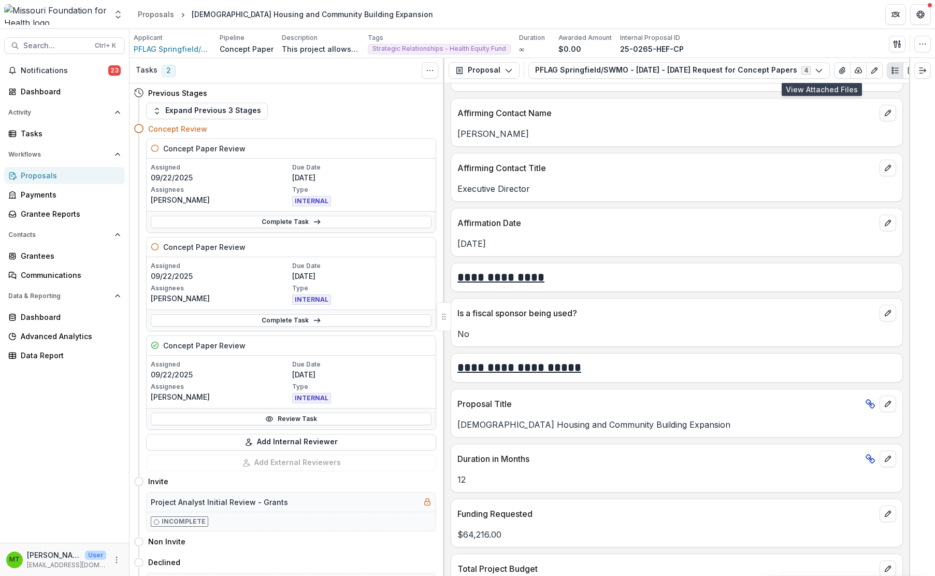
scroll to position [1969, 0]
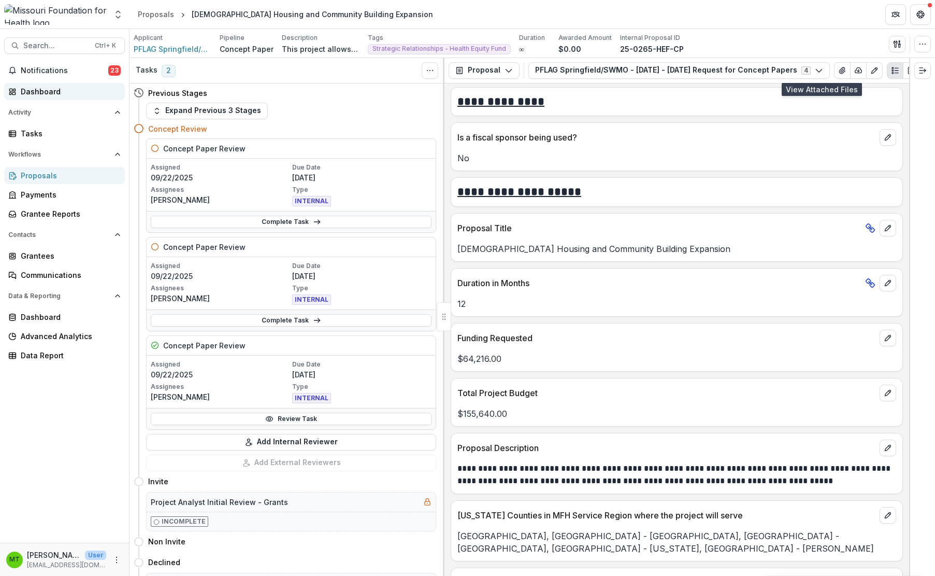
click at [50, 95] on div "Dashboard" at bounding box center [69, 91] width 96 height 11
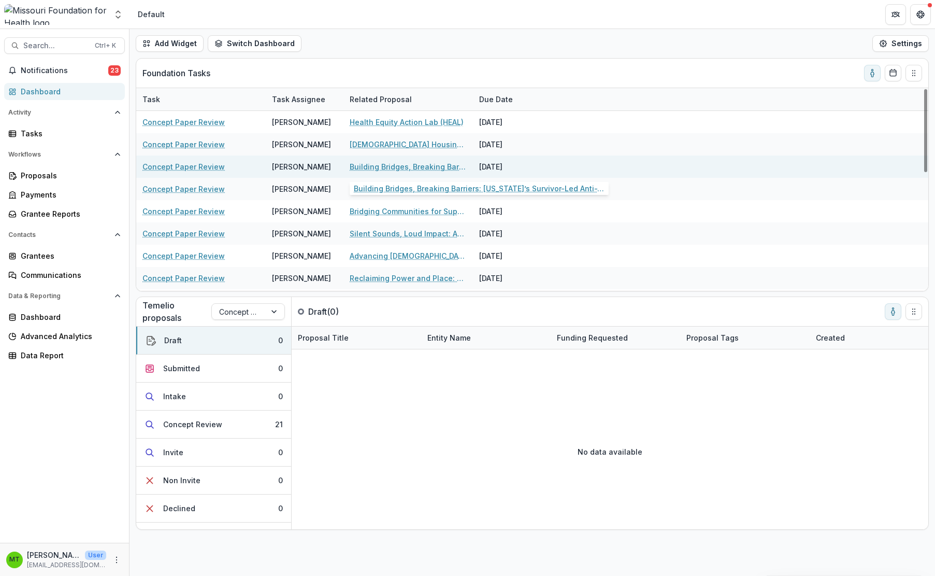
click at [402, 166] on link "Building Bridges, Breaking Barriers: [US_STATE]’s Survivor-Led Anti-Trafficking…" at bounding box center [408, 166] width 117 height 11
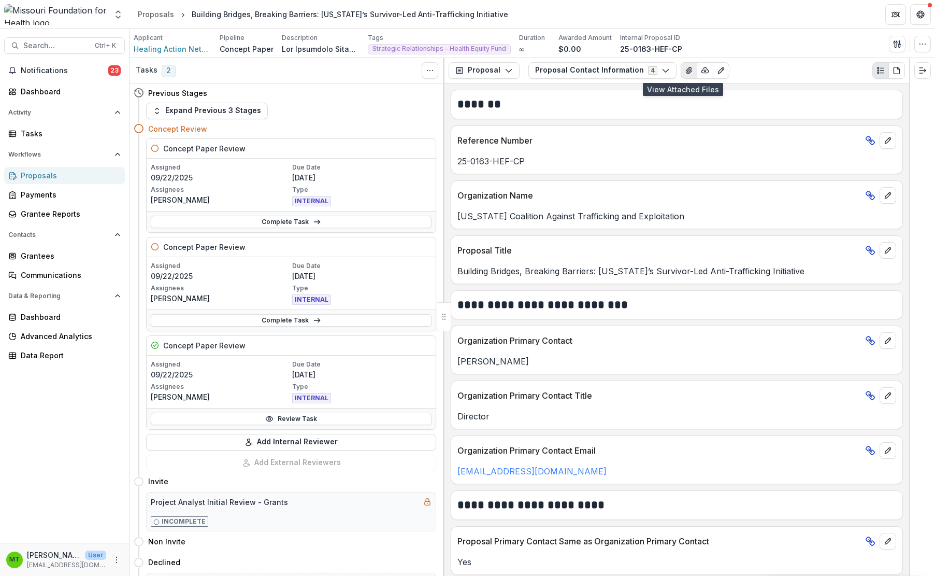
click at [683, 70] on icon "View Attached Files" at bounding box center [689, 70] width 8 height 8
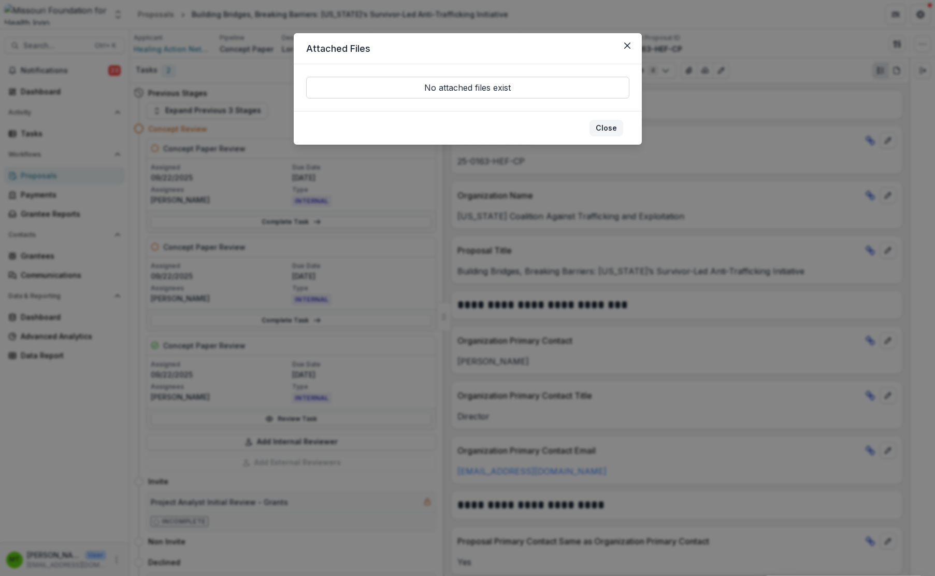
click at [610, 127] on button "Close" at bounding box center [607, 128] width 34 height 17
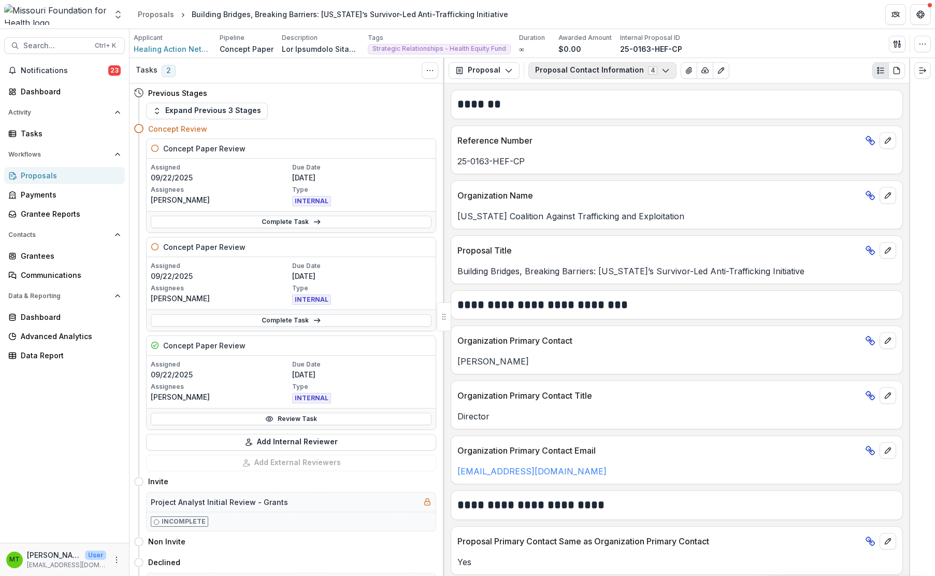
click at [568, 72] on button "Proposal Contact Information 4" at bounding box center [602, 70] width 148 height 17
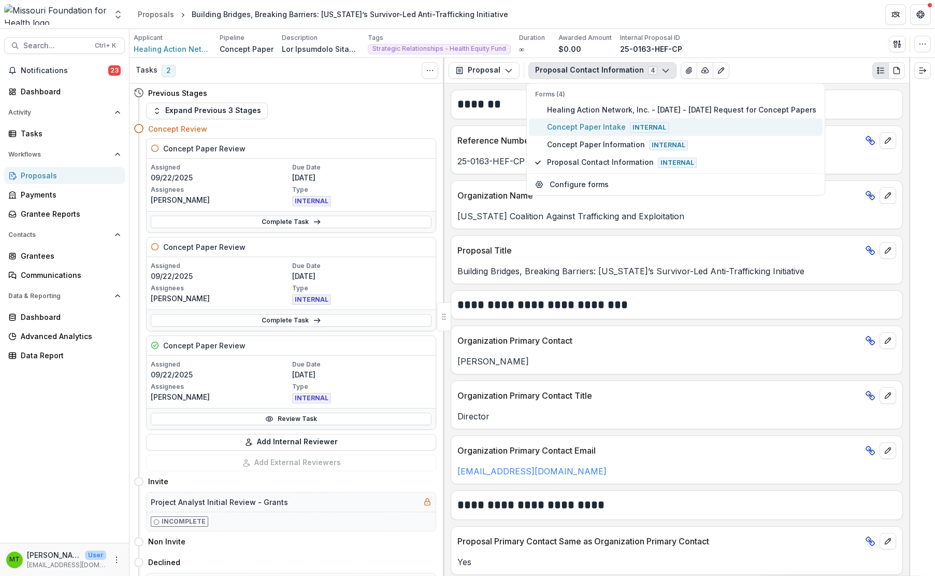
click at [580, 126] on span "Concept Paper Intake Internal" at bounding box center [681, 126] width 269 height 11
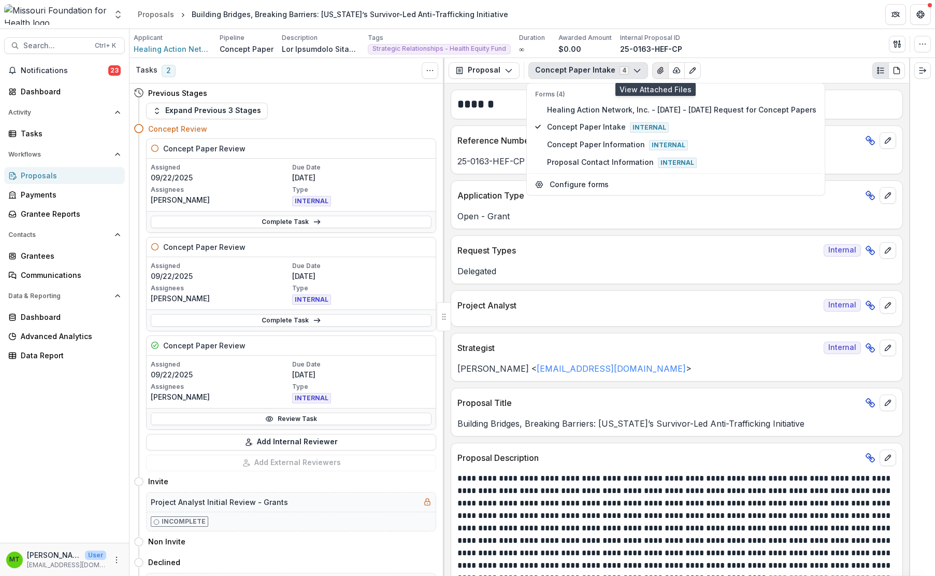
click at [657, 72] on icon "View Attached Files" at bounding box center [660, 70] width 6 height 6
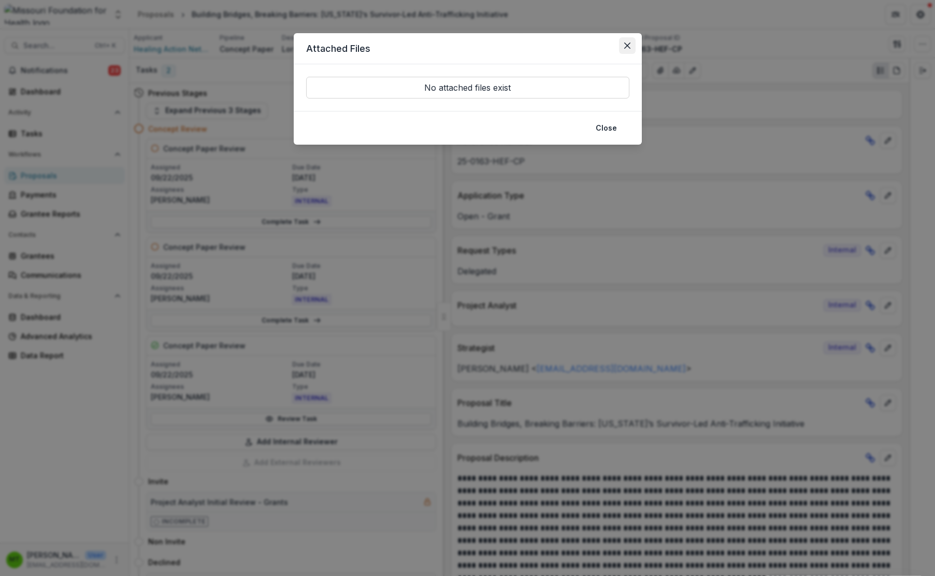
click at [628, 47] on icon "Close" at bounding box center [627, 45] width 6 height 6
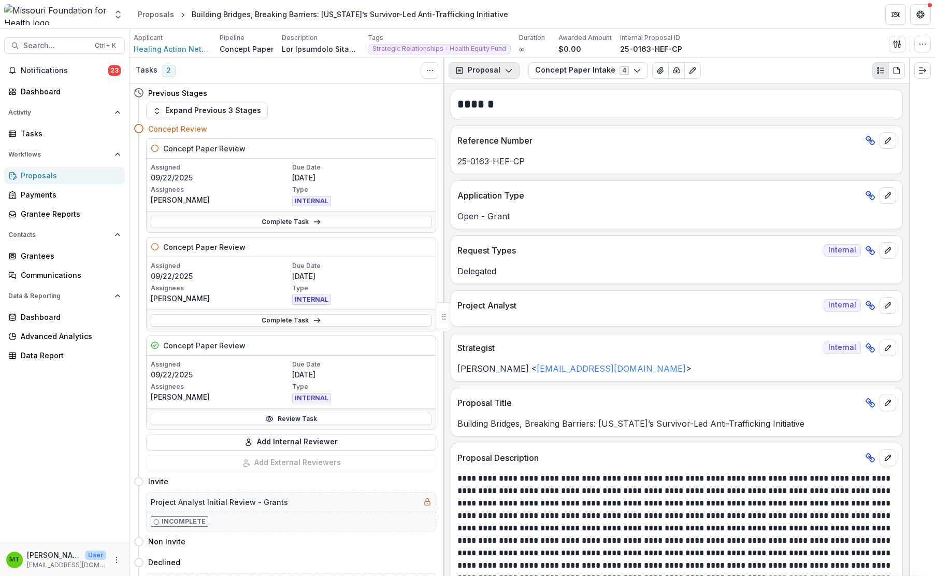
click at [498, 70] on button "Proposal" at bounding box center [484, 70] width 71 height 17
click at [626, 73] on button "Concept Paper Intake 4" at bounding box center [588, 70] width 120 height 17
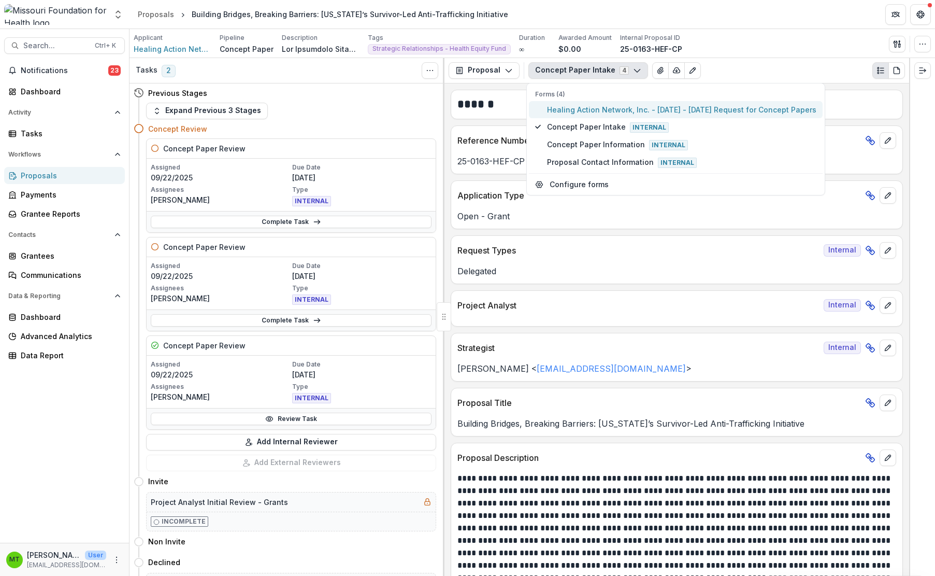
click at [596, 108] on span "Healing Action Network, Inc. - [DATE] - [DATE] Request for Concept Papers" at bounding box center [681, 109] width 269 height 11
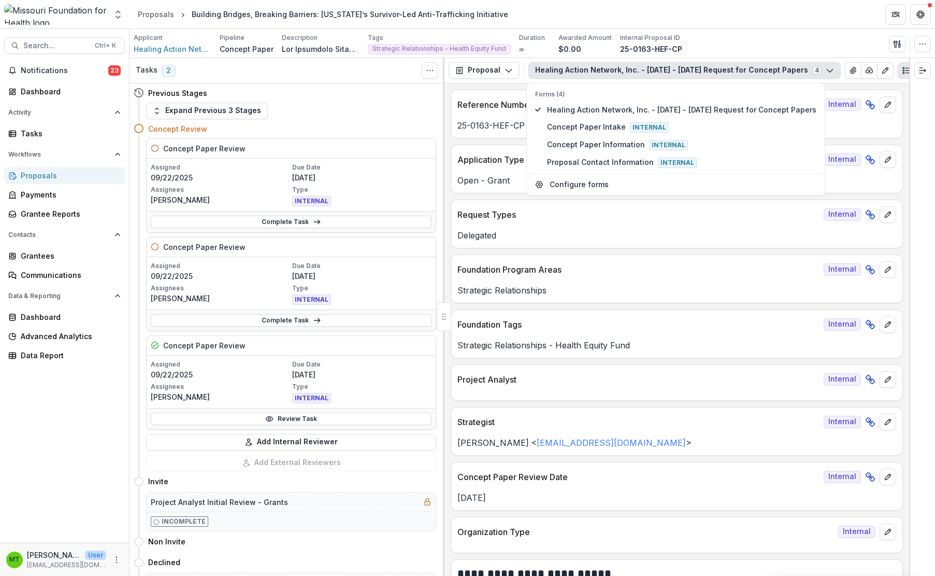
click at [505, 310] on div "Foundation Tags Internal Strategic Relationships - Health Equity Fund" at bounding box center [677, 333] width 452 height 49
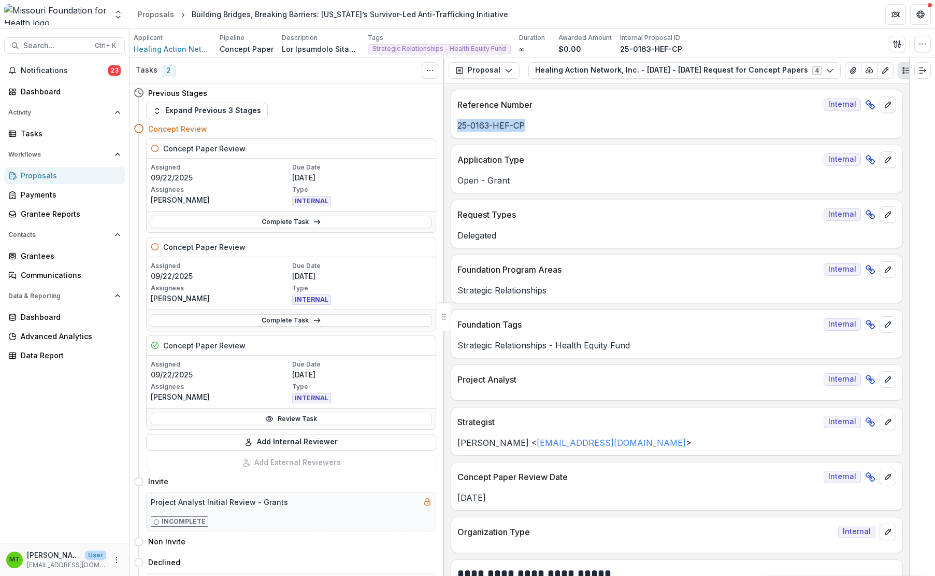
drag, startPoint x: 458, startPoint y: 125, endPoint x: 540, endPoint y: 126, distance: 81.9
click at [540, 126] on p "25-0163-HEF-CP" at bounding box center [676, 125] width 439 height 12
click at [96, 380] on div "Notifications 23 Dashboard Activity Tasks Workflows Proposals Payments Grantee …" at bounding box center [64, 302] width 129 height 480
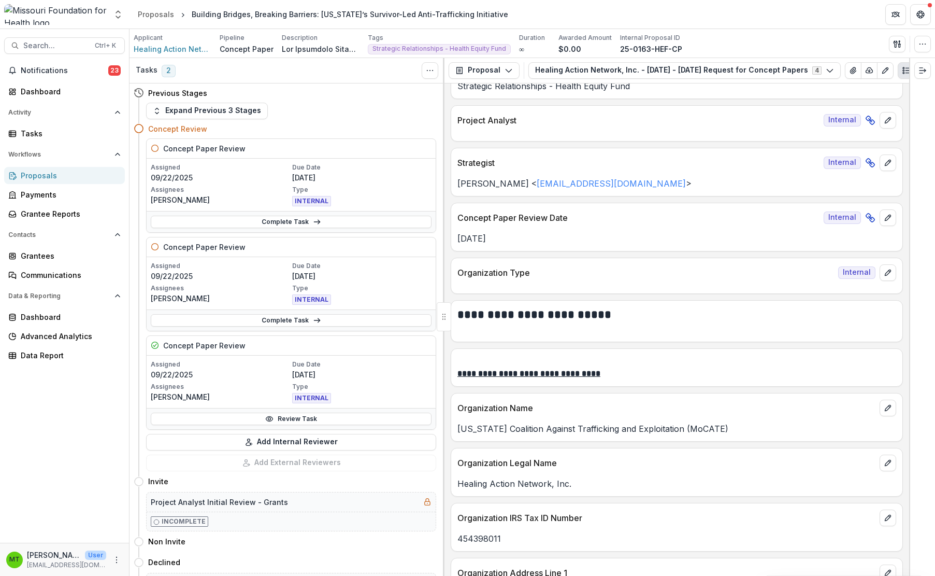
scroll to position [518, 0]
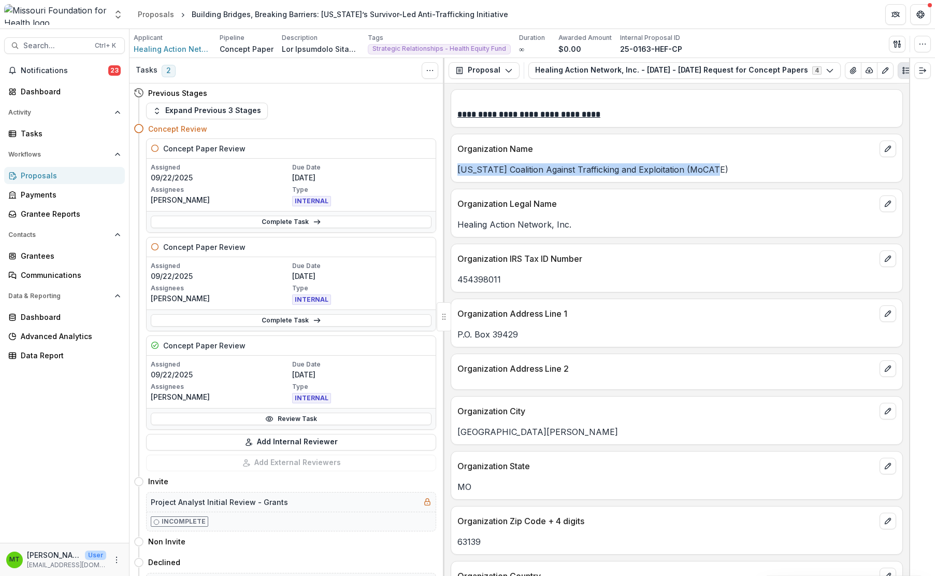
drag, startPoint x: 459, startPoint y: 173, endPoint x: 726, endPoint y: 178, distance: 267.4
click at [683, 178] on div "Organization Name [US_STATE] Coalition Against Trafficking and Exploitation (Mo…" at bounding box center [677, 158] width 452 height 49
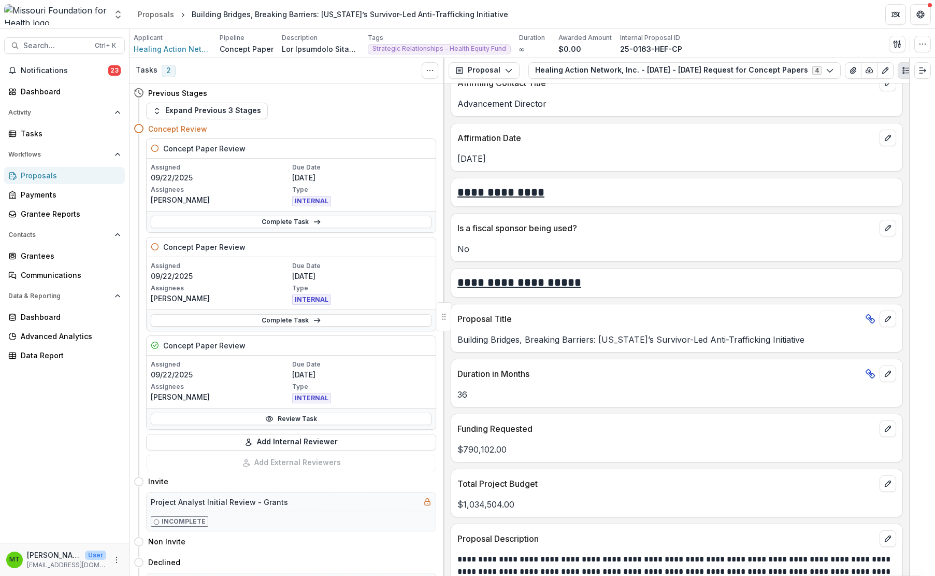
scroll to position [1969, 0]
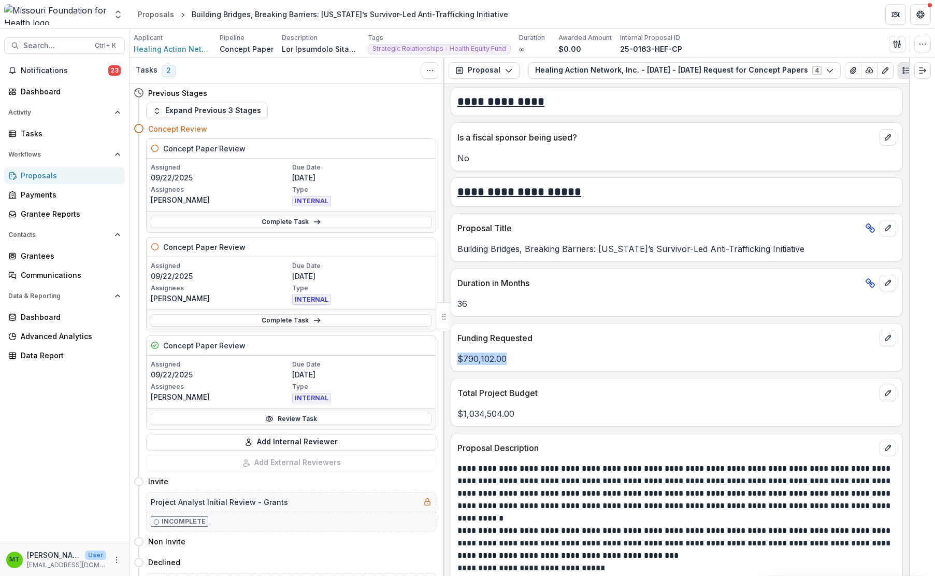
drag, startPoint x: 512, startPoint y: 361, endPoint x: 452, endPoint y: 360, distance: 60.1
click at [452, 360] on div "$790,102.00" at bounding box center [676, 358] width 451 height 12
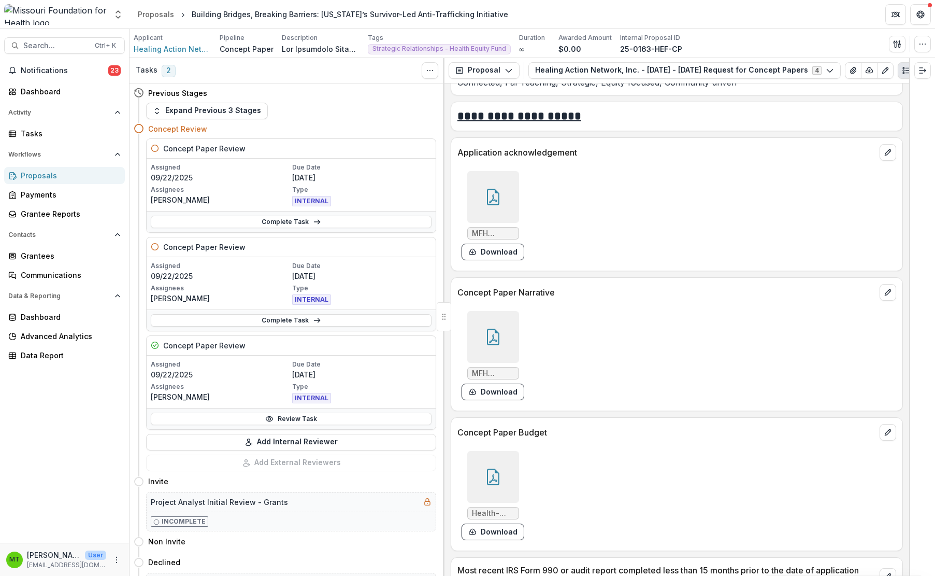
scroll to position [2746, 0]
click at [683, 67] on button "View Attached Files" at bounding box center [853, 70] width 17 height 17
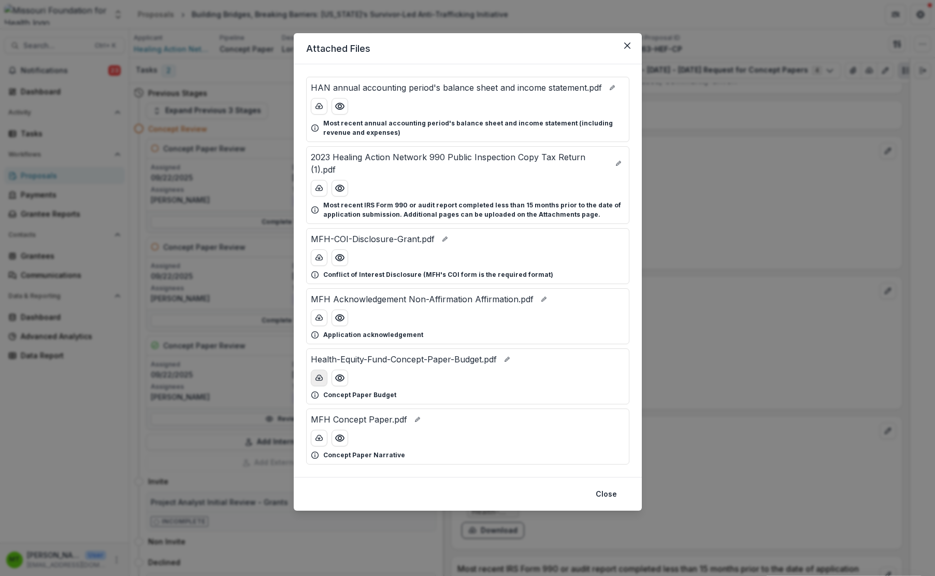
click at [316, 379] on icon "download-button" at bounding box center [319, 377] width 7 height 5
click at [316, 441] on icon "download-button" at bounding box center [319, 438] width 8 height 8
click at [629, 44] on icon "Close" at bounding box center [627, 45] width 6 height 6
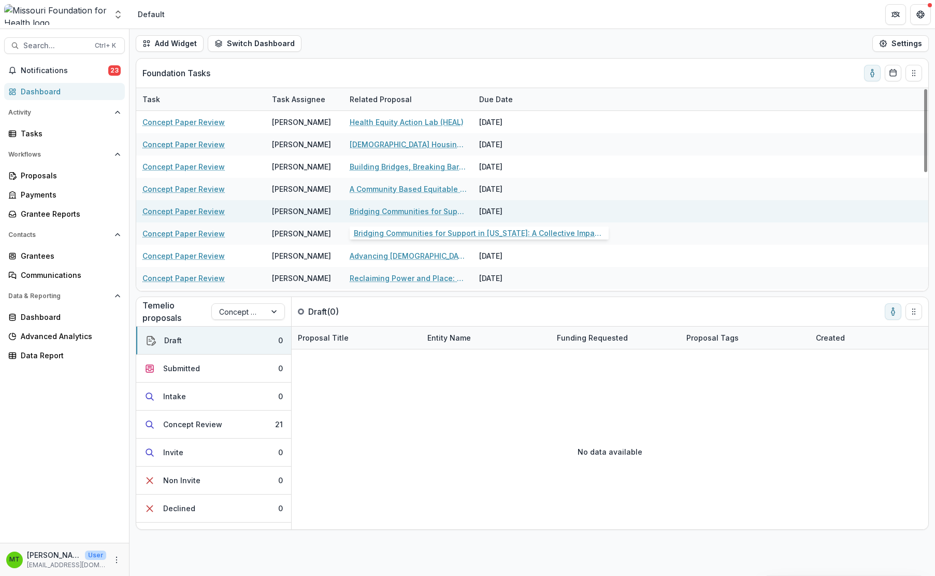
click at [361, 210] on link "Bridging Communities for Support in [US_STATE]: A Collective Impact Initiative" at bounding box center [408, 211] width 117 height 11
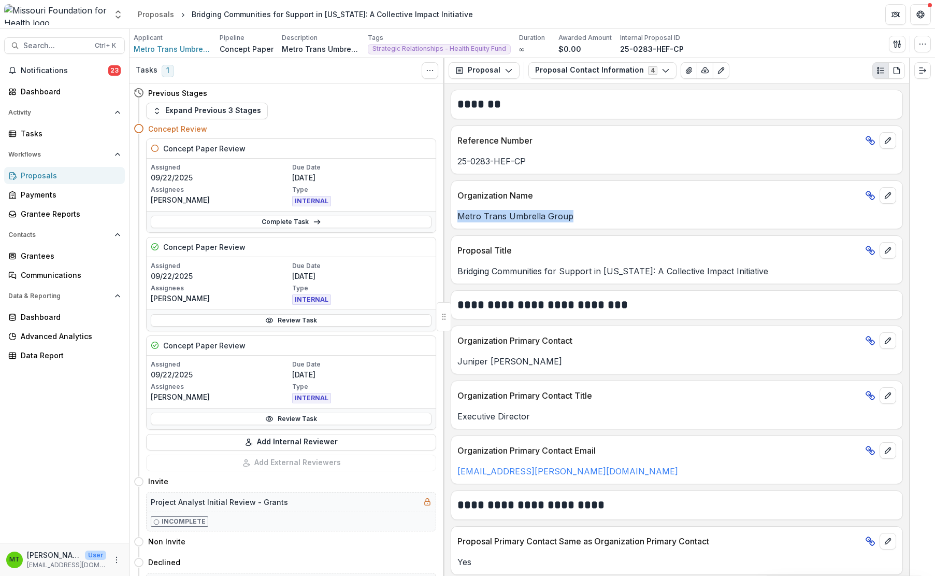
drag, startPoint x: 459, startPoint y: 216, endPoint x: 583, endPoint y: 221, distance: 123.9
click at [583, 221] on p "Metro Trans Umbrella Group" at bounding box center [676, 216] width 439 height 12
drag, startPoint x: 457, startPoint y: 163, endPoint x: 532, endPoint y: 167, distance: 74.7
click at [532, 167] on p "25-0283-HEF-CP" at bounding box center [676, 161] width 439 height 12
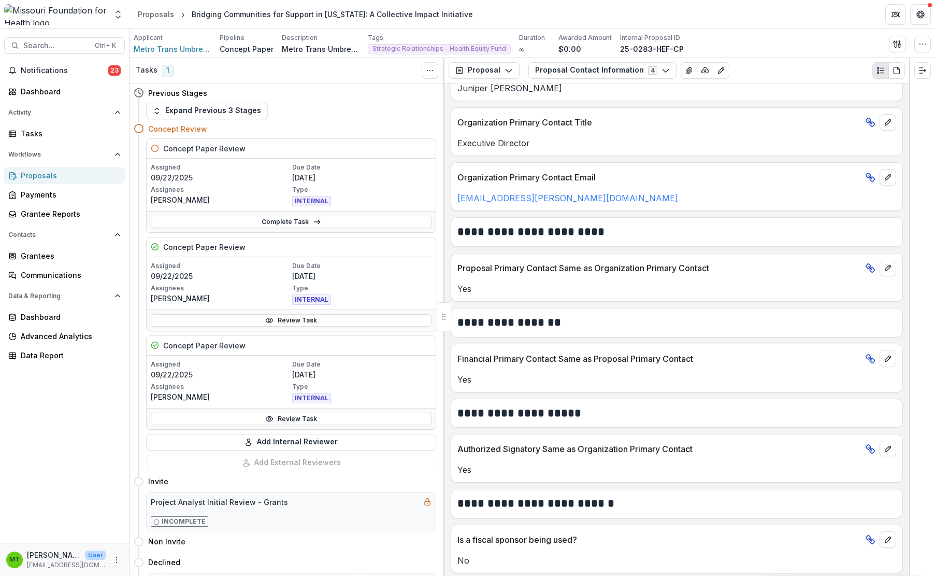
scroll to position [277, 0]
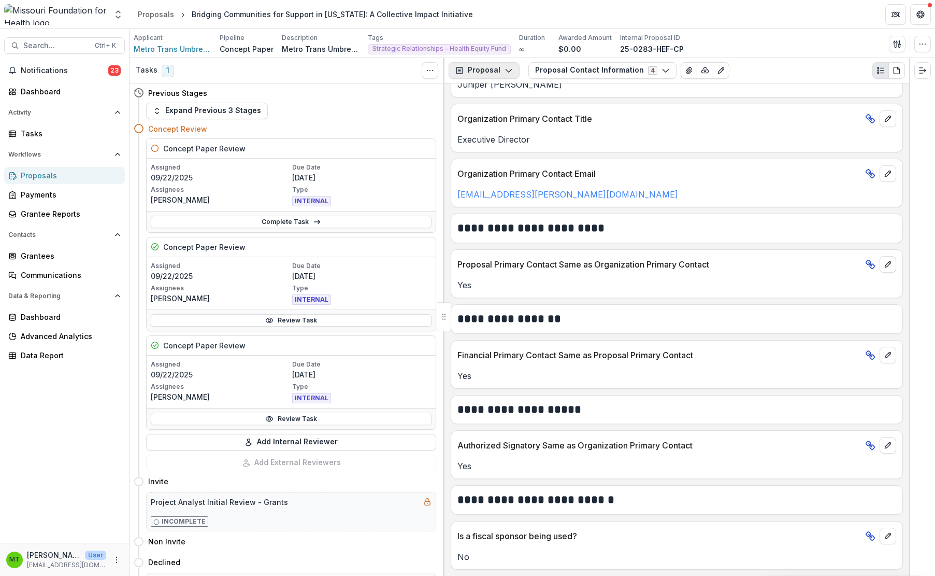
click at [485, 72] on button "Proposal" at bounding box center [484, 70] width 71 height 17
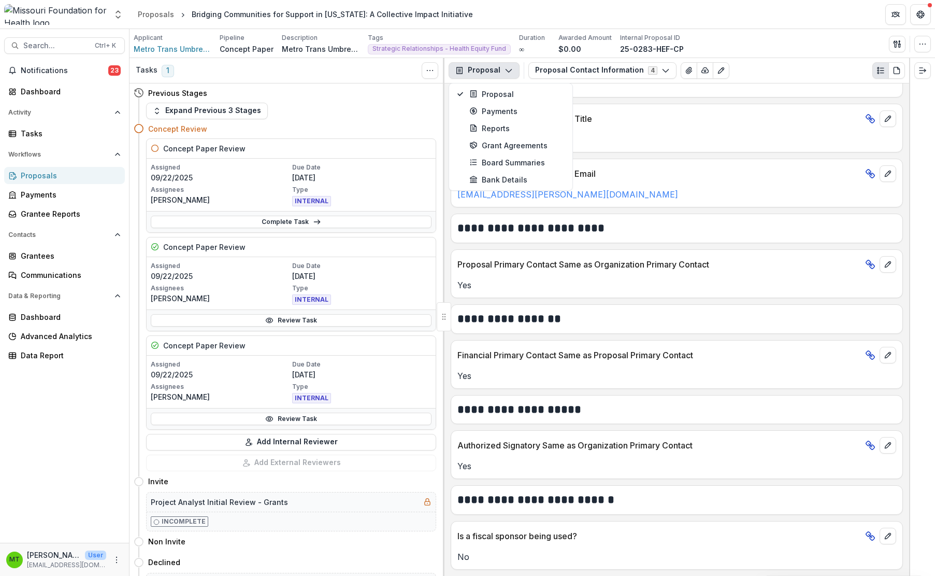
click at [490, 71] on button "Proposal" at bounding box center [484, 70] width 71 height 17
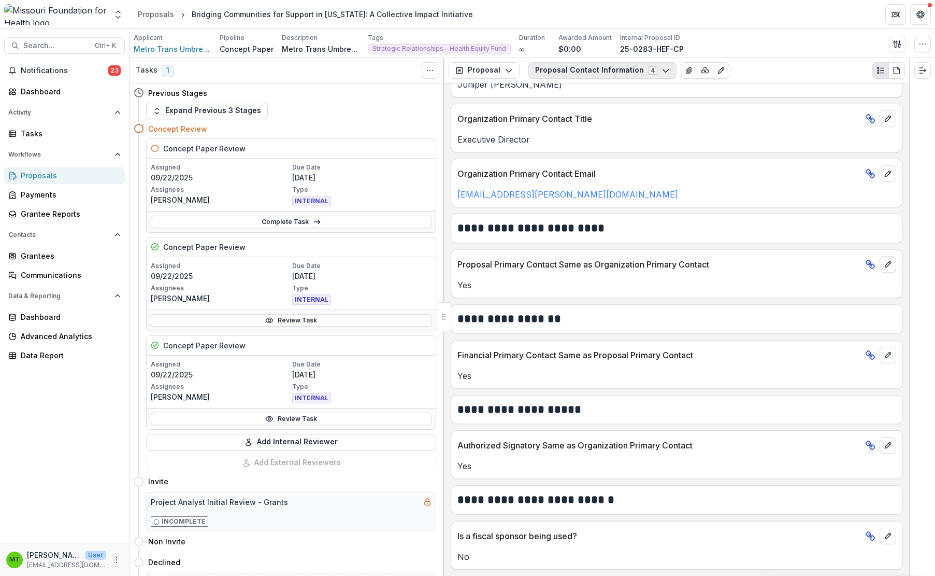
click at [600, 69] on button "Proposal Contact Information 4" at bounding box center [602, 70] width 148 height 17
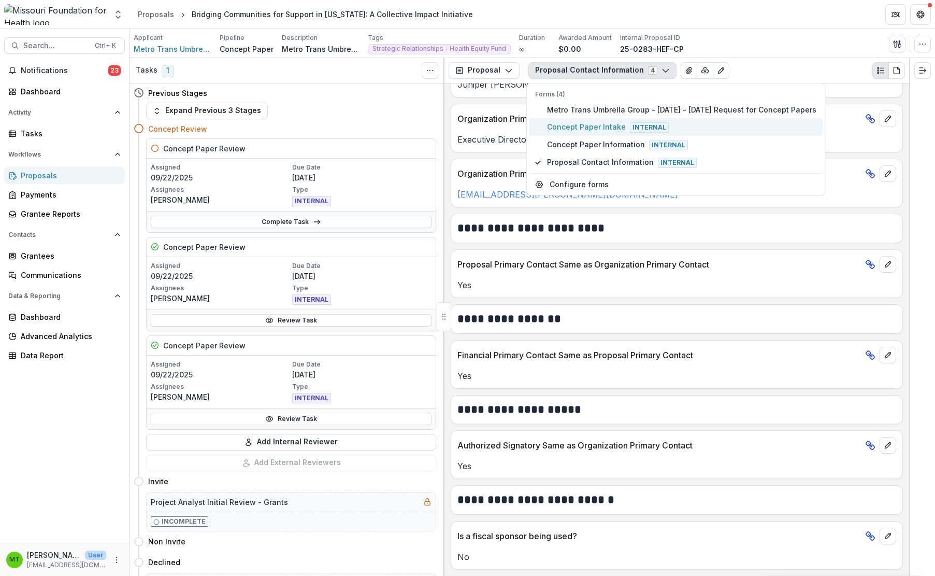
click at [600, 125] on span "Concept Paper Intake Internal" at bounding box center [681, 126] width 269 height 11
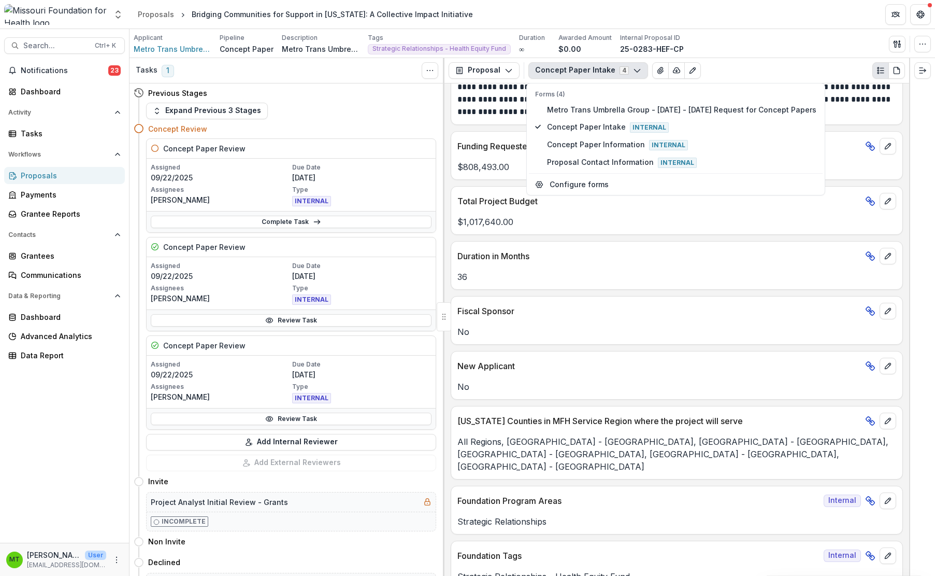
scroll to position [241, 0]
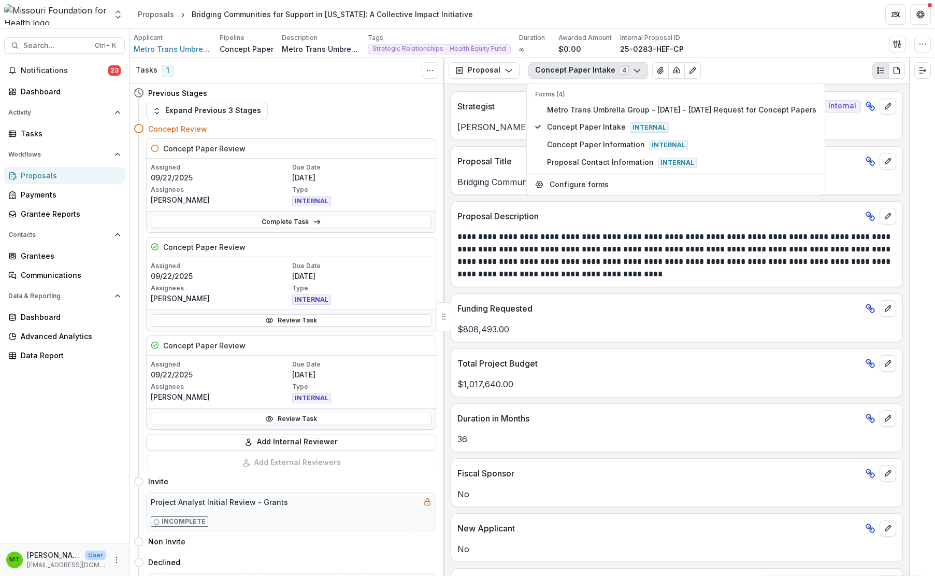
click at [631, 243] on p "**********" at bounding box center [675, 256] width 436 height 50
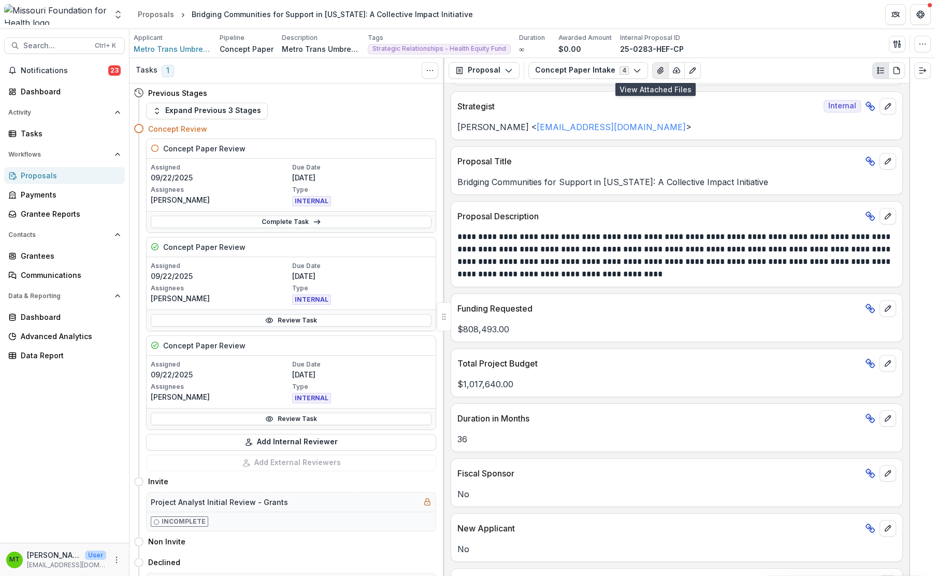
click at [652, 67] on button "View Attached Files" at bounding box center [660, 70] width 17 height 17
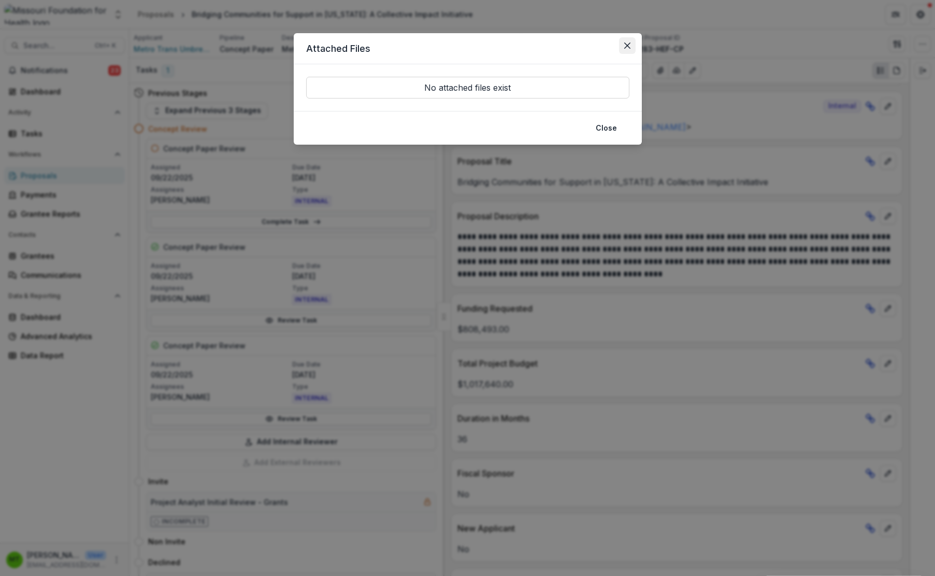
click at [625, 44] on icon "Close" at bounding box center [627, 45] width 6 height 6
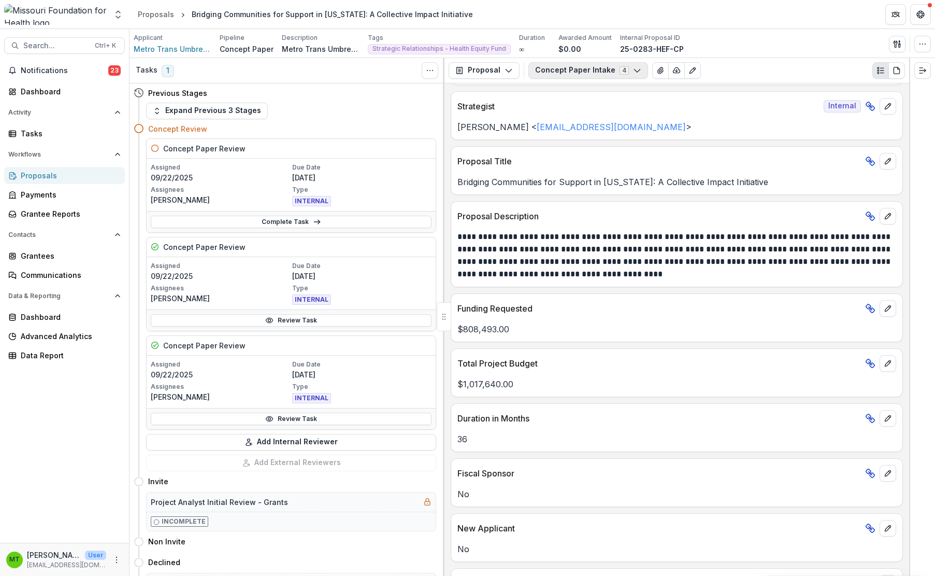
click at [582, 76] on button "Concept Paper Intake 4" at bounding box center [588, 70] width 120 height 17
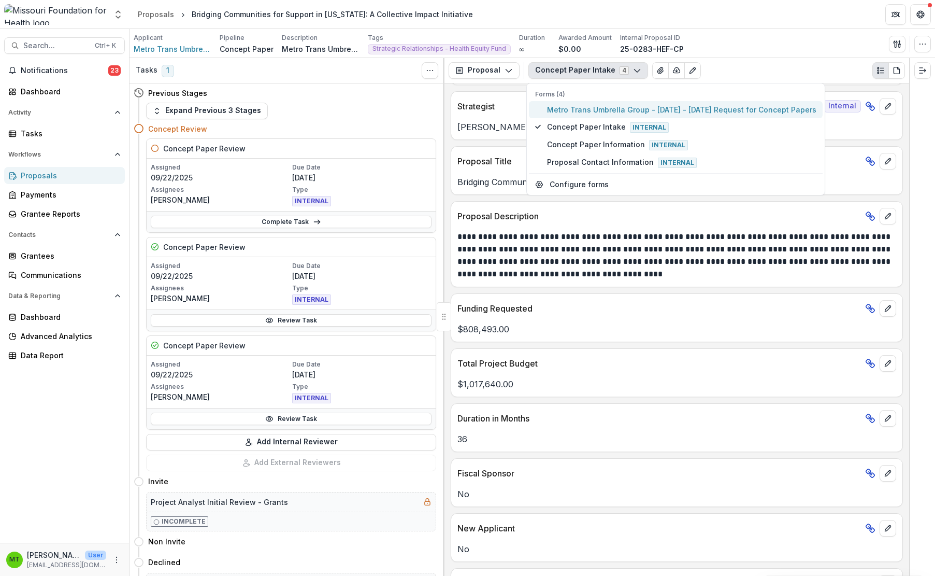
click at [566, 112] on span "Metro Trans Umbrella Group - [DATE] - [DATE] Request for Concept Papers" at bounding box center [681, 109] width 269 height 11
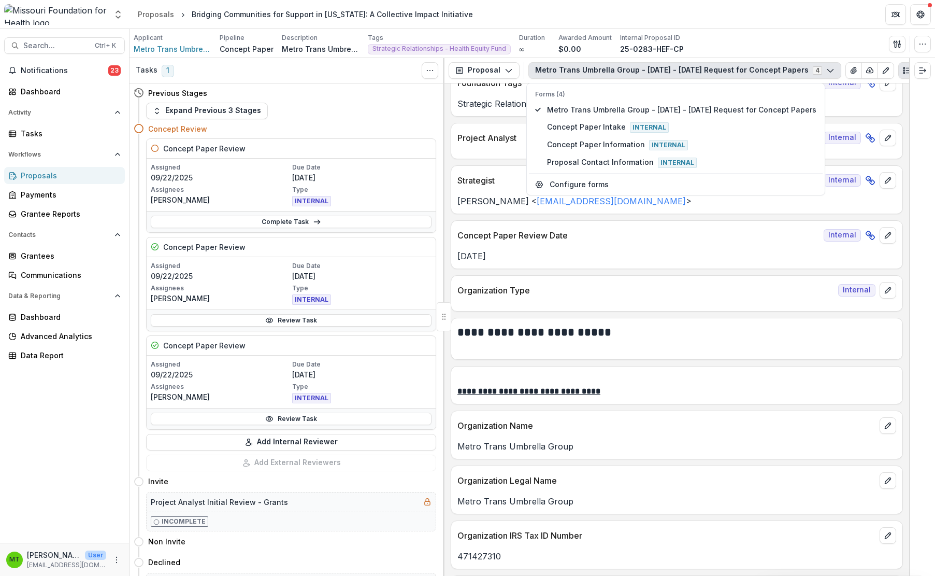
click at [683, 35] on div "Applicant Metro Trans Umbrella Group Pipeline Concept Paper Description Metro T…" at bounding box center [532, 43] width 797 height 21
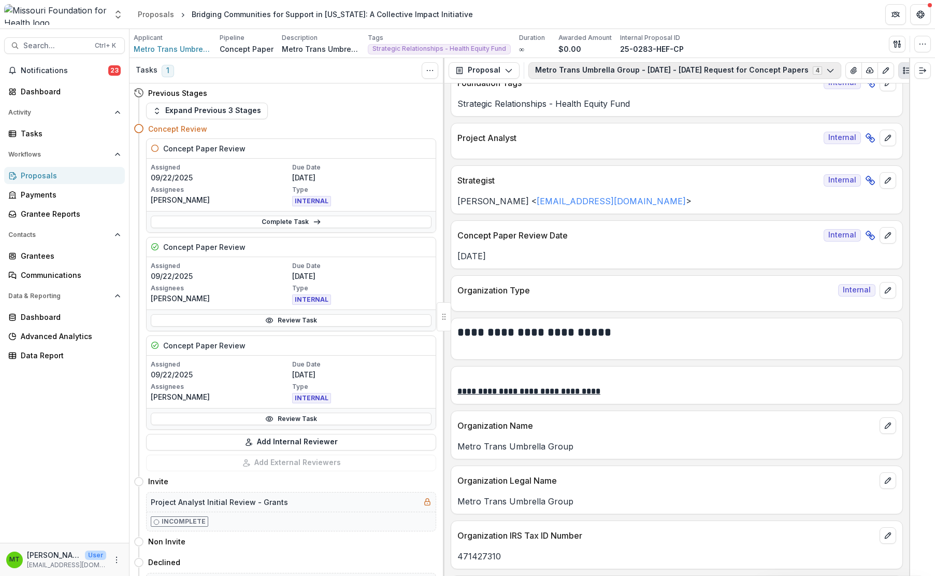
click at [683, 71] on button "Metro Trans Umbrella Group - [DATE] - [DATE] Request for Concept Papers 4" at bounding box center [684, 70] width 313 height 17
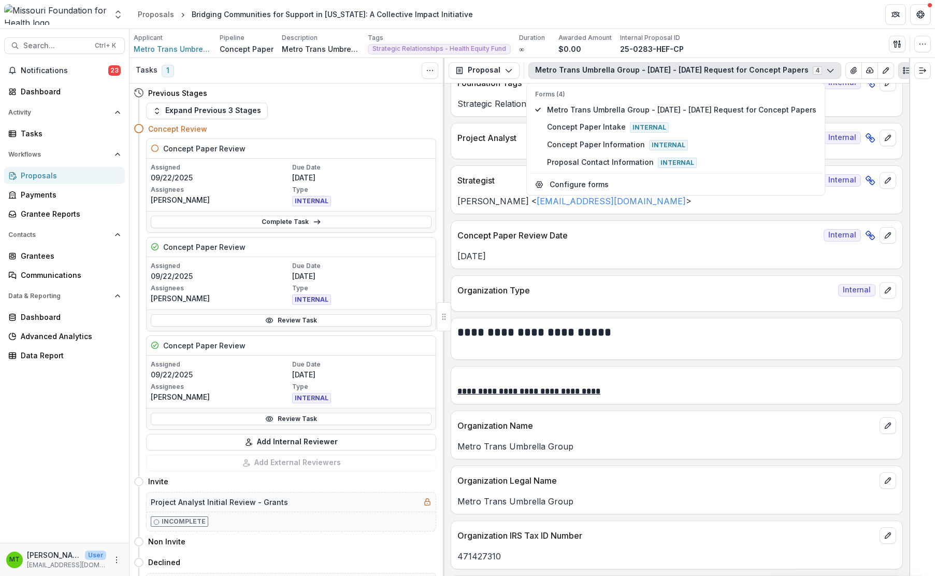
click at [683, 35] on div "Applicant Metro Trans Umbrella Group Pipeline Concept Paper Description Metro T…" at bounding box center [532, 43] width 797 height 21
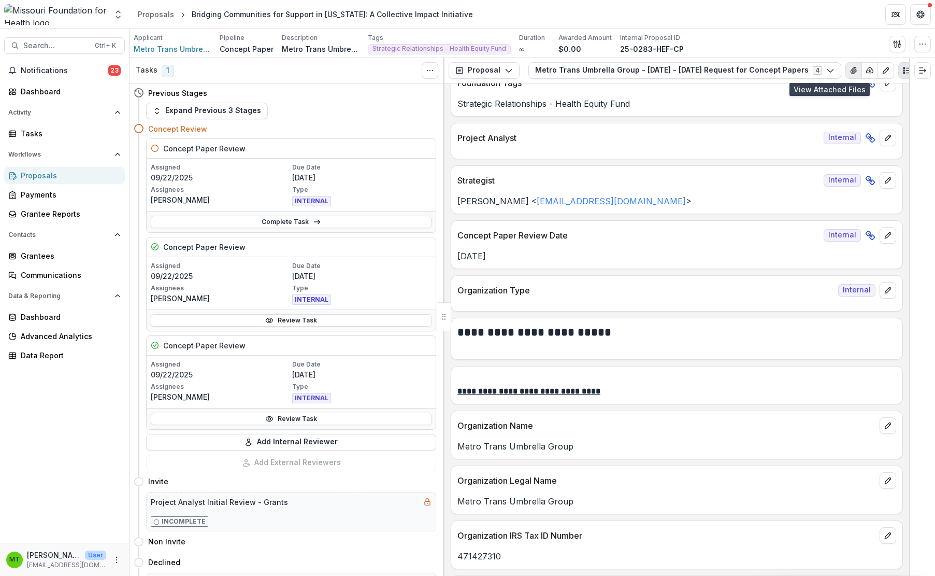
click at [683, 68] on icon "View Attached Files" at bounding box center [854, 70] width 8 height 8
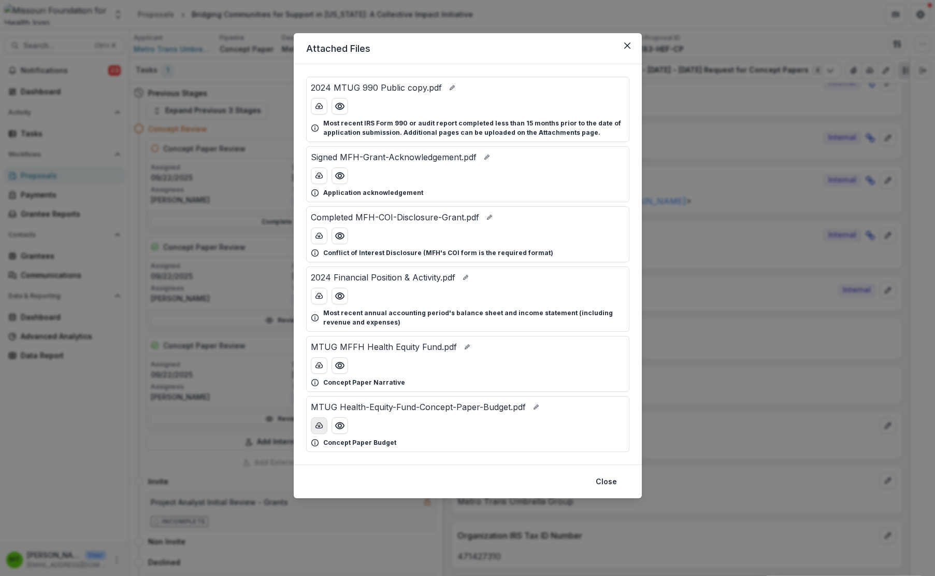
click at [318, 430] on button "download-button" at bounding box center [319, 425] width 17 height 17
click at [321, 365] on icon "download-button" at bounding box center [319, 364] width 7 height 5
click at [628, 45] on icon "Close" at bounding box center [627, 45] width 6 height 6
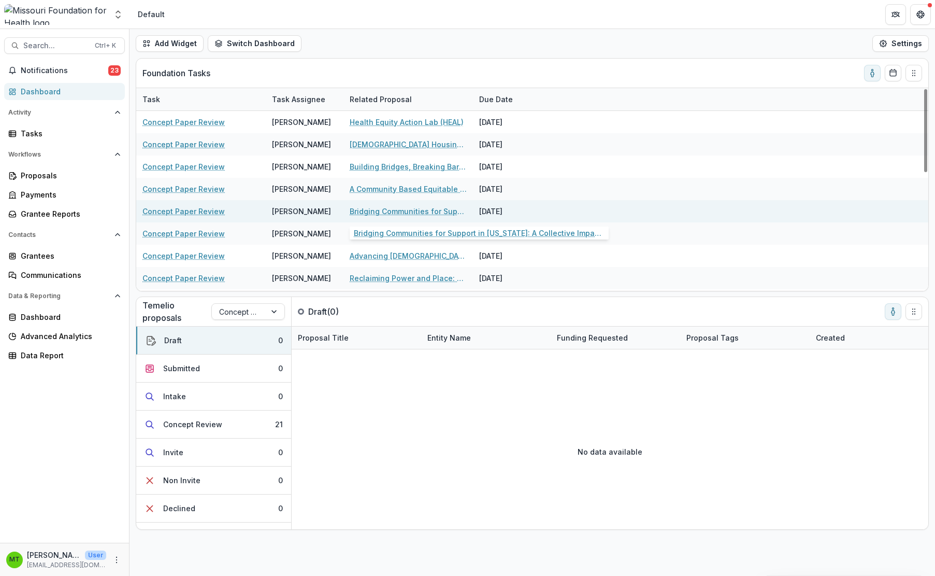
click at [375, 211] on link "Bridging Communities for Support in [US_STATE]: A Collective Impact Initiative" at bounding box center [408, 211] width 117 height 11
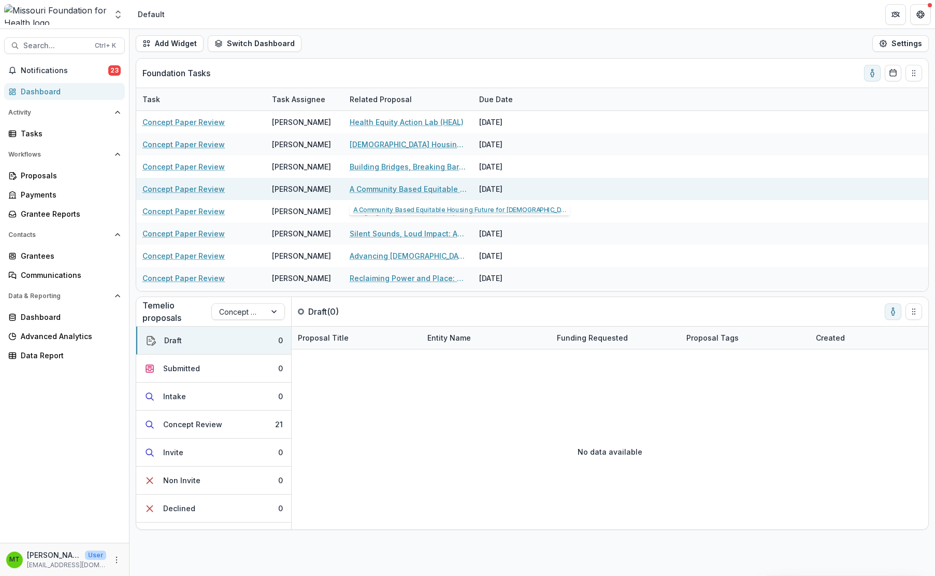
click at [416, 188] on link "A Community Based Equitable Housing Future for [DEMOGRAPHIC_DATA] St. Louisans" at bounding box center [408, 188] width 117 height 11
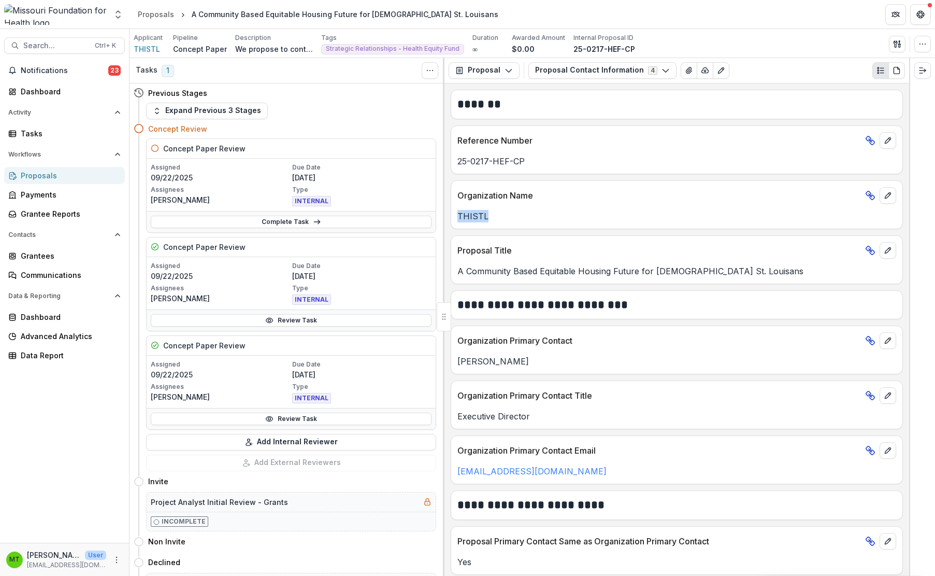
drag, startPoint x: 458, startPoint y: 217, endPoint x: 506, endPoint y: 220, distance: 47.8
click at [506, 220] on p "THISTL" at bounding box center [676, 216] width 439 height 12
drag, startPoint x: 459, startPoint y: 161, endPoint x: 539, endPoint y: 167, distance: 80.6
click at [539, 167] on div "Reference Number 25-0217-HEF-CP" at bounding box center [677, 149] width 452 height 49
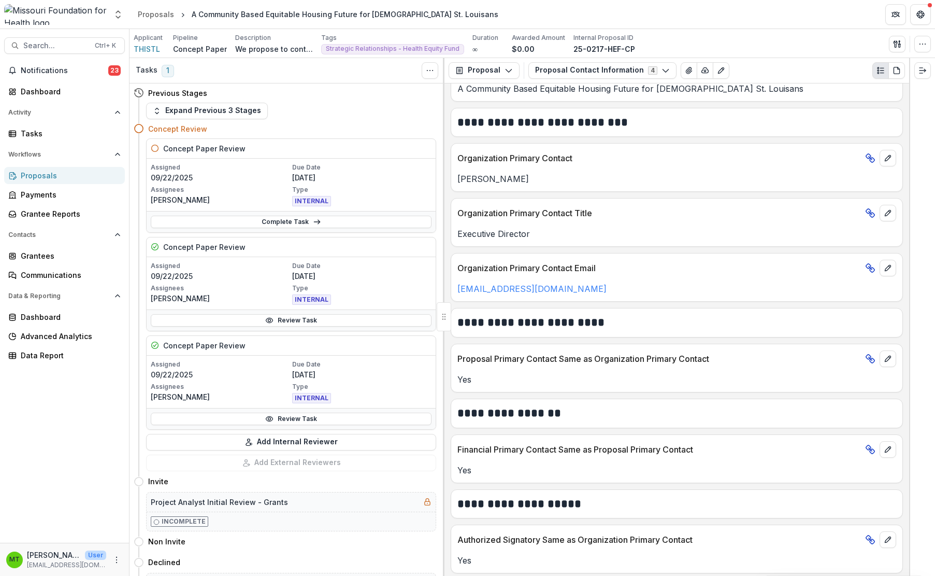
scroll to position [277, 0]
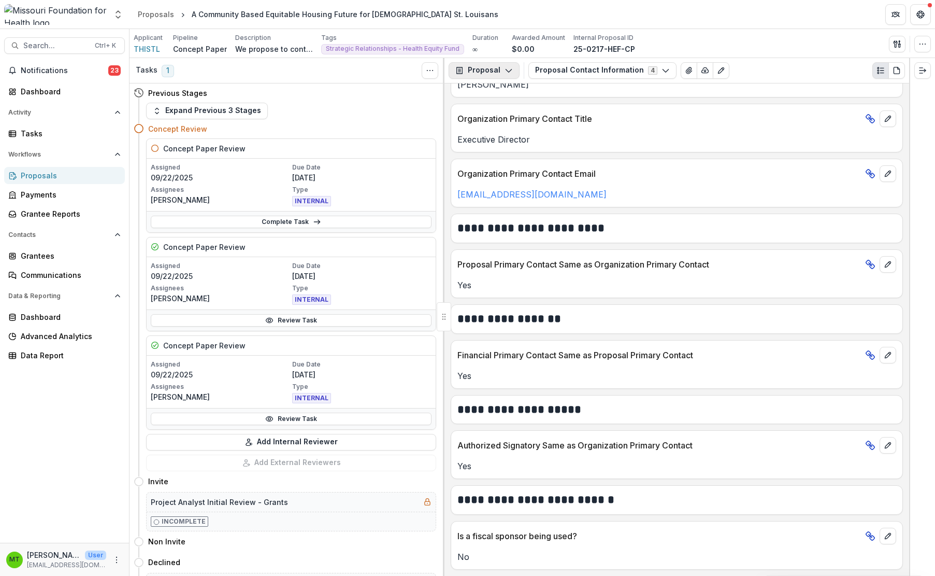
click at [496, 68] on button "Proposal" at bounding box center [484, 70] width 71 height 17
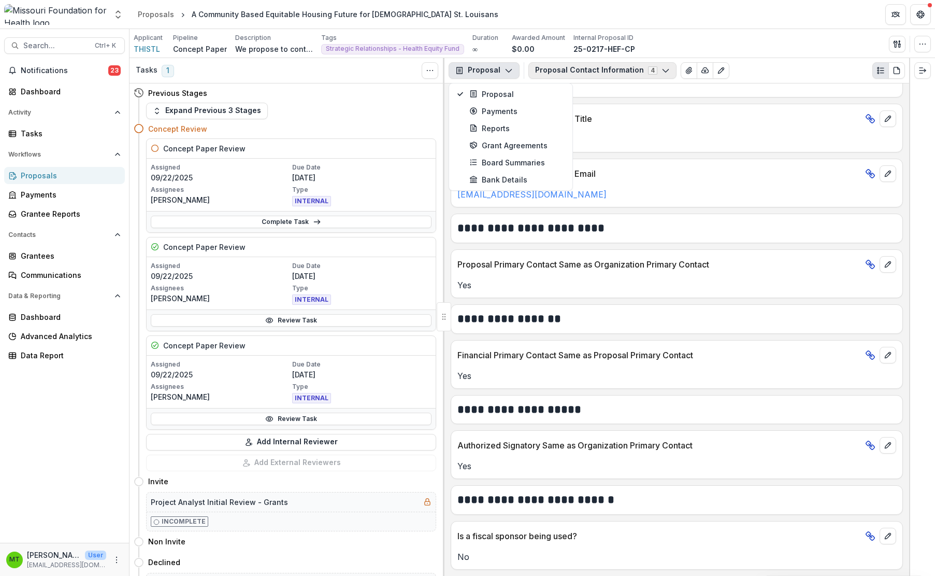
click at [580, 73] on button "Proposal Contact Information 4" at bounding box center [602, 70] width 148 height 17
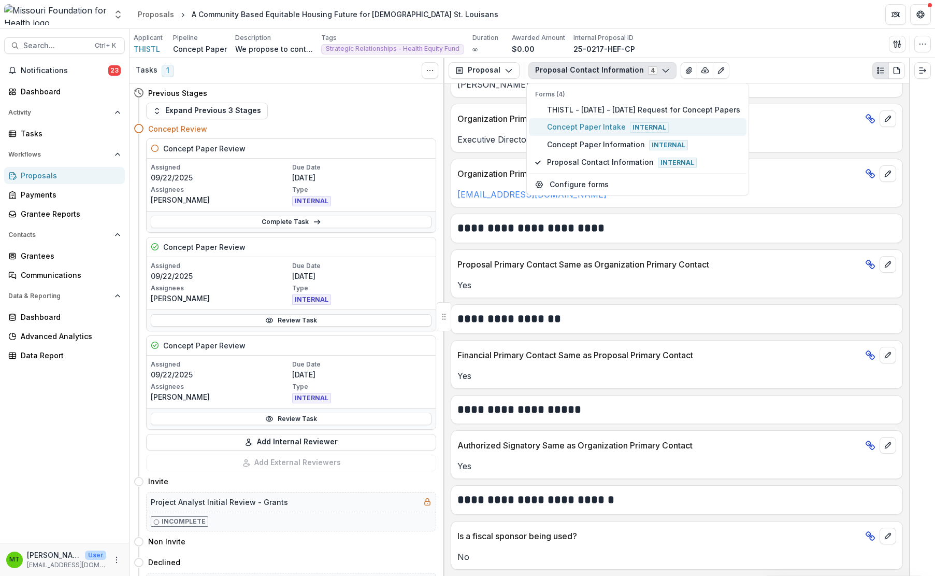
click at [582, 121] on span "Concept Paper Intake Internal" at bounding box center [643, 126] width 193 height 11
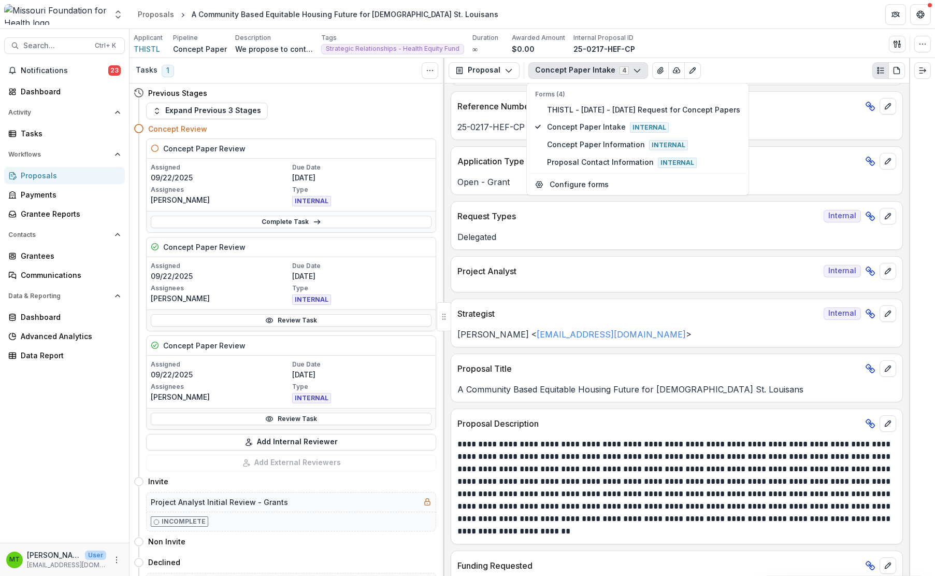
scroll to position [0, 0]
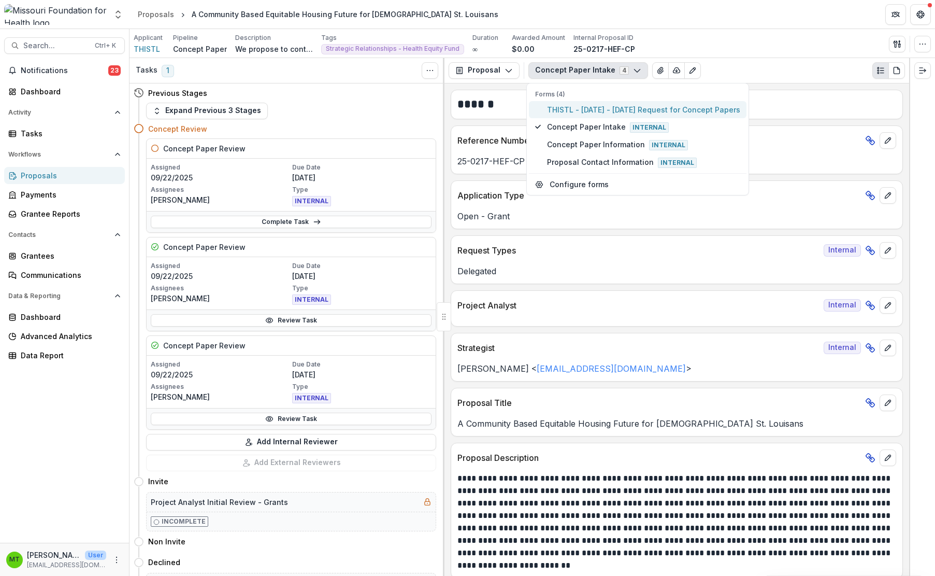
click at [565, 107] on span "THISTL - [DATE] - [DATE] Request for Concept Papers" at bounding box center [643, 109] width 193 height 11
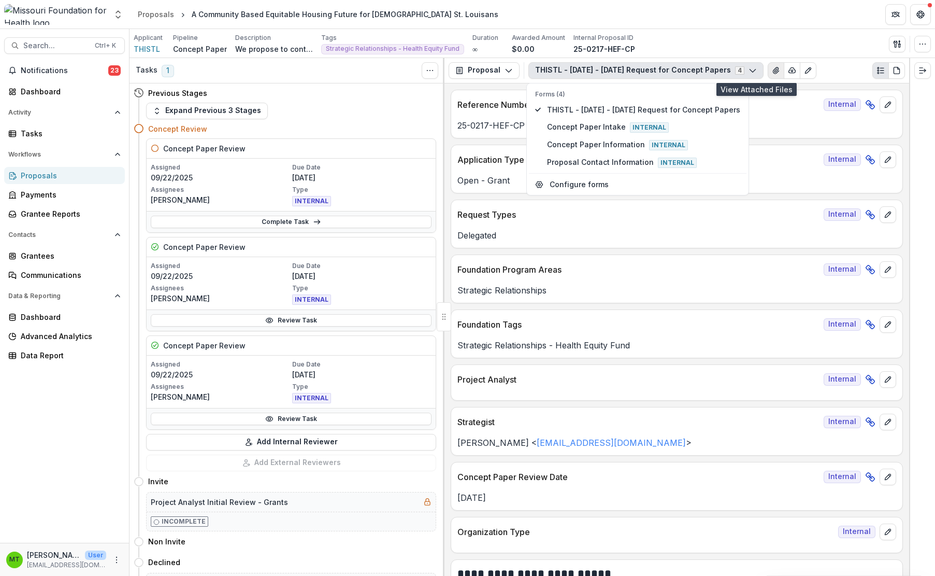
click at [683, 73] on button "View Attached Files" at bounding box center [776, 70] width 17 height 17
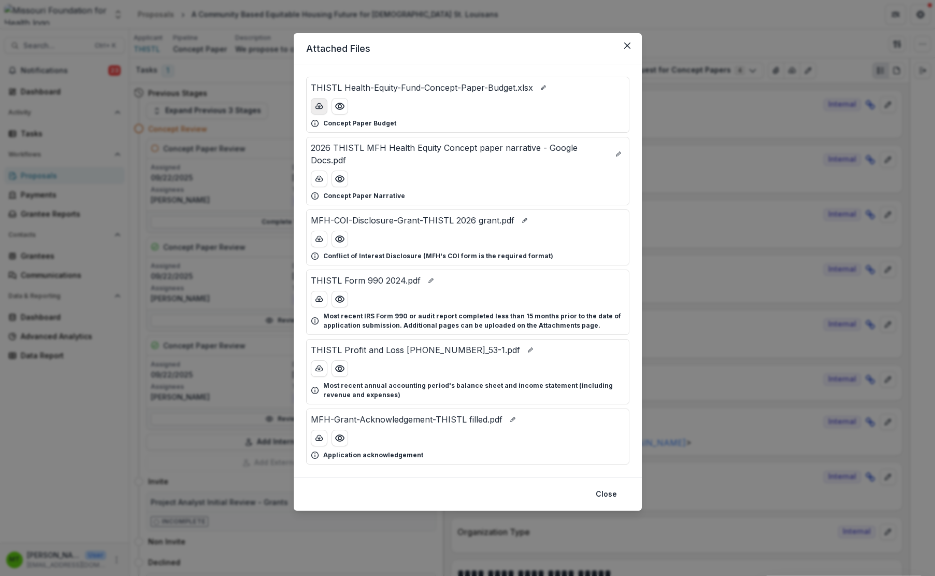
click at [322, 106] on icon "download-button" at bounding box center [319, 105] width 7 height 5
click at [318, 177] on icon "download-button" at bounding box center [319, 179] width 8 height 8
click at [621, 46] on button "Close" at bounding box center [627, 45] width 17 height 17
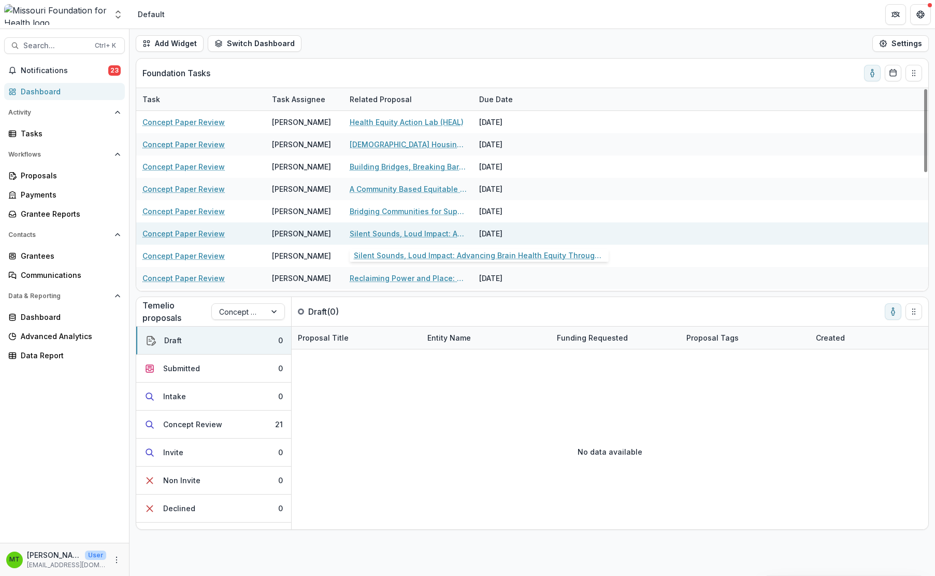
click at [379, 234] on link "Silent Sounds, Loud Impact: Advancing Brain Health Equity Through Community-Bas…" at bounding box center [408, 233] width 117 height 11
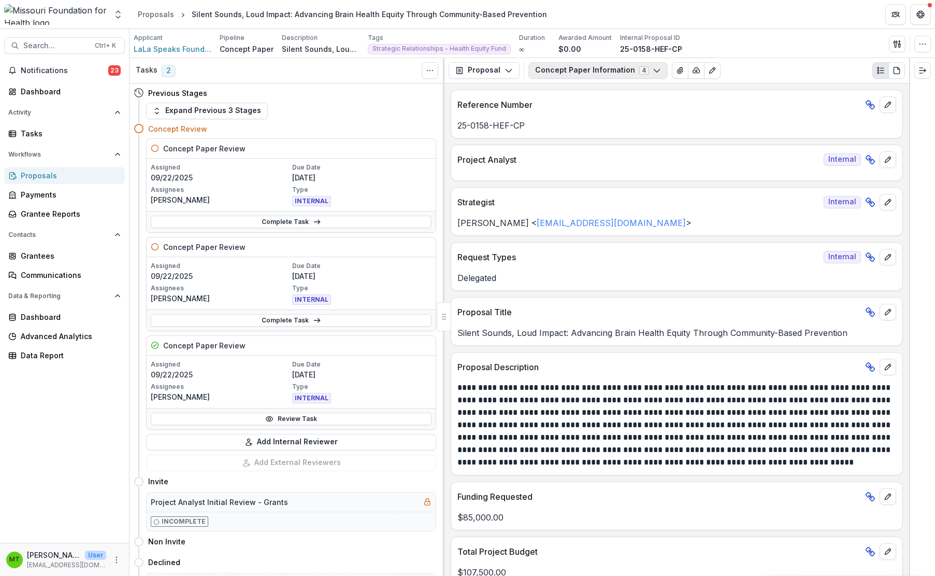
click at [586, 68] on button "Concept Paper Information 4" at bounding box center [597, 70] width 139 height 17
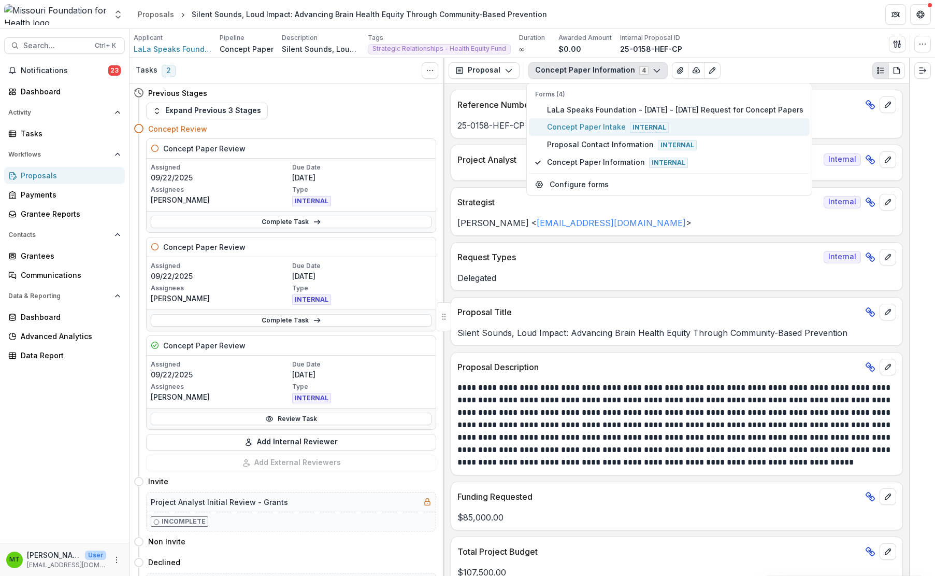
click at [586, 125] on span "Concept Paper Intake Internal" at bounding box center [675, 126] width 256 height 11
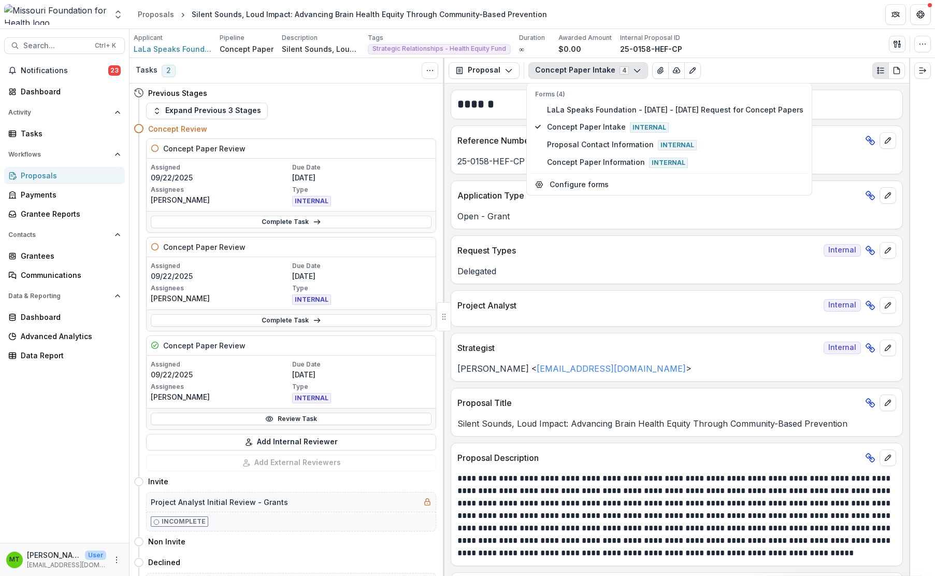
click at [456, 162] on div "25-0158-HEF-CP" at bounding box center [676, 161] width 451 height 12
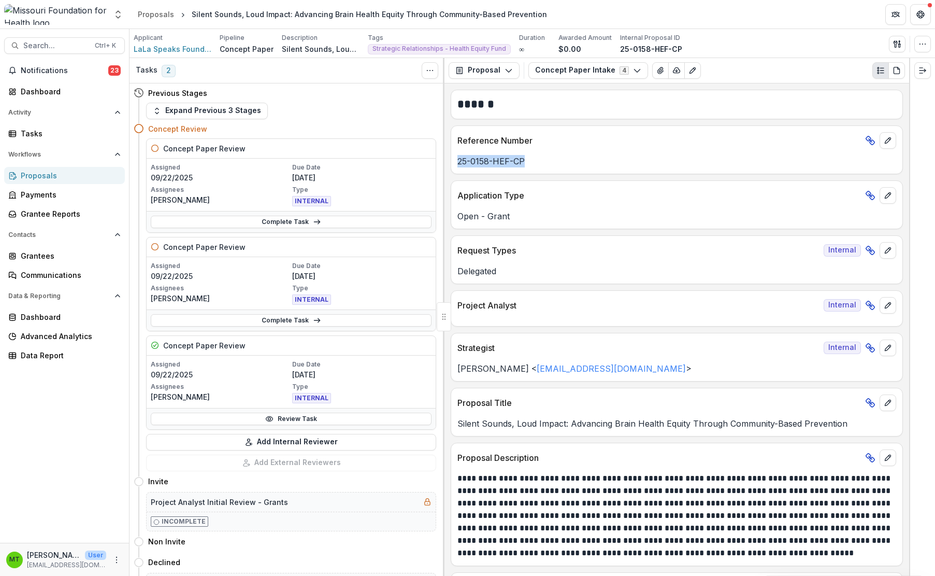
drag, startPoint x: 460, startPoint y: 161, endPoint x: 554, endPoint y: 167, distance: 94.5
click at [554, 167] on div "Reference Number 25-0158-HEF-CP" at bounding box center [677, 149] width 452 height 49
click at [551, 179] on div "**********" at bounding box center [677, 329] width 465 height 492
click at [589, 70] on button "Concept Paper Intake 4" at bounding box center [588, 70] width 120 height 17
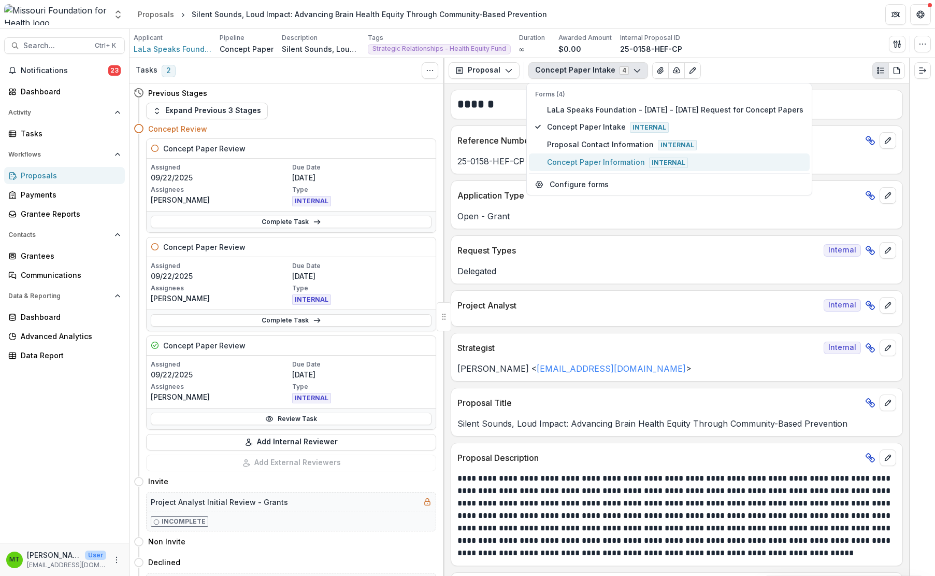
click at [584, 160] on span "Concept Paper Information Internal" at bounding box center [675, 161] width 256 height 11
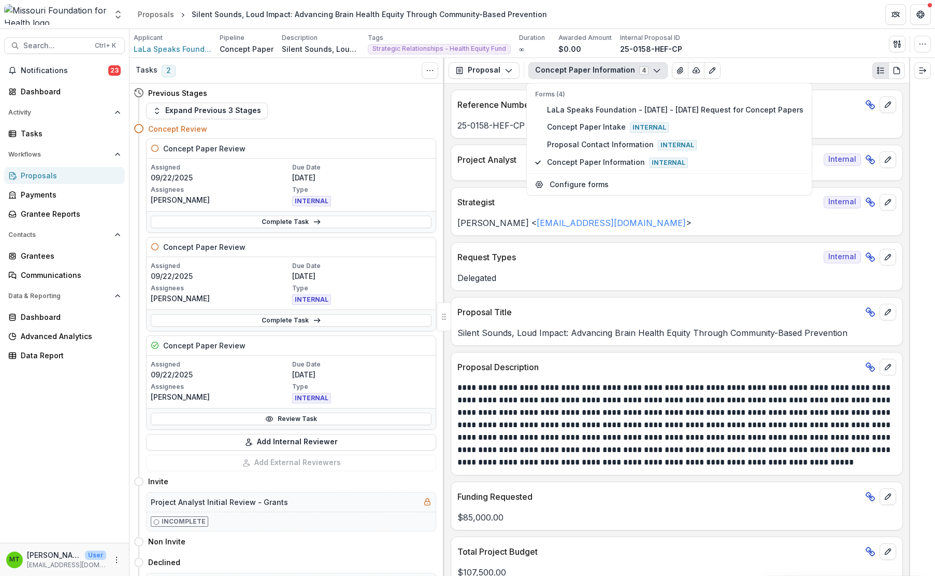
click at [467, 138] on div "**********" at bounding box center [677, 329] width 465 height 492
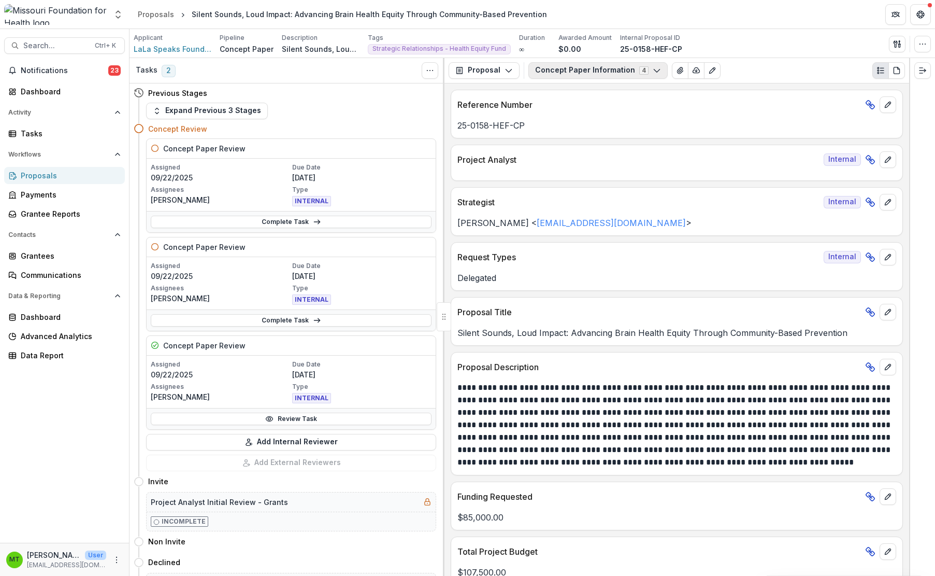
click at [624, 67] on button "Concept Paper Information 4" at bounding box center [597, 70] width 139 height 17
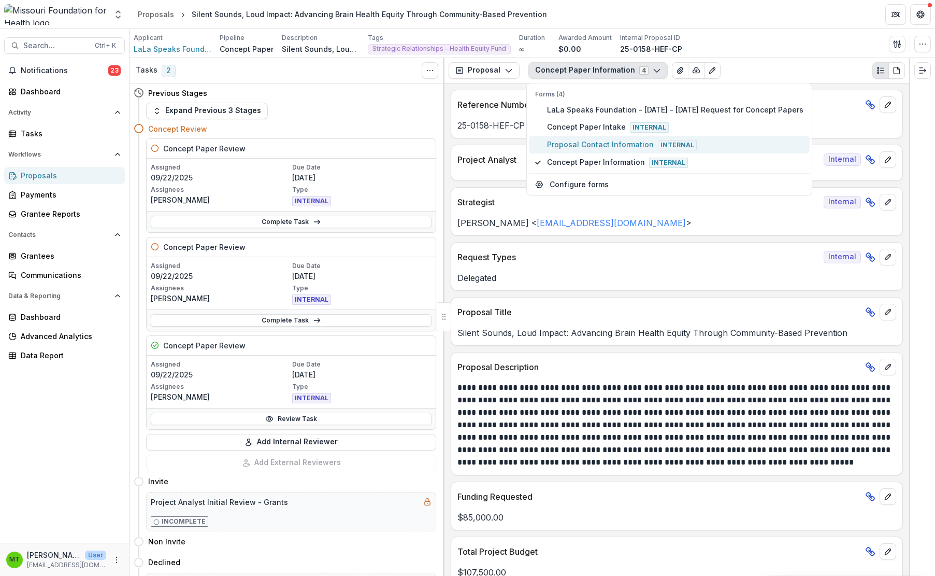
click at [606, 142] on span "Proposal Contact Information Internal" at bounding box center [675, 144] width 256 height 11
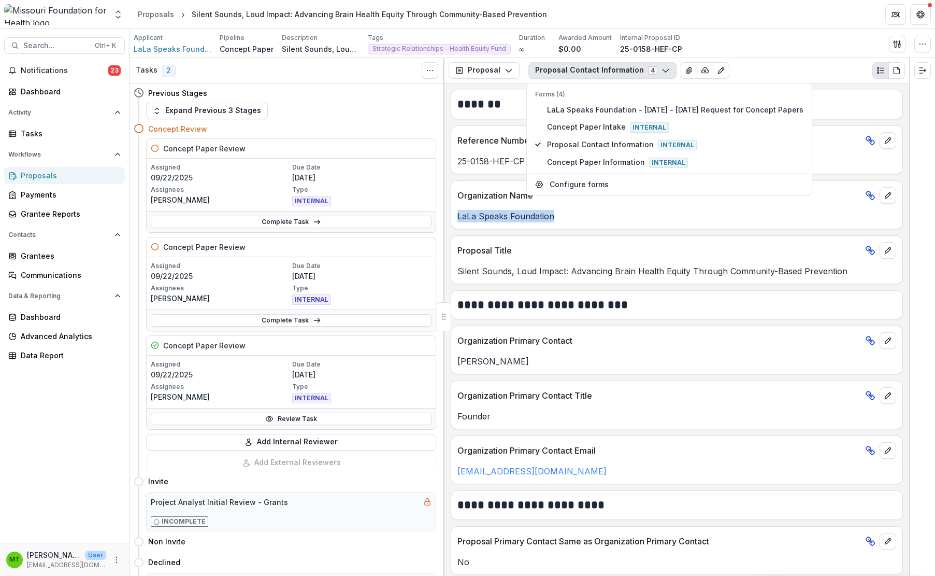
drag, startPoint x: 458, startPoint y: 218, endPoint x: 556, endPoint y: 223, distance: 98.1
click at [556, 223] on div "Organization Name LaLa Speaks Foundation" at bounding box center [677, 204] width 452 height 49
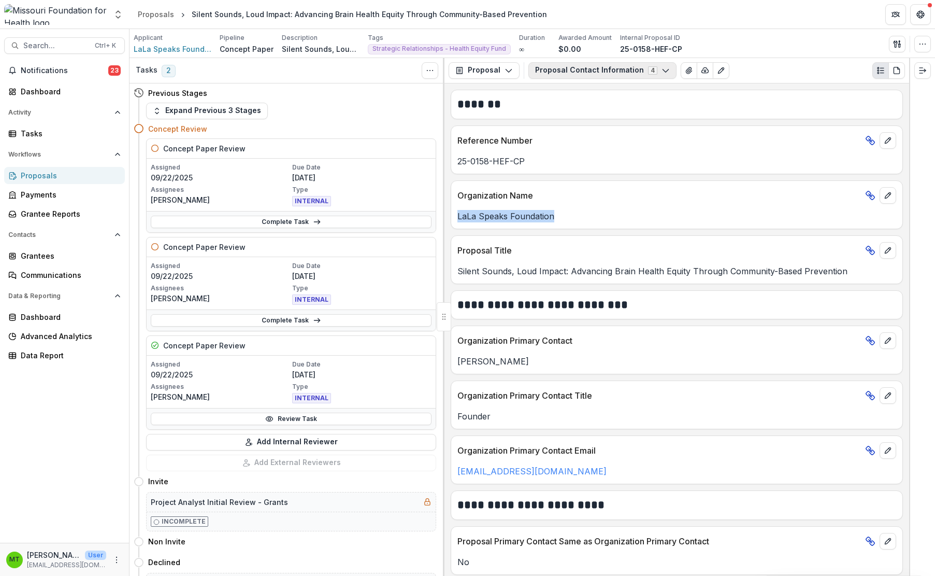
click at [615, 66] on button "Proposal Contact Information 4" at bounding box center [602, 70] width 148 height 17
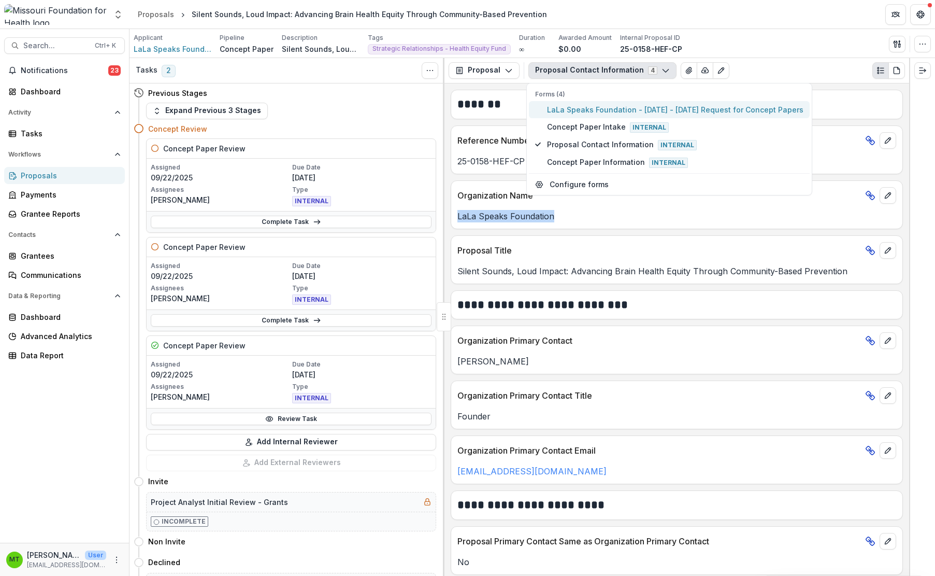
click at [580, 110] on span "LaLa Speaks Foundation - [DATE] - [DATE] Request for Concept Papers" at bounding box center [675, 109] width 256 height 11
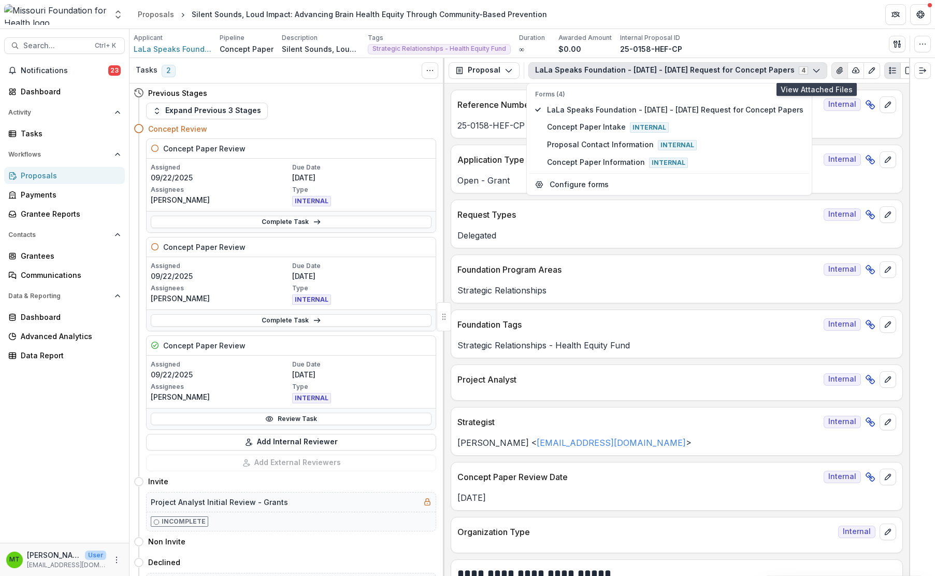
click at [683, 72] on icon "View Attached Files" at bounding box center [840, 70] width 8 height 8
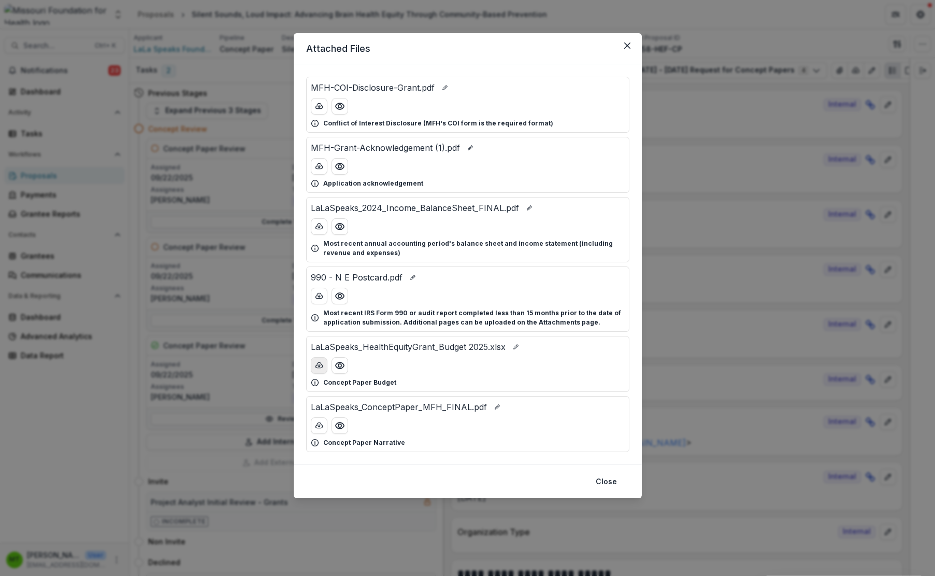
click at [317, 366] on icon "download-button" at bounding box center [319, 365] width 8 height 8
click at [318, 422] on icon "download-button" at bounding box center [319, 425] width 8 height 8
click at [627, 44] on icon "Close" at bounding box center [627, 45] width 6 height 6
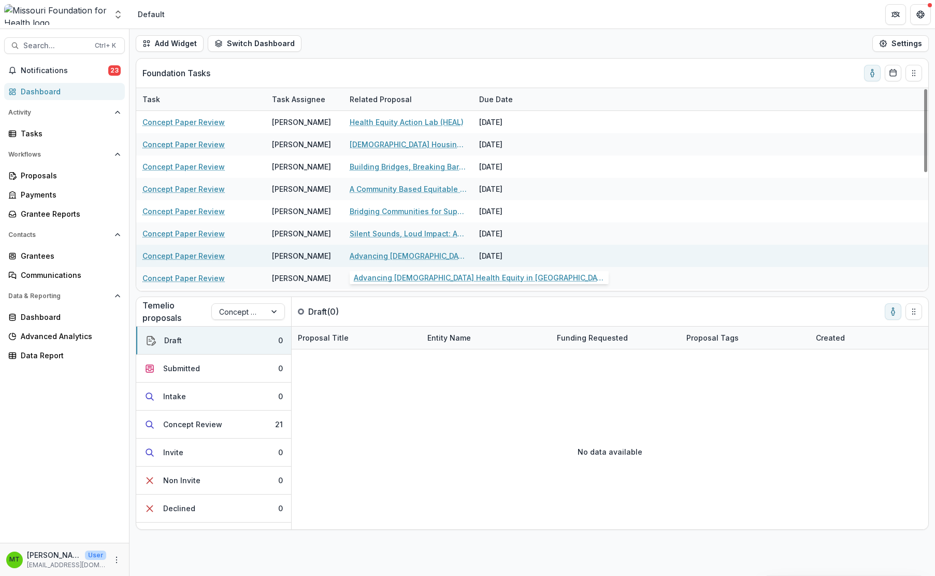
click at [354, 256] on link "Advancing [DEMOGRAPHIC_DATA] Health Equity in [GEOGRAPHIC_DATA][US_STATE]" at bounding box center [408, 255] width 117 height 11
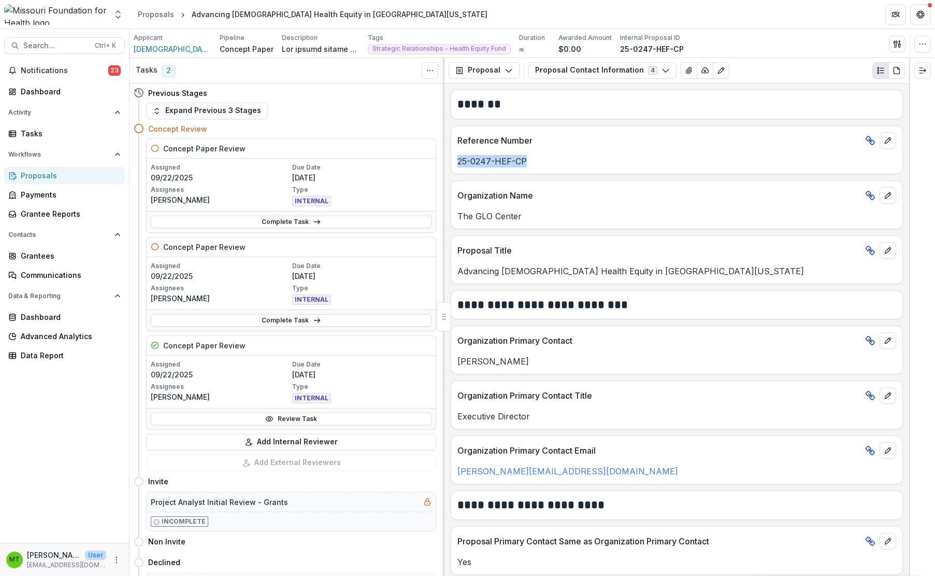
drag, startPoint x: 458, startPoint y: 159, endPoint x: 528, endPoint y: 166, distance: 70.3
click at [528, 166] on p "25-0247-HEF-CP" at bounding box center [676, 161] width 439 height 12
click at [85, 396] on div "Notifications 23 Dashboard Activity Tasks Workflows Proposals Payments Grantee …" at bounding box center [64, 302] width 129 height 480
drag, startPoint x: 459, startPoint y: 216, endPoint x: 525, endPoint y: 220, distance: 67.0
click at [525, 220] on p "The GLO Center" at bounding box center [676, 216] width 439 height 12
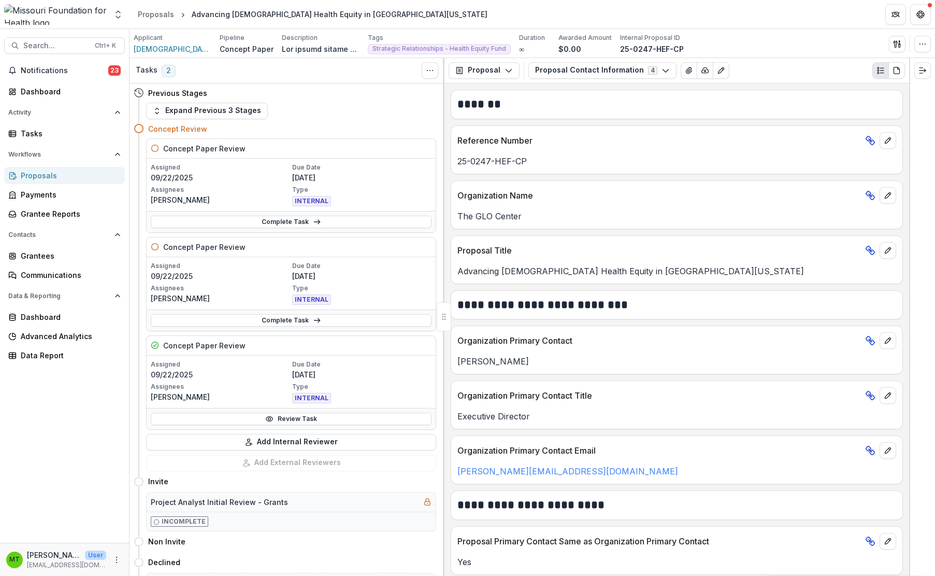
click at [683, 230] on div at bounding box center [922, 317] width 26 height 518
click at [564, 66] on button "Proposal Contact Information 4" at bounding box center [602, 70] width 148 height 17
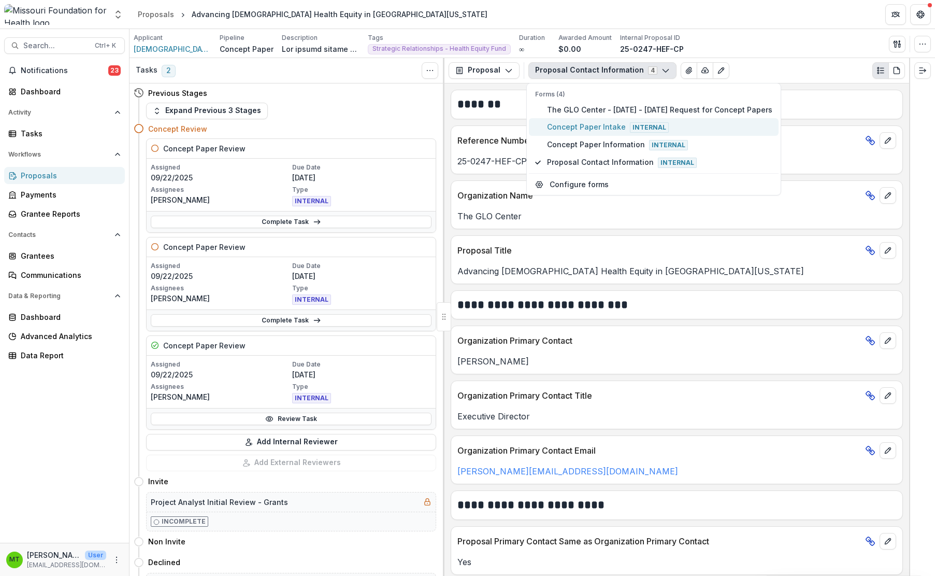
click at [565, 124] on span "Concept Paper Intake Internal" at bounding box center [659, 126] width 225 height 11
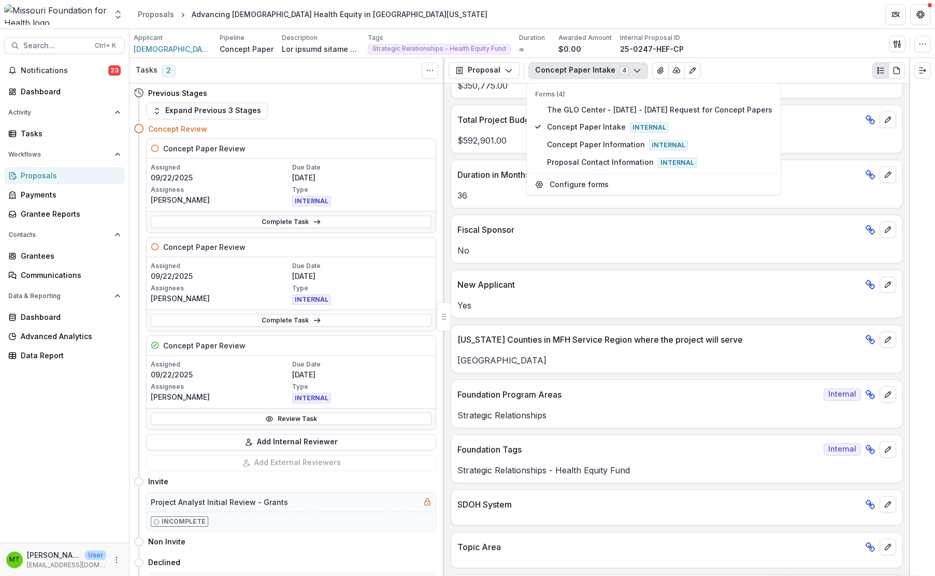
scroll to position [674, 0]
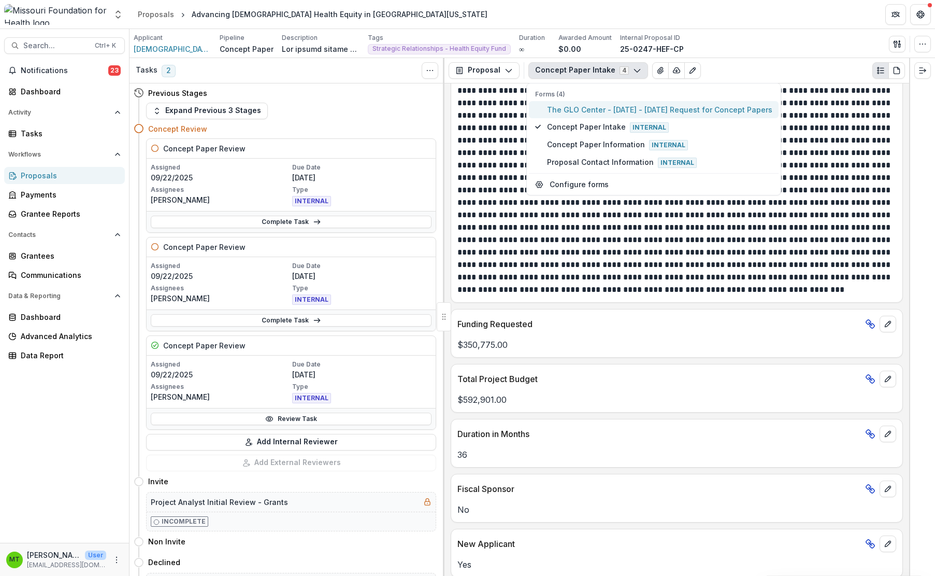
drag, startPoint x: 570, startPoint y: 110, endPoint x: 691, endPoint y: 59, distance: 131.8
click at [570, 109] on span "The GLO Center - [DATE] - [DATE] Request for Concept Papers" at bounding box center [659, 109] width 225 height 11
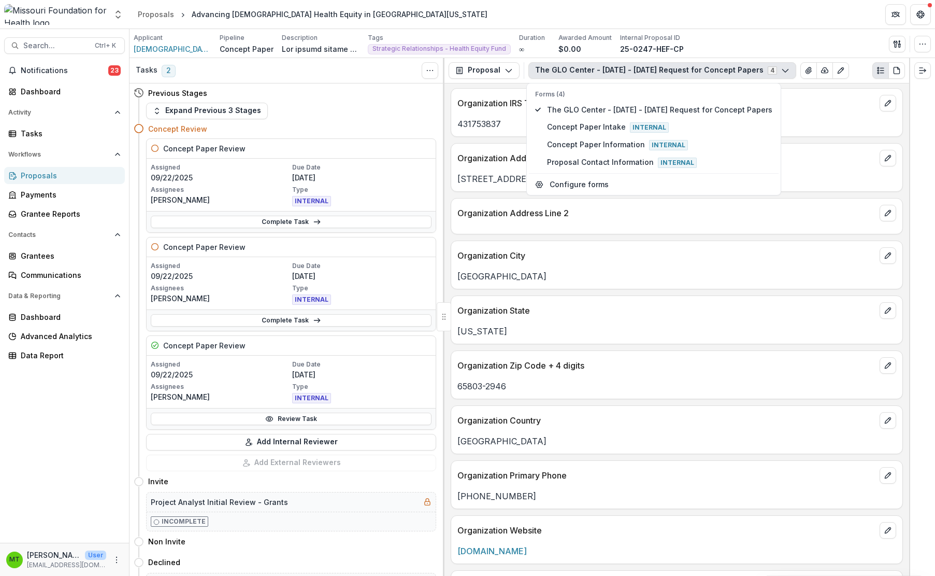
scroll to position [727, 0]
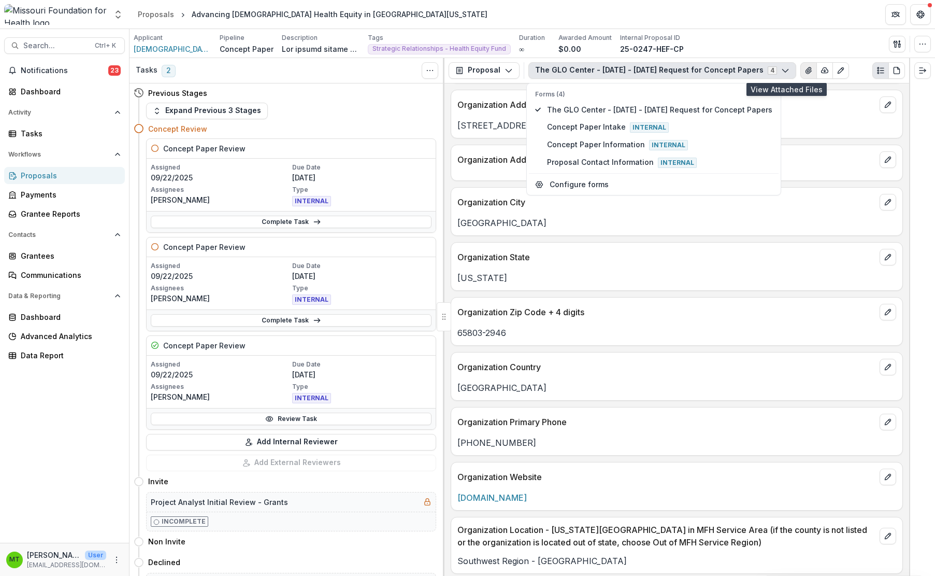
click at [683, 65] on button "View Attached Files" at bounding box center [808, 70] width 17 height 17
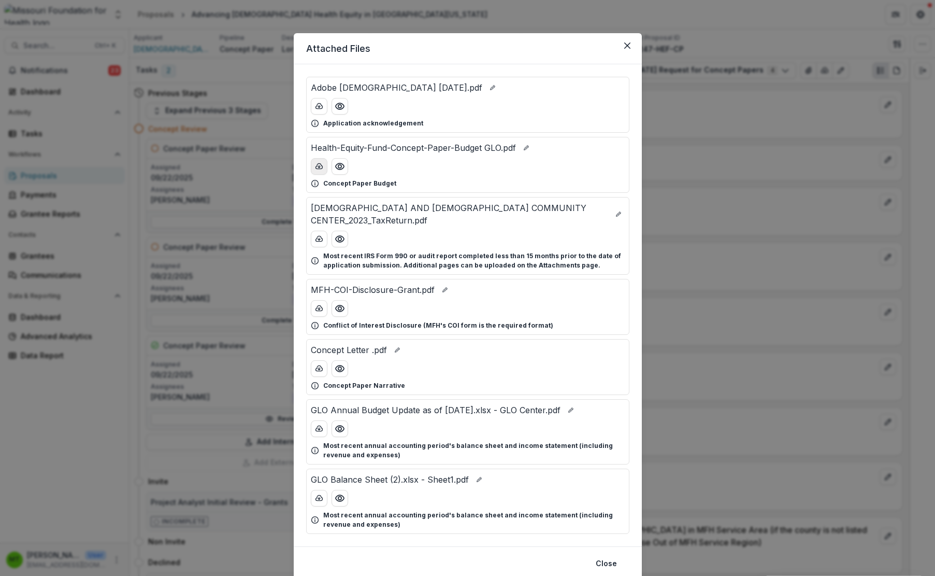
click at [319, 167] on line "download-button" at bounding box center [319, 166] width 0 height 2
click at [315, 364] on icon "download-button" at bounding box center [319, 368] width 8 height 8
click at [624, 48] on icon "Close" at bounding box center [627, 45] width 6 height 6
